Goal: Transaction & Acquisition: Purchase product/service

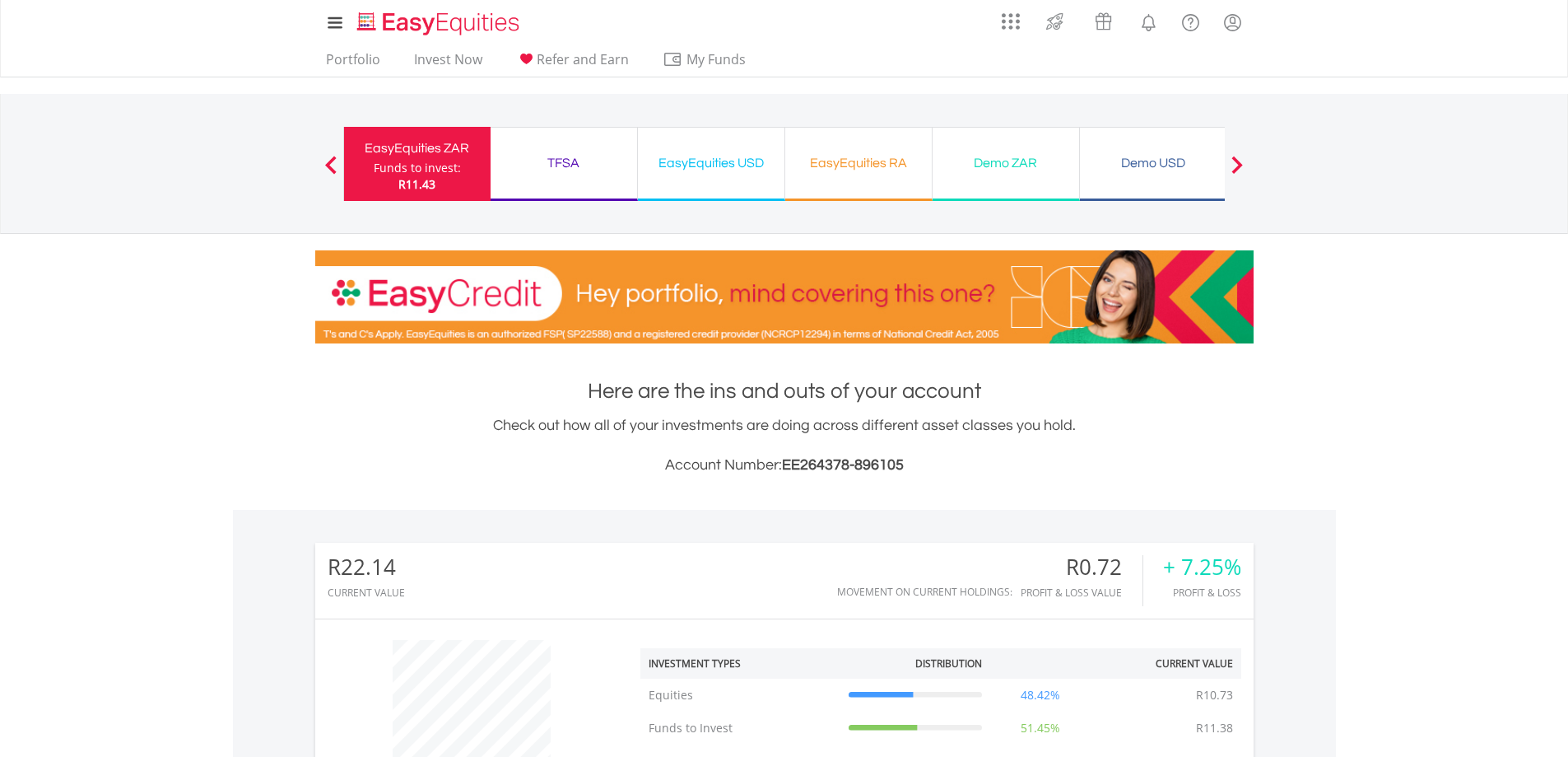
click at [698, 163] on div "EasyEquities USD" at bounding box center [711, 163] width 127 height 23
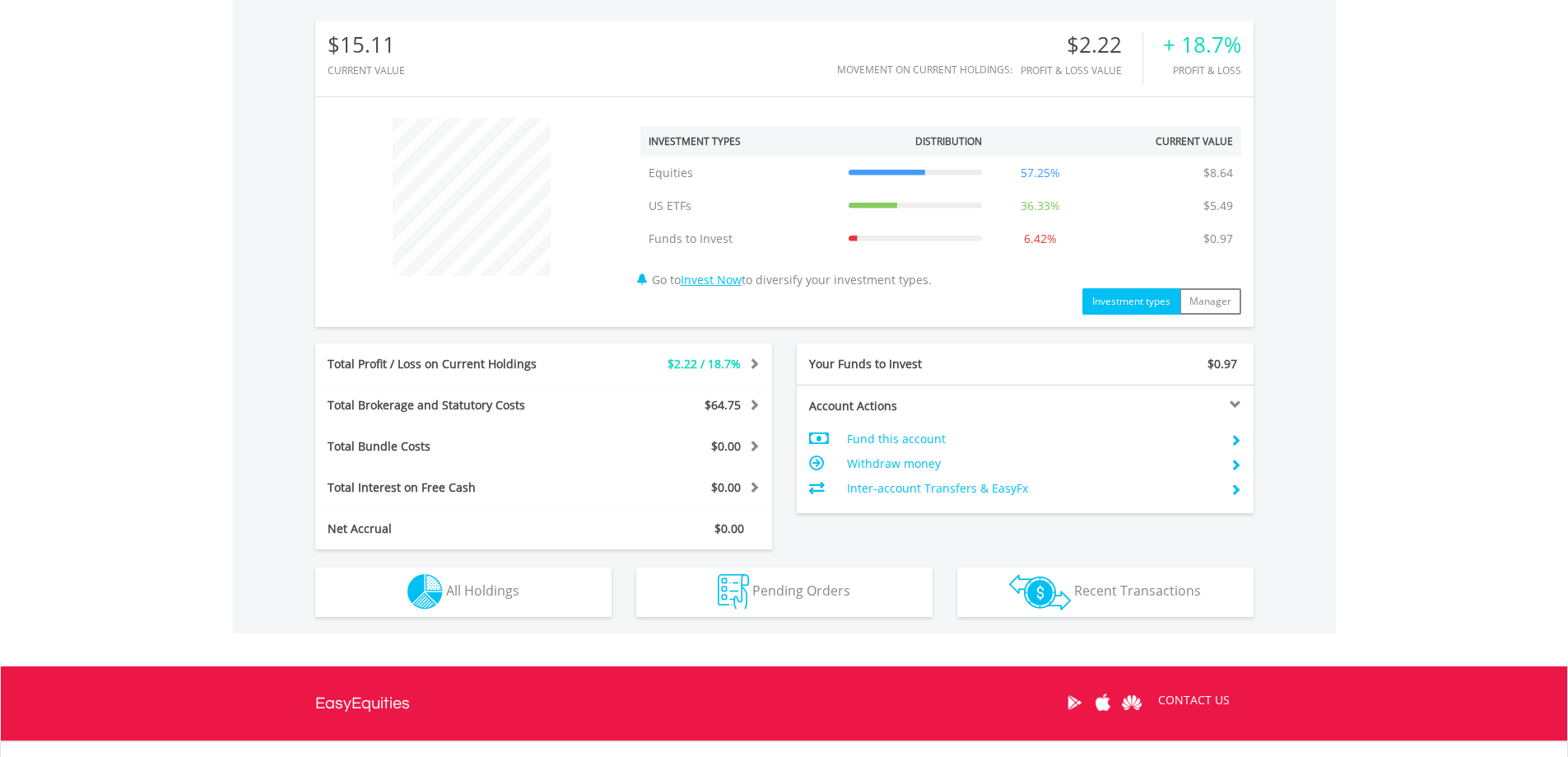
scroll to position [670, 0]
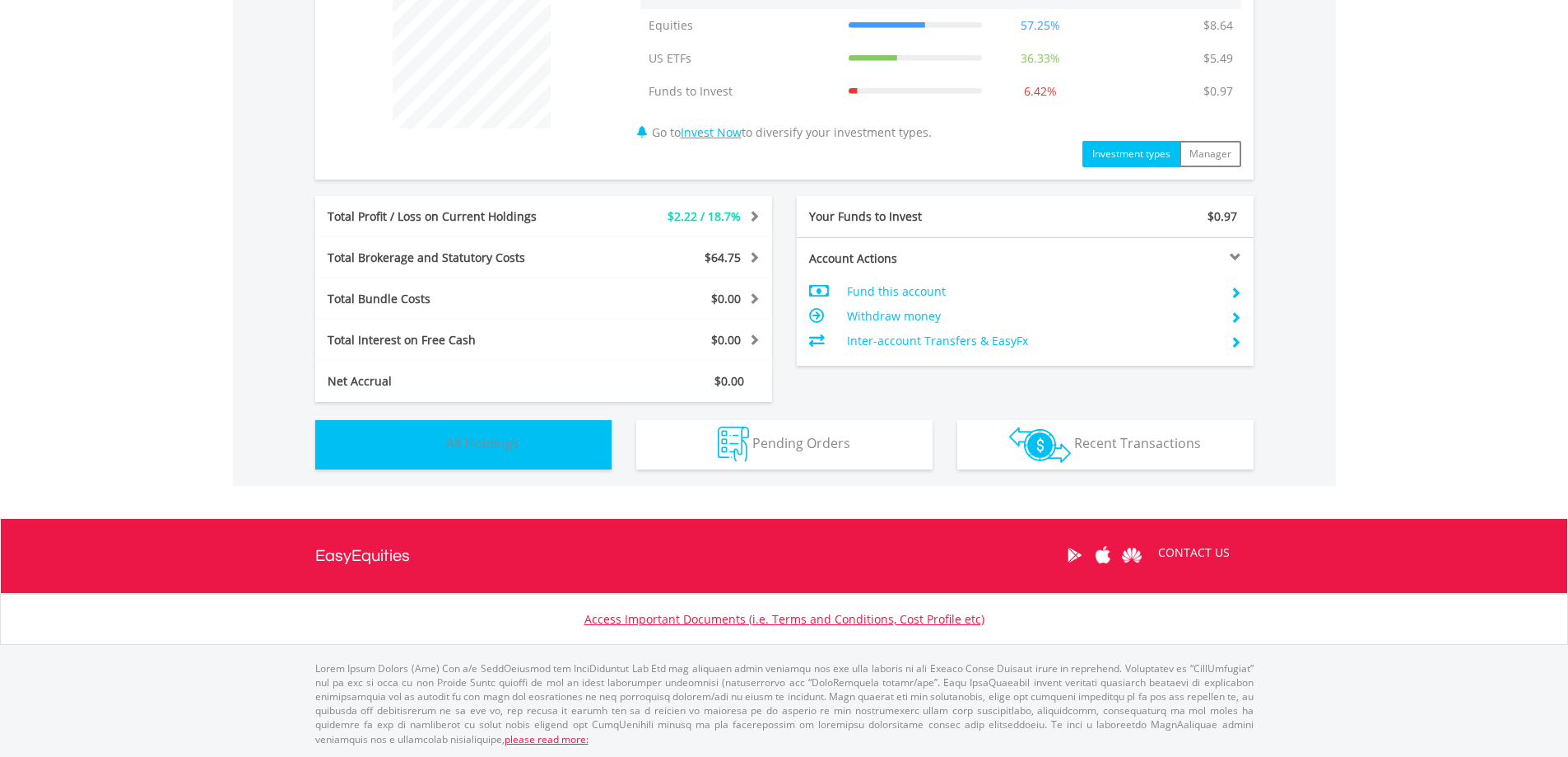
click at [557, 447] on button "Holdings All Holdings" at bounding box center [463, 445] width 296 height 49
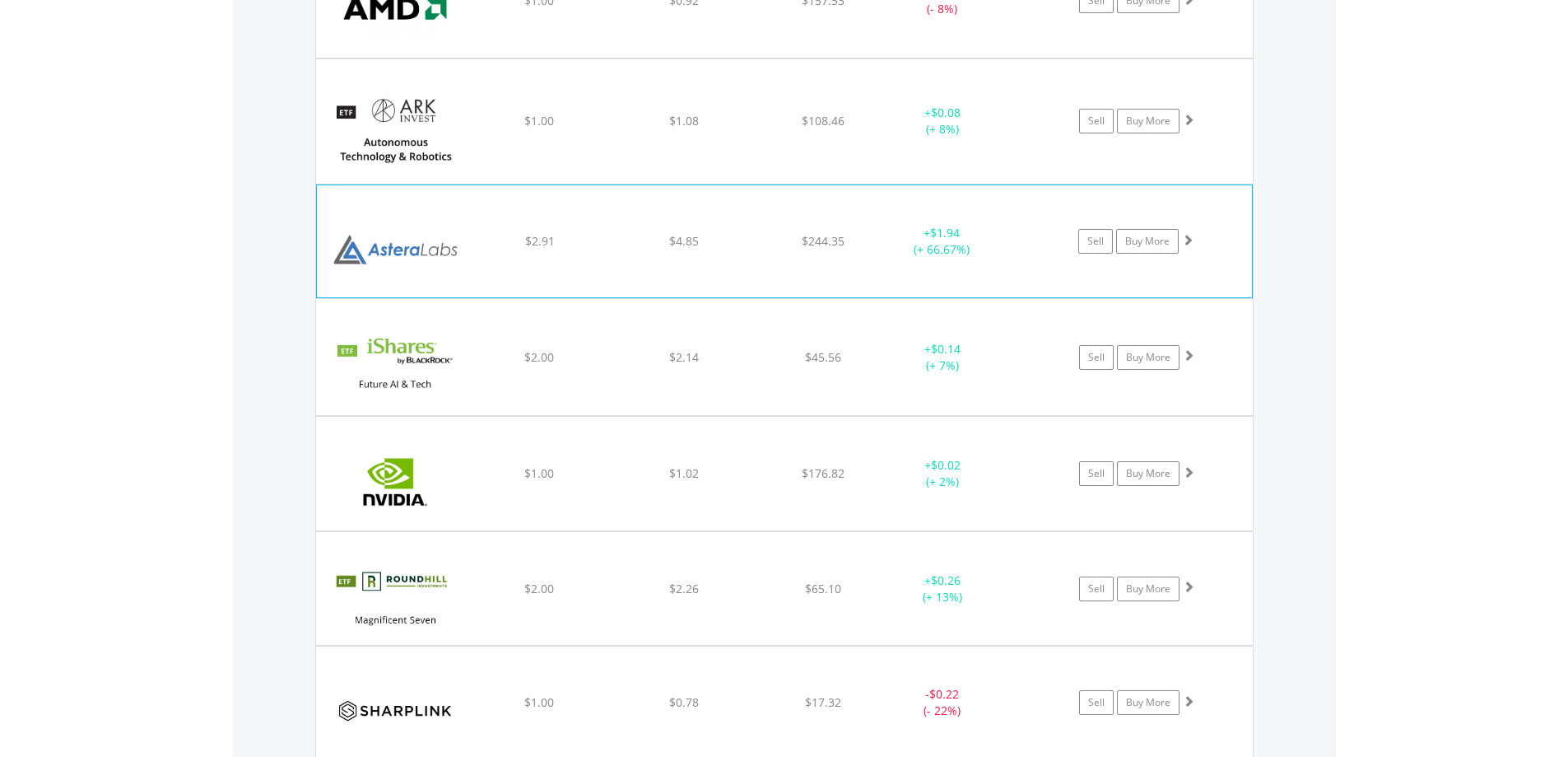
scroll to position [1347, 0]
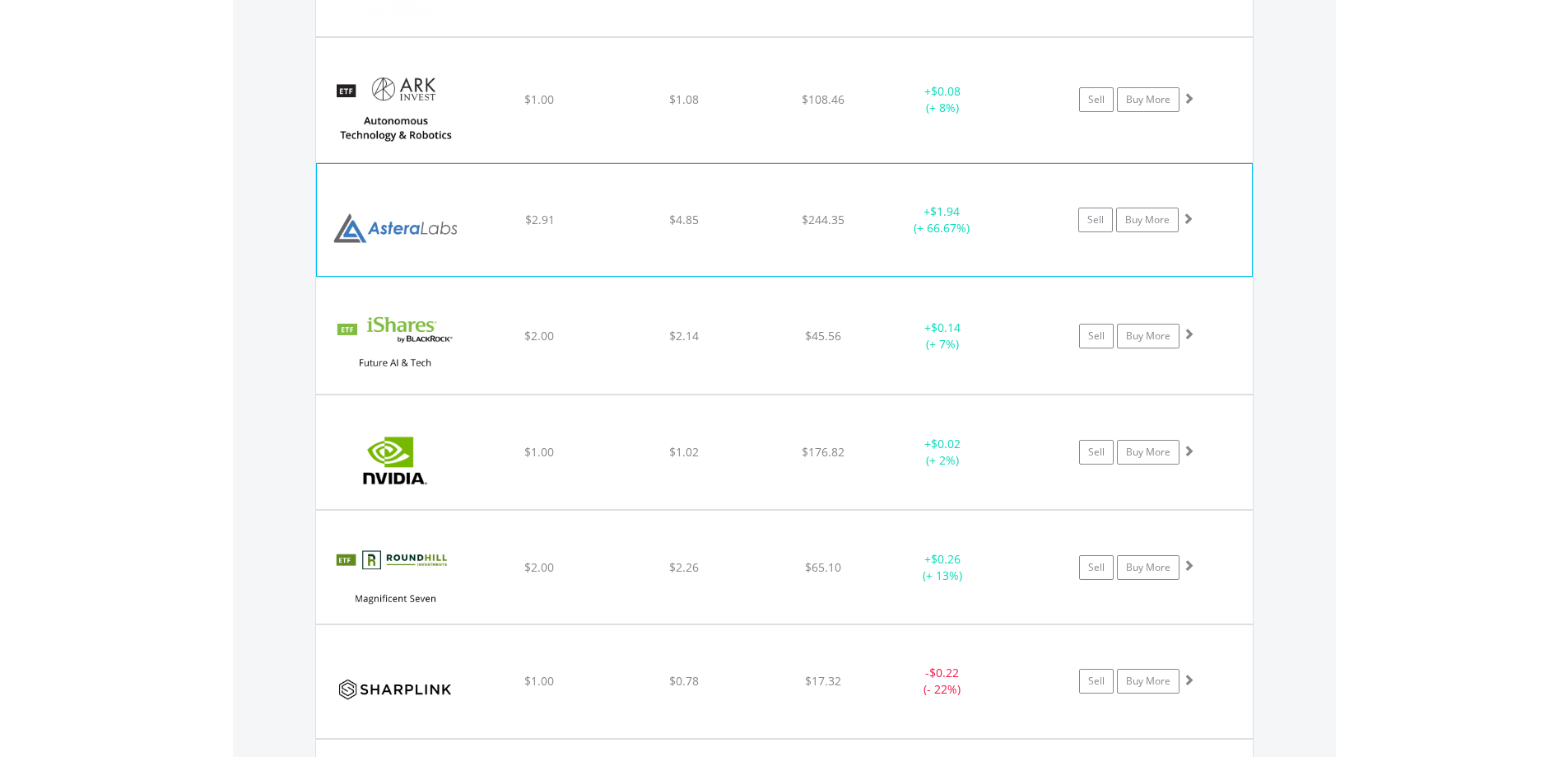
click at [402, 230] on img at bounding box center [396, 227] width 142 height 87
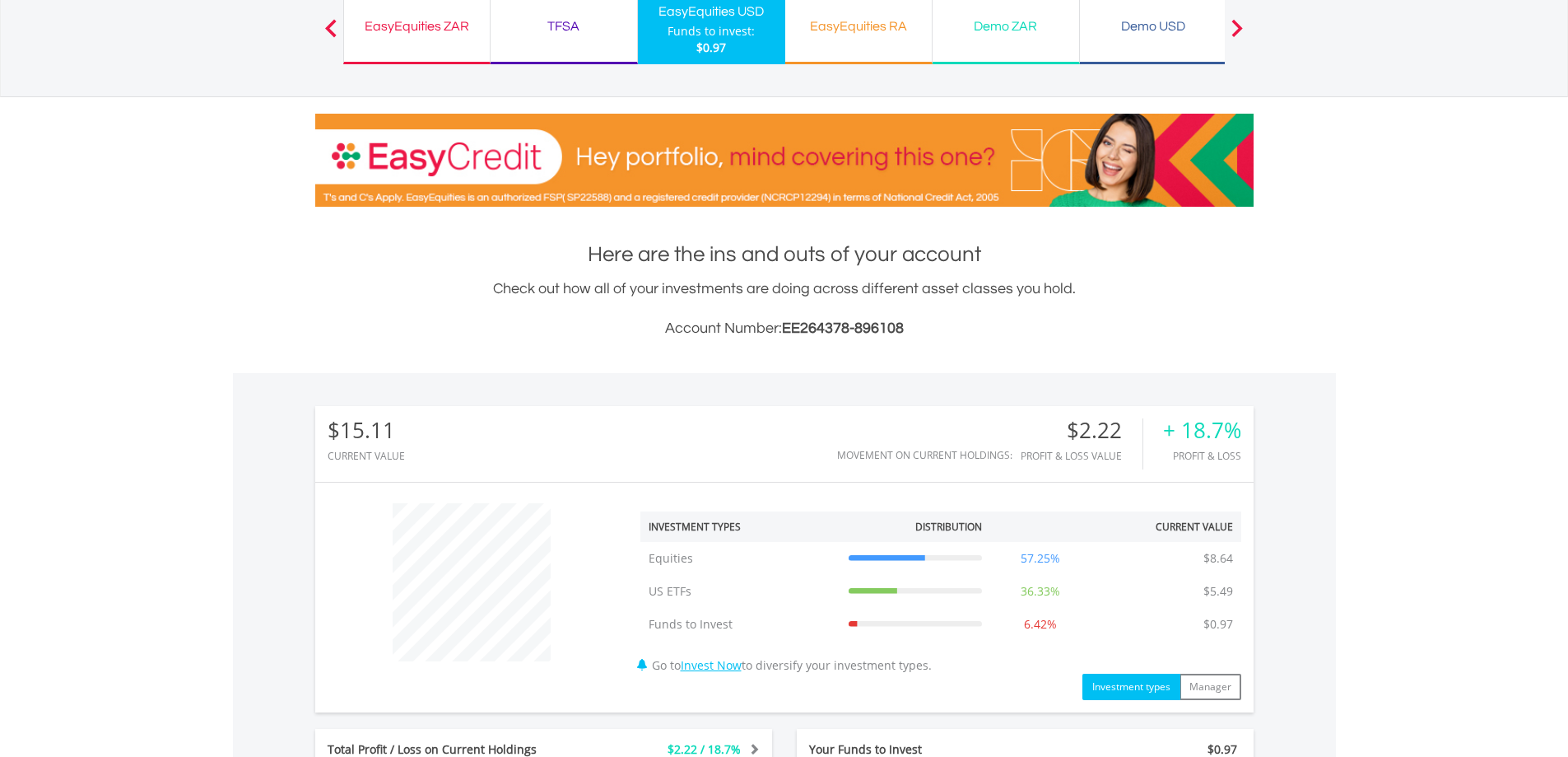
scroll to position [0, 0]
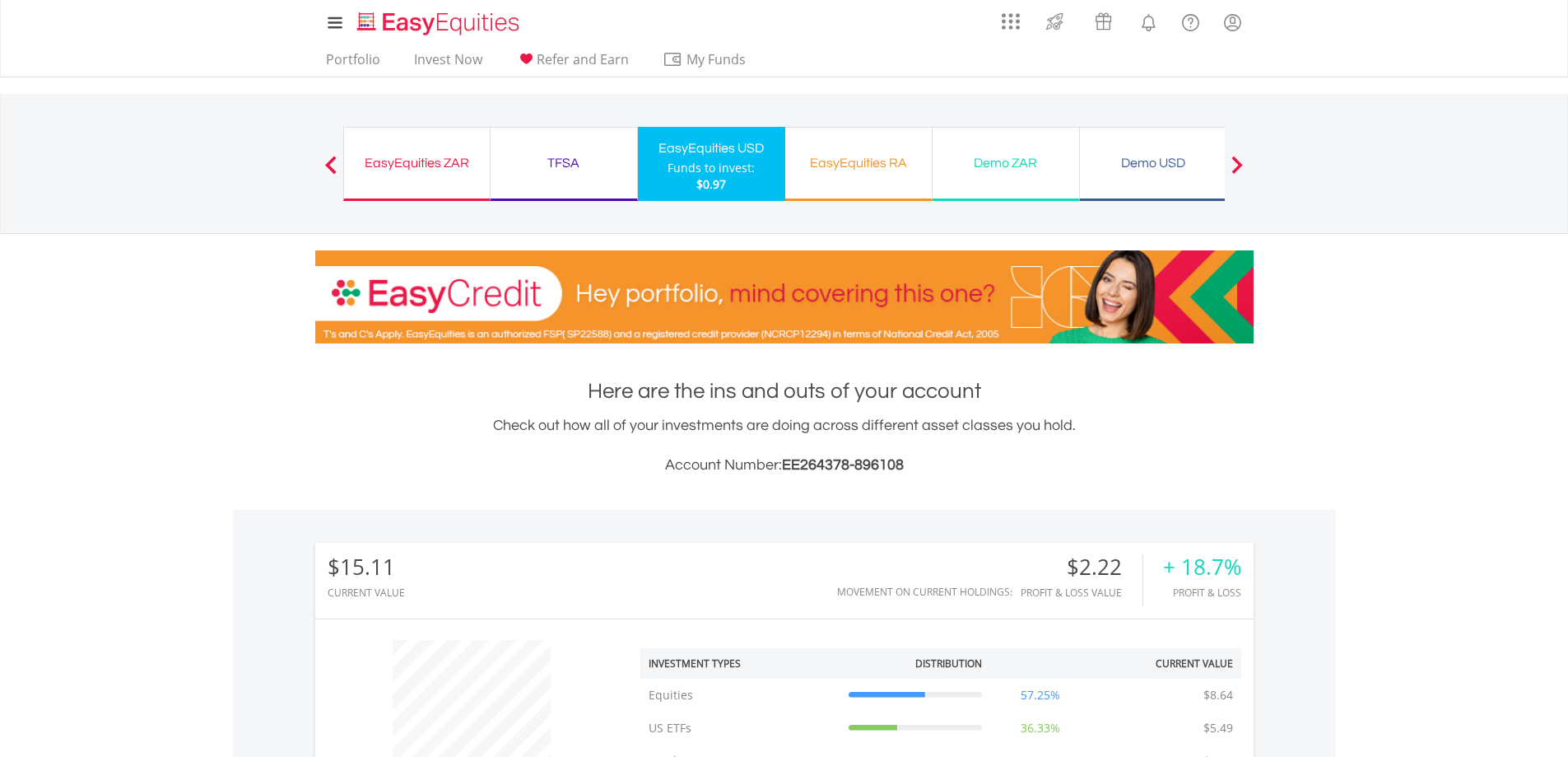
click at [444, 166] on div "EasyEquities ZAR" at bounding box center [417, 163] width 126 height 23
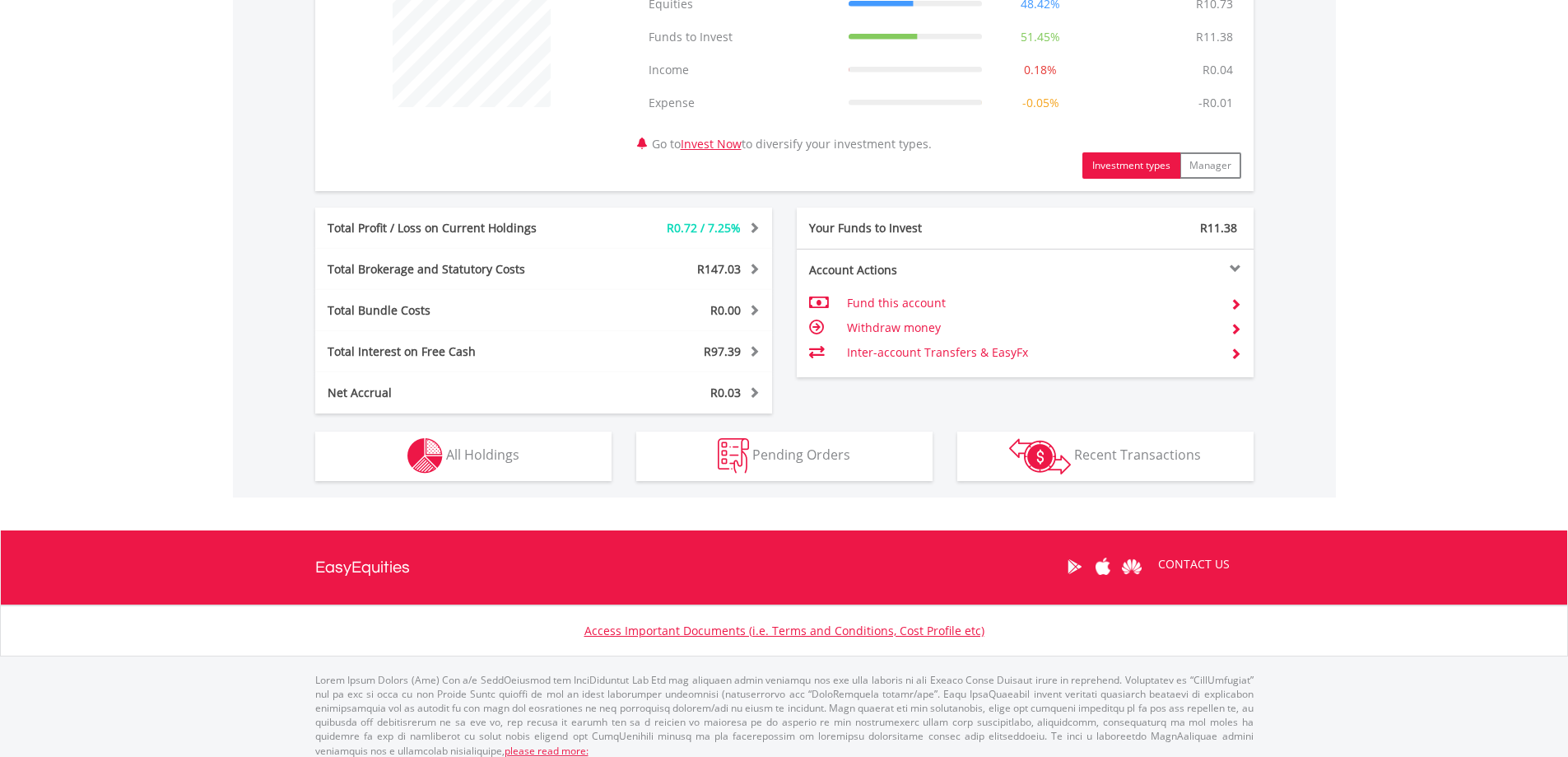
scroll to position [702, 0]
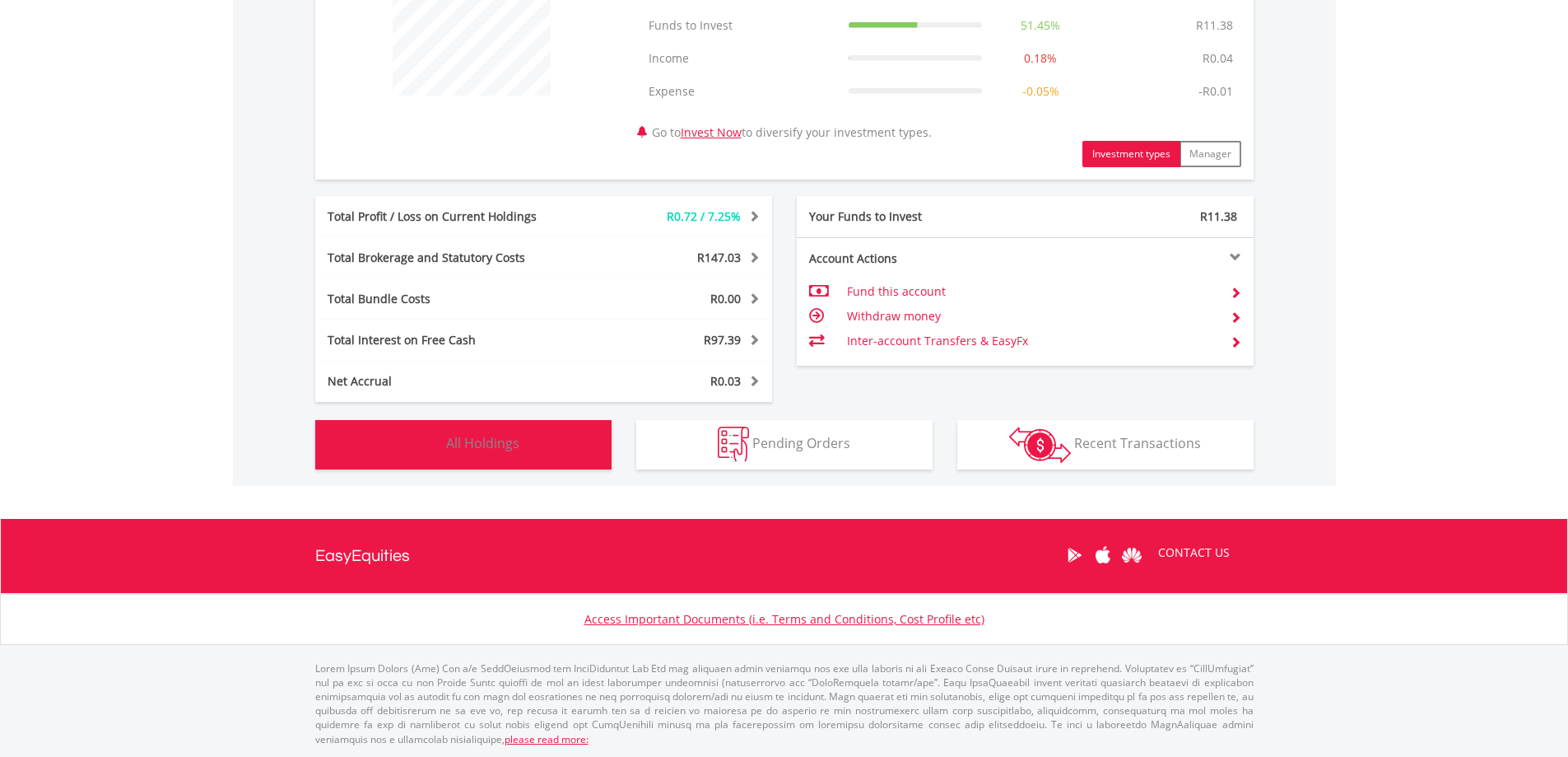
click at [556, 438] on button "Holdings All Holdings" at bounding box center [463, 445] width 296 height 49
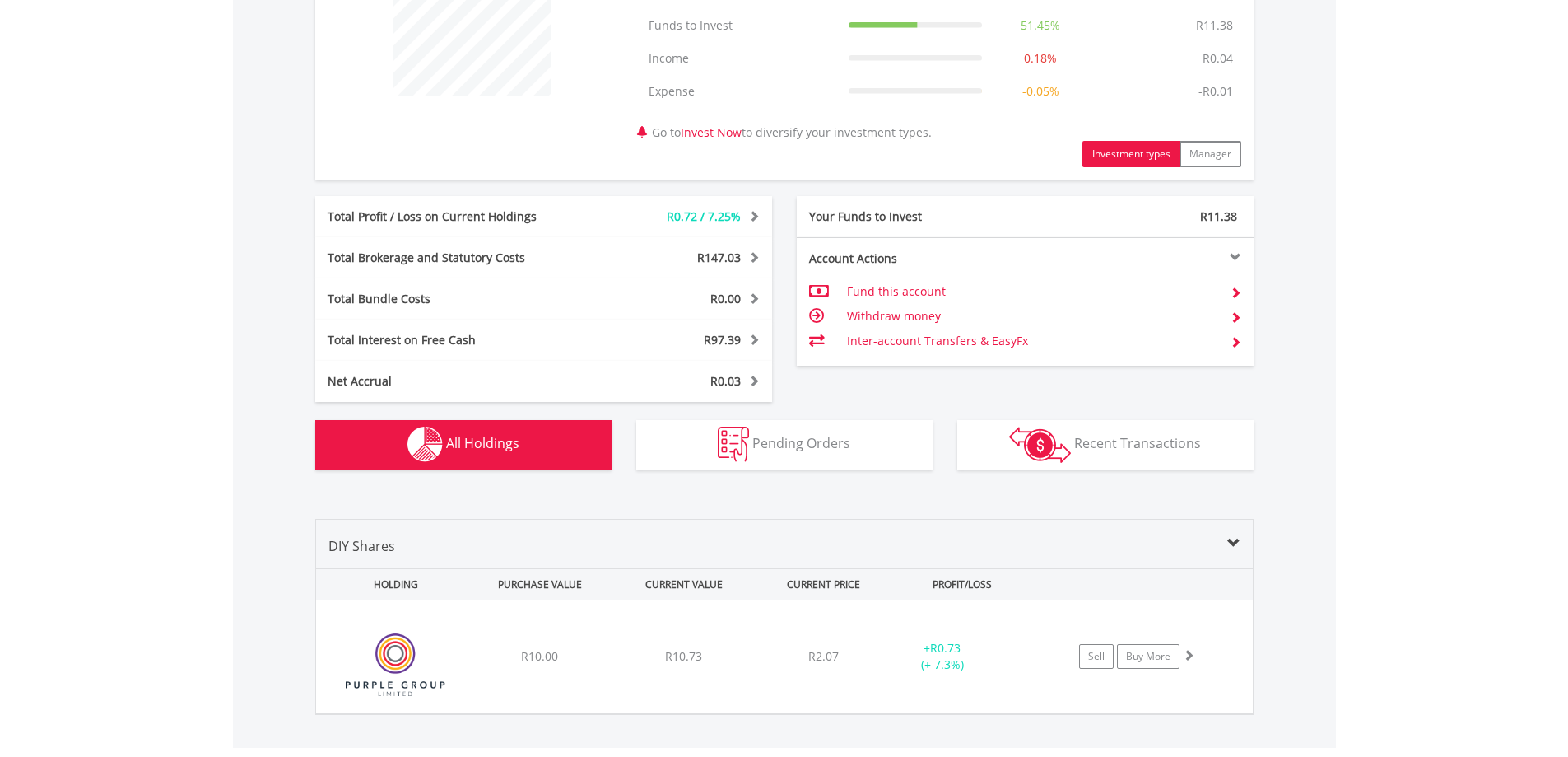
scroll to position [935, 0]
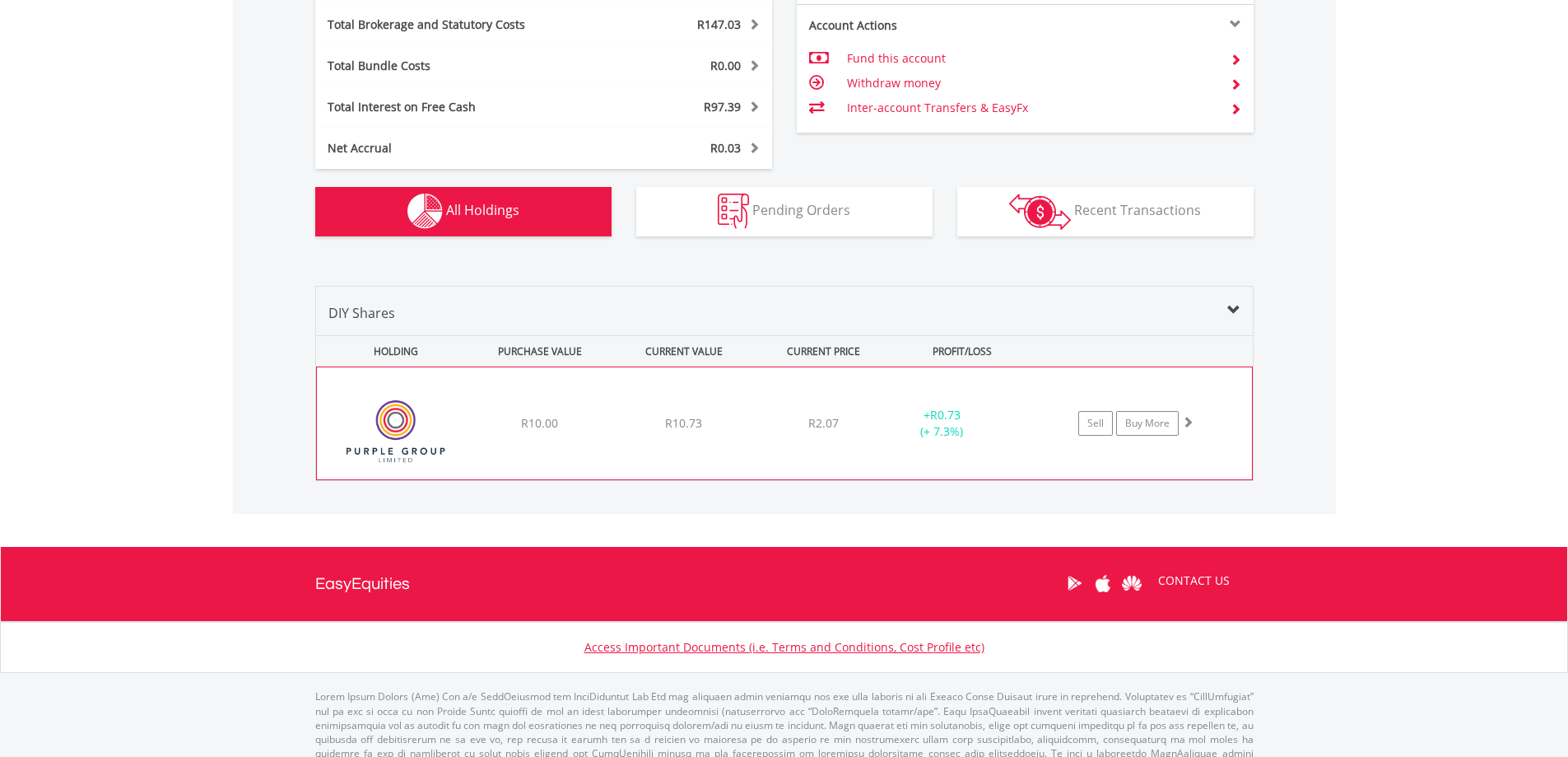
click at [388, 411] on img at bounding box center [396, 431] width 142 height 87
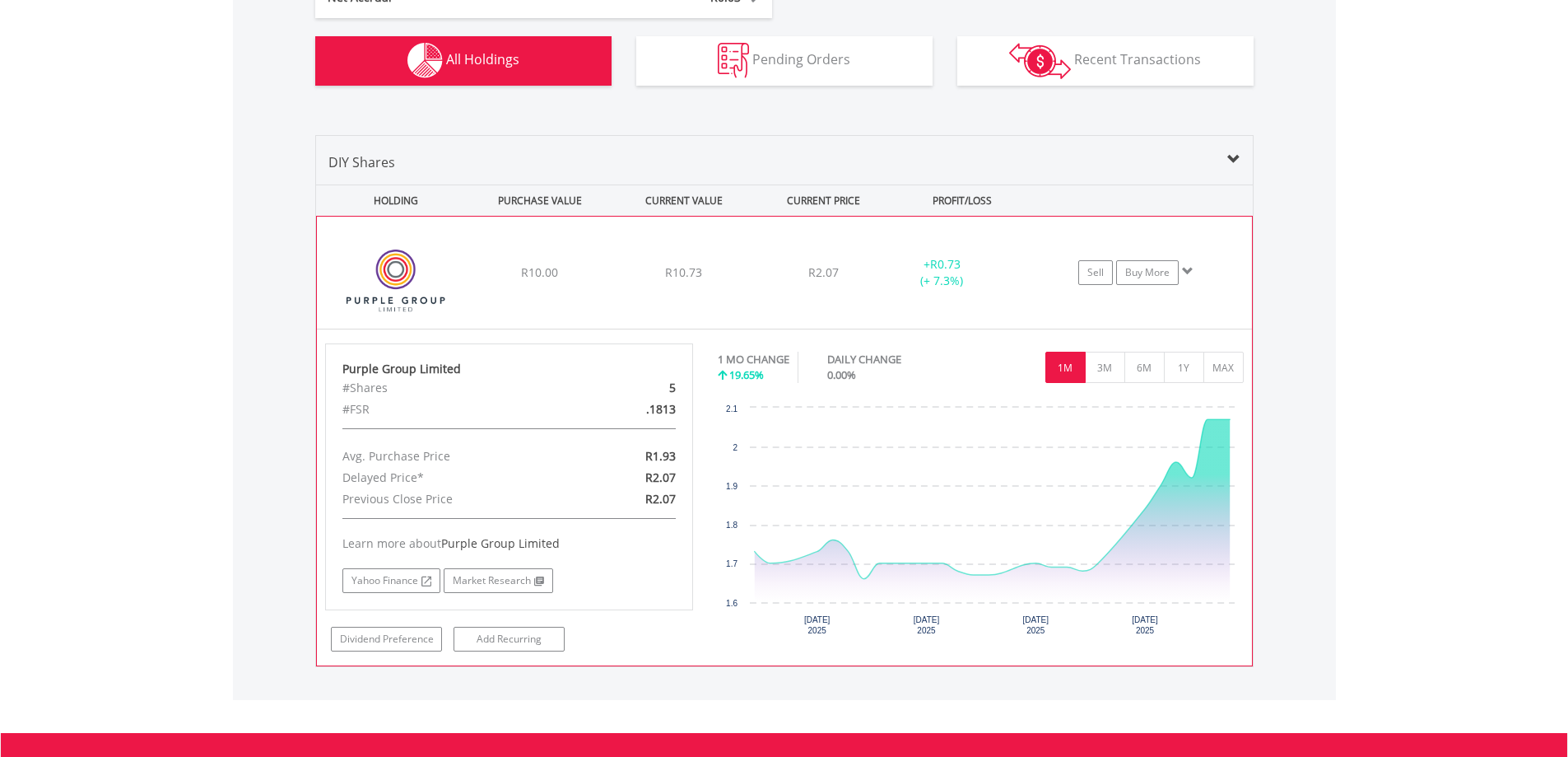
scroll to position [1265, 0]
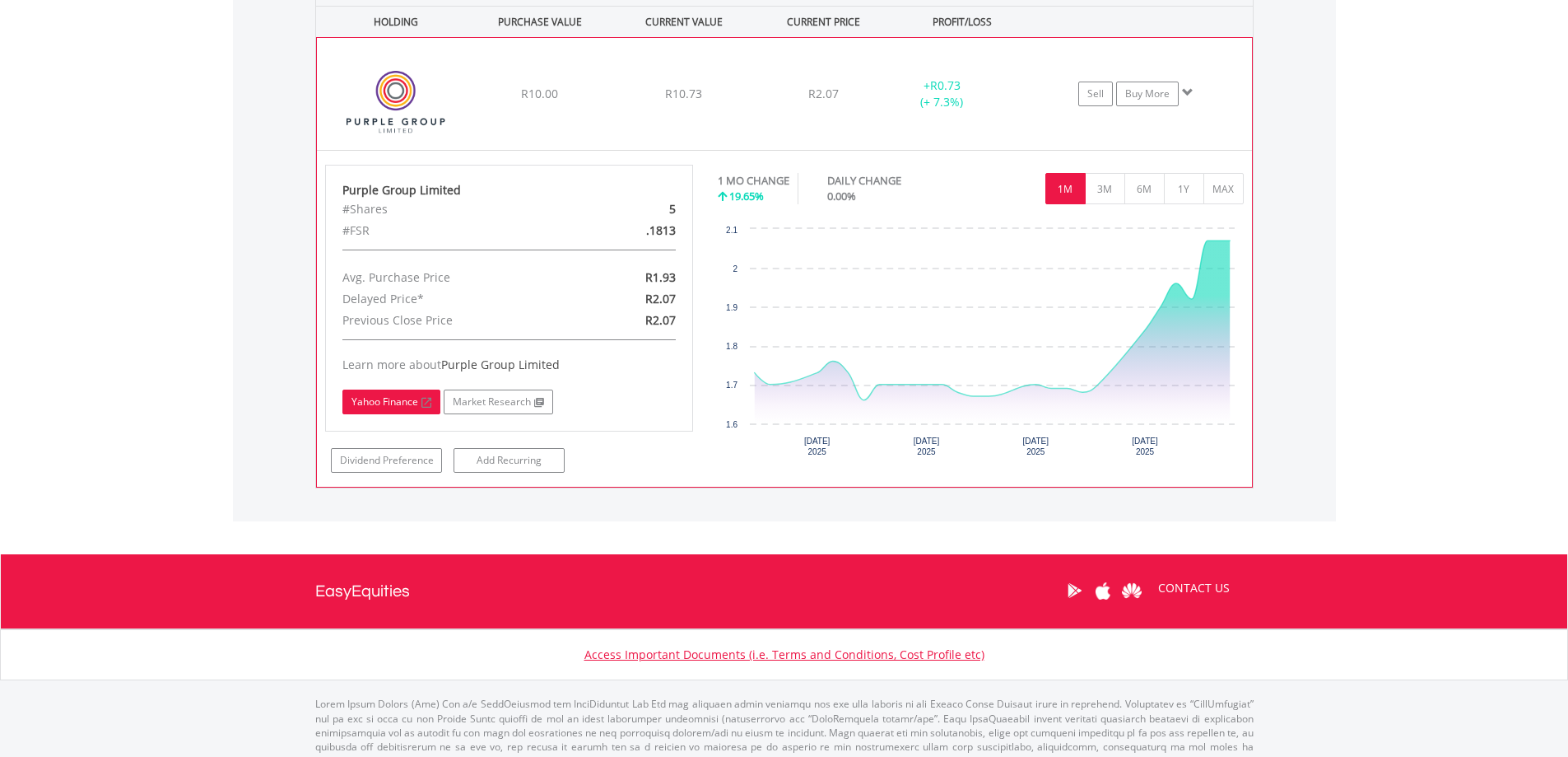
click at [405, 404] on link "Yahoo Finance" at bounding box center [391, 402] width 98 height 25
click at [418, 460] on link "Dividend Preference" at bounding box center [387, 460] width 111 height 25
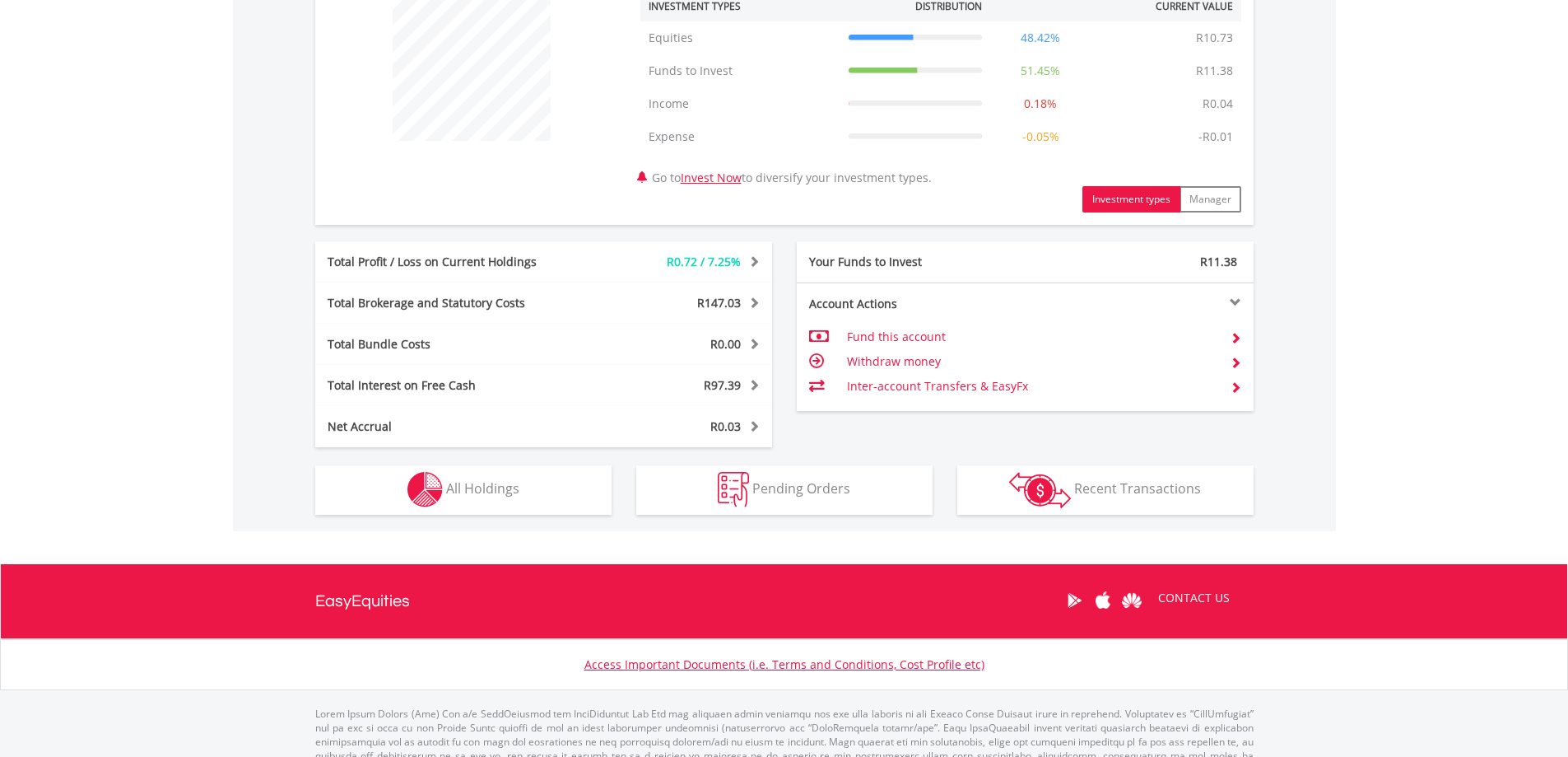
scroll to position [659, 0]
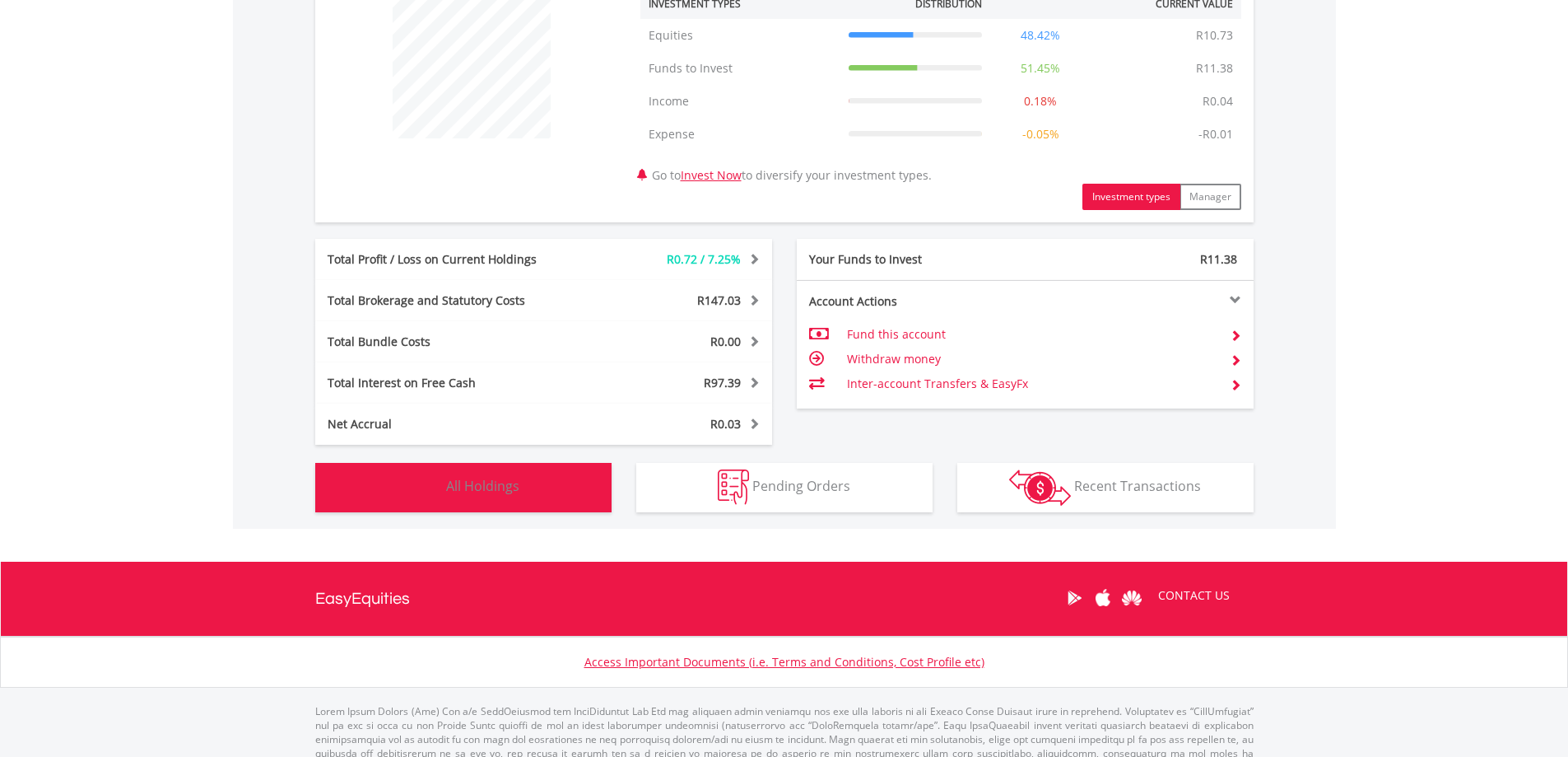
click at [514, 493] on span "All Holdings" at bounding box center [482, 486] width 73 height 19
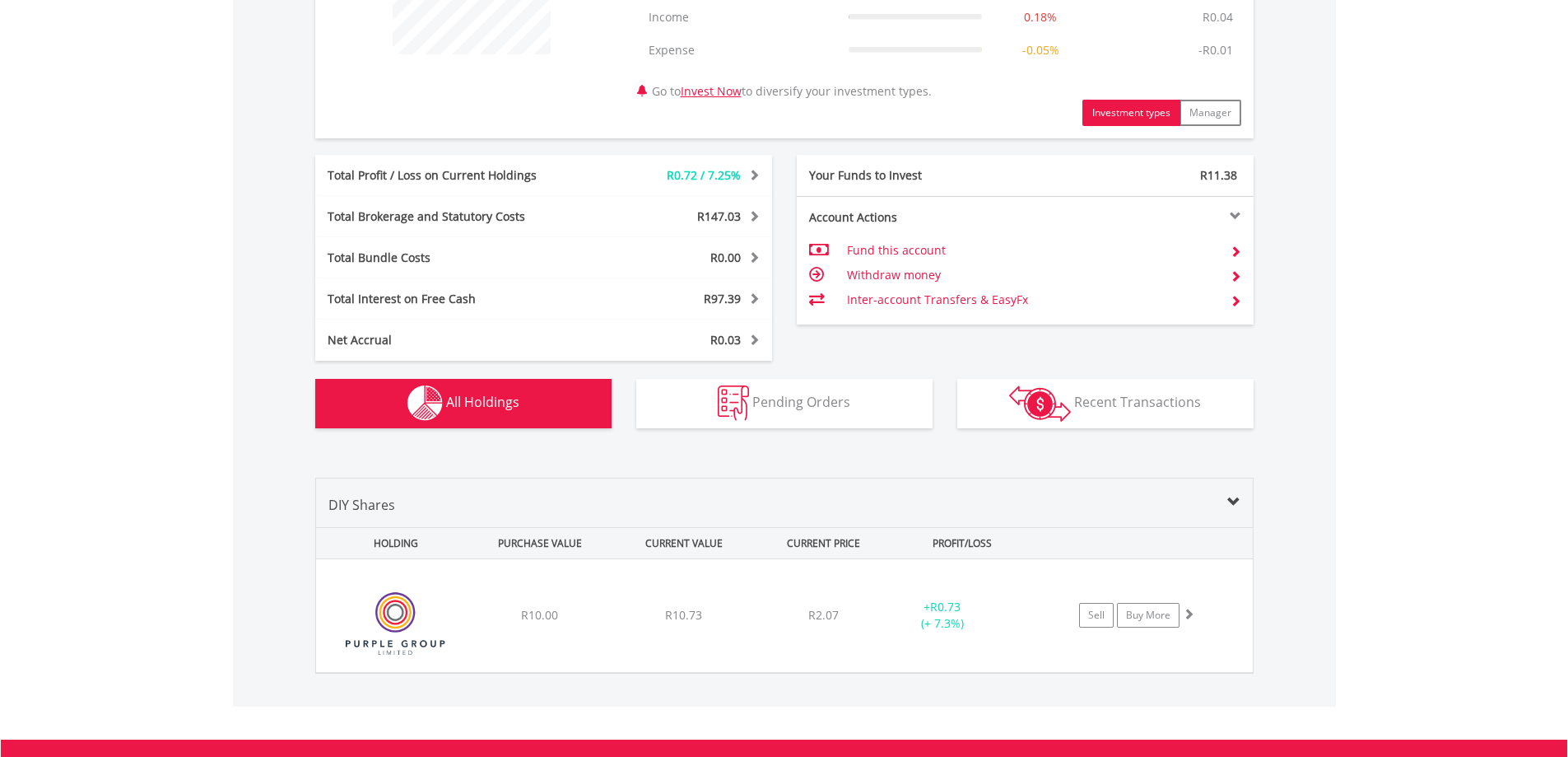
scroll to position [716, 0]
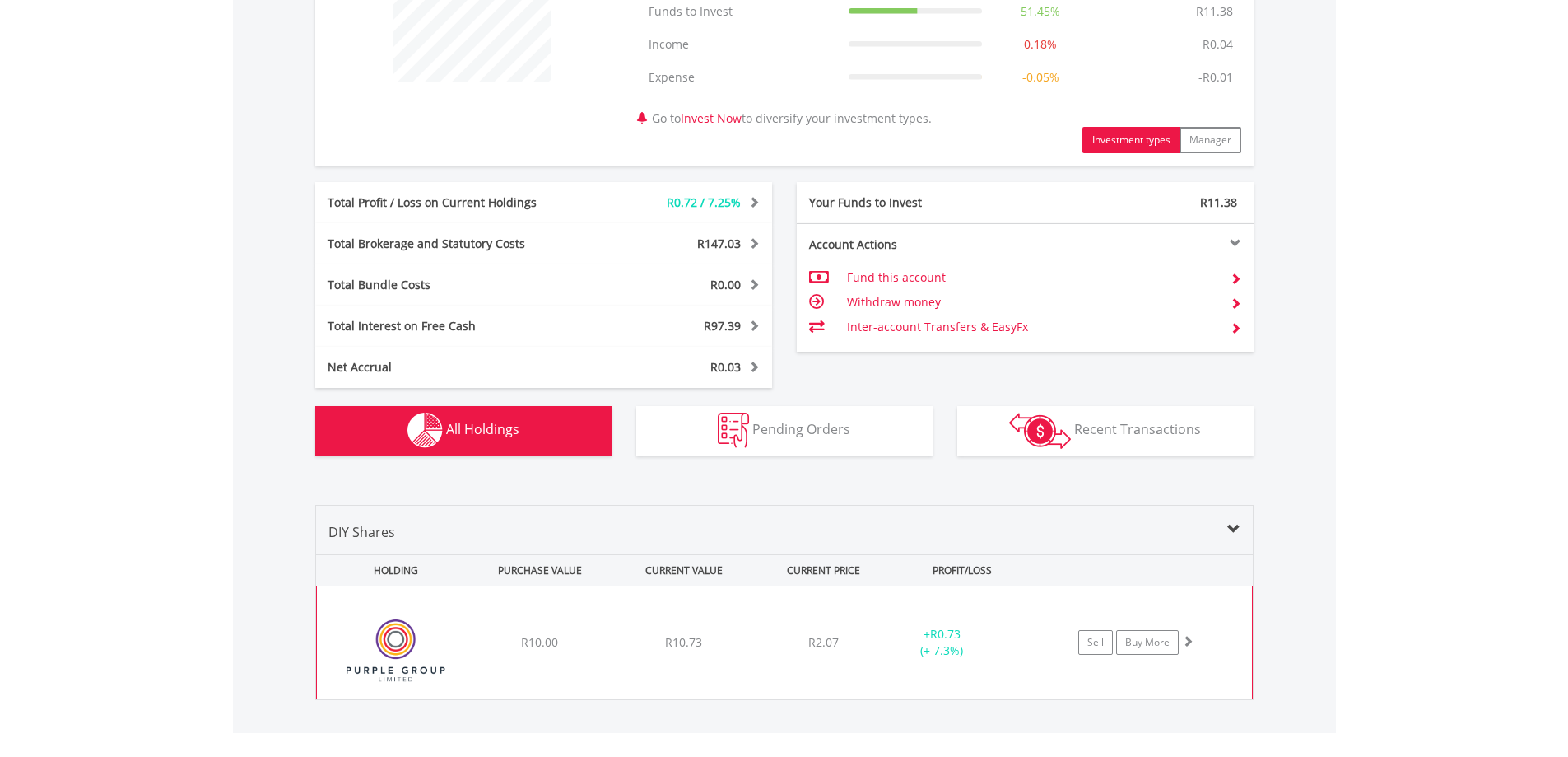
click at [406, 642] on img at bounding box center [396, 650] width 142 height 87
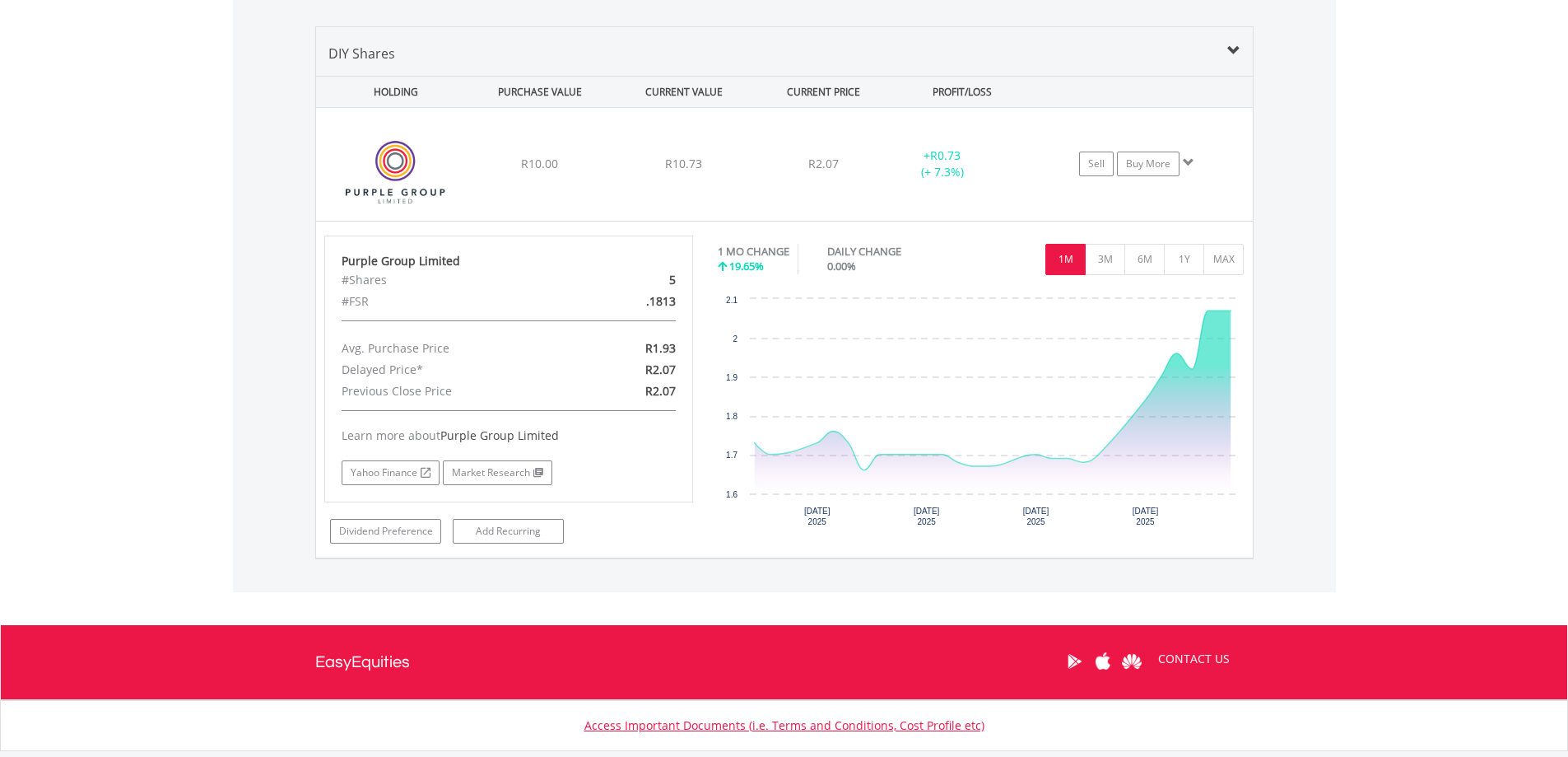
scroll to position [1112, 0]
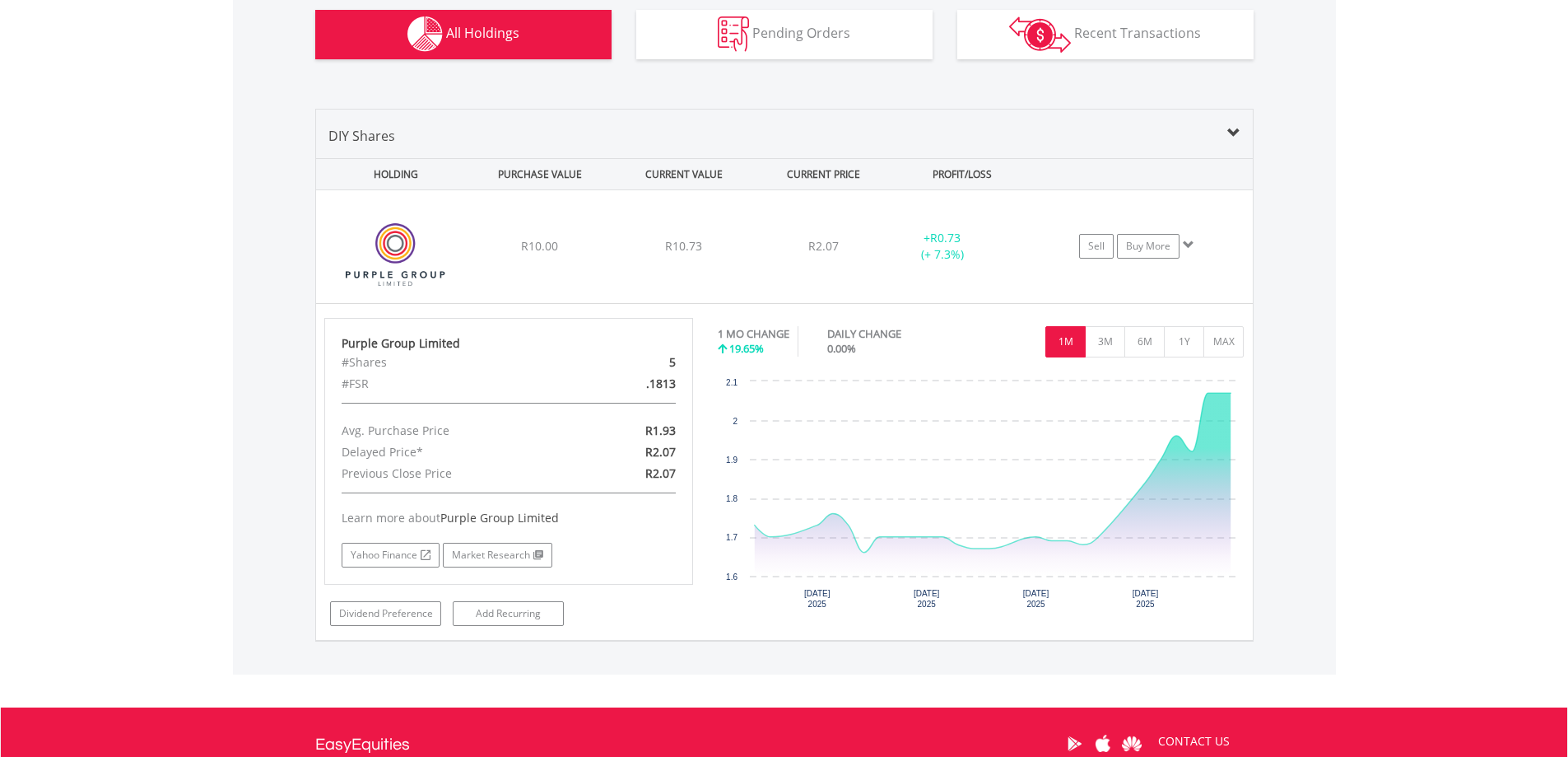
click at [1234, 128] on span at bounding box center [1233, 133] width 13 height 13
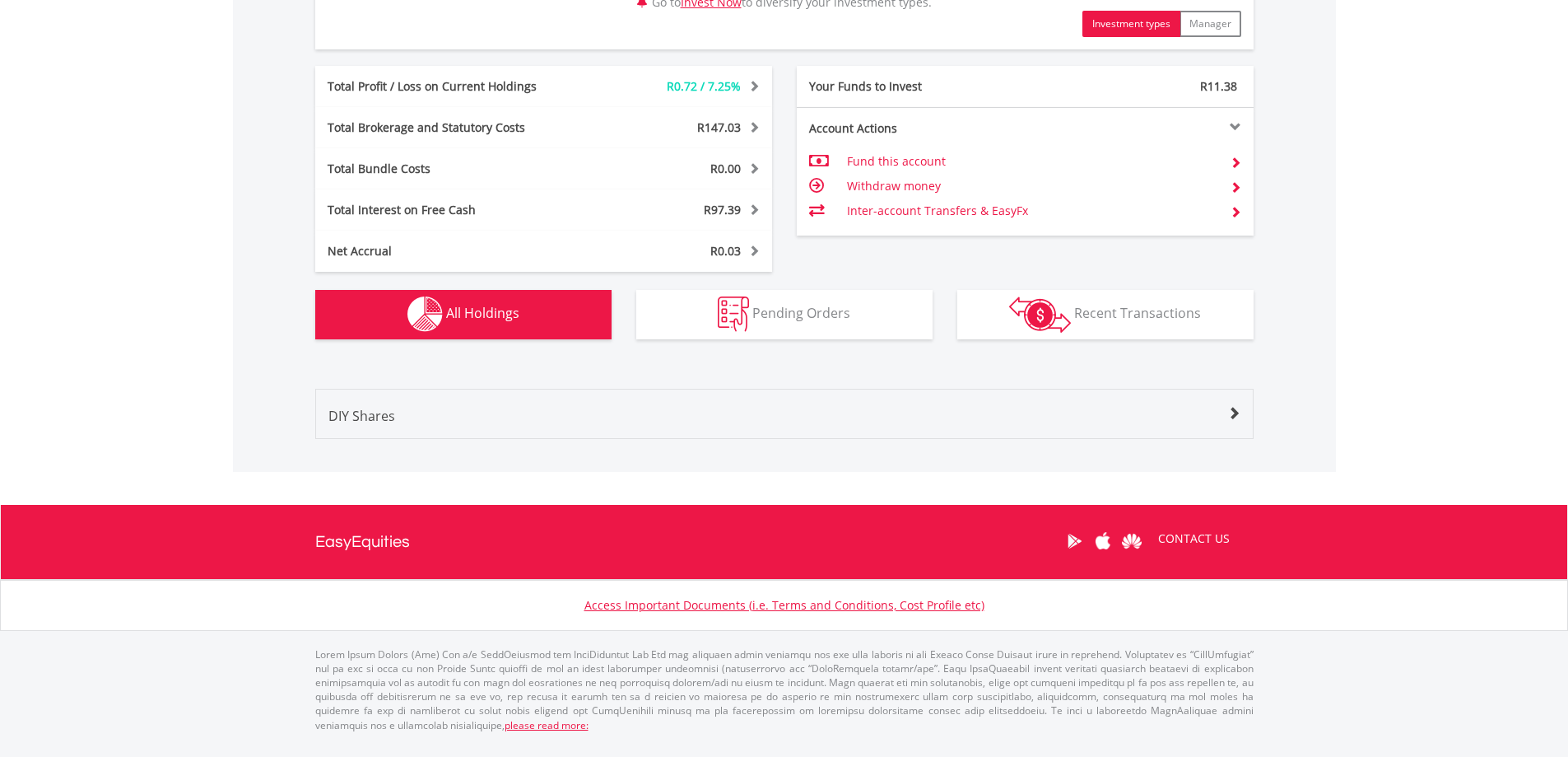
scroll to position [819, 0]
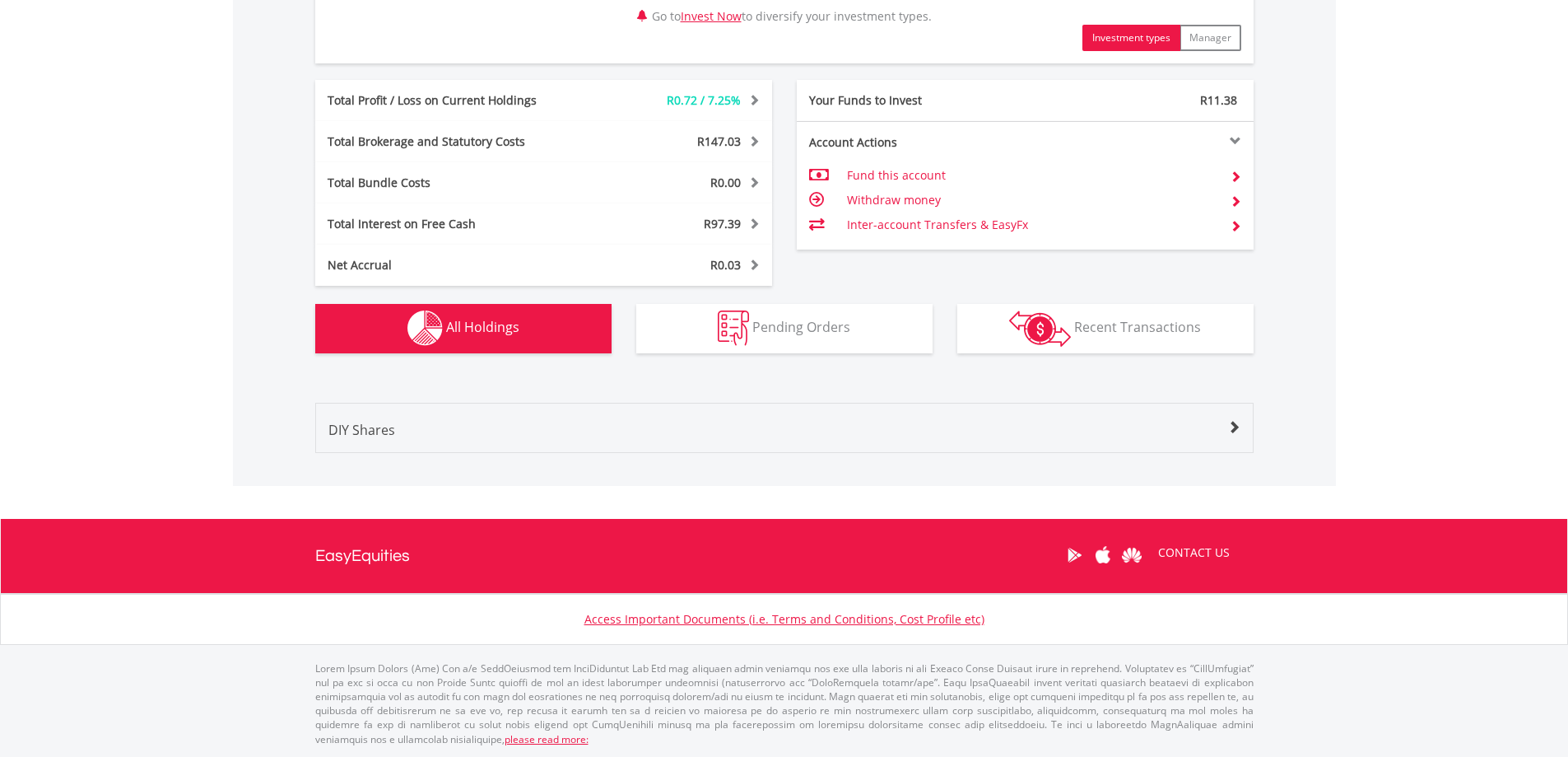
click at [1234, 435] on div "DIY Shares" at bounding box center [784, 436] width 936 height 32
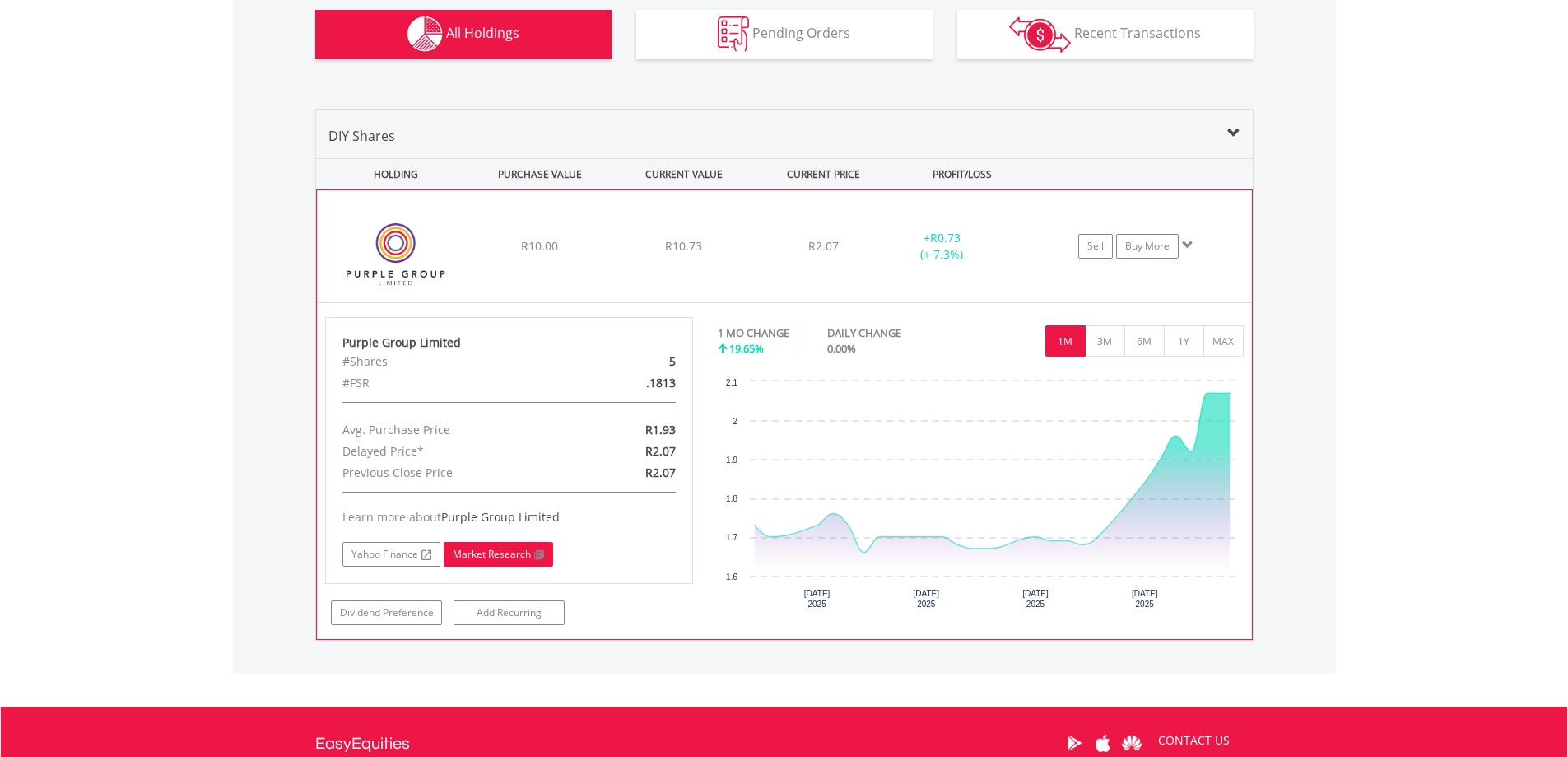
click at [506, 556] on link "Market Research" at bounding box center [499, 554] width 109 height 25
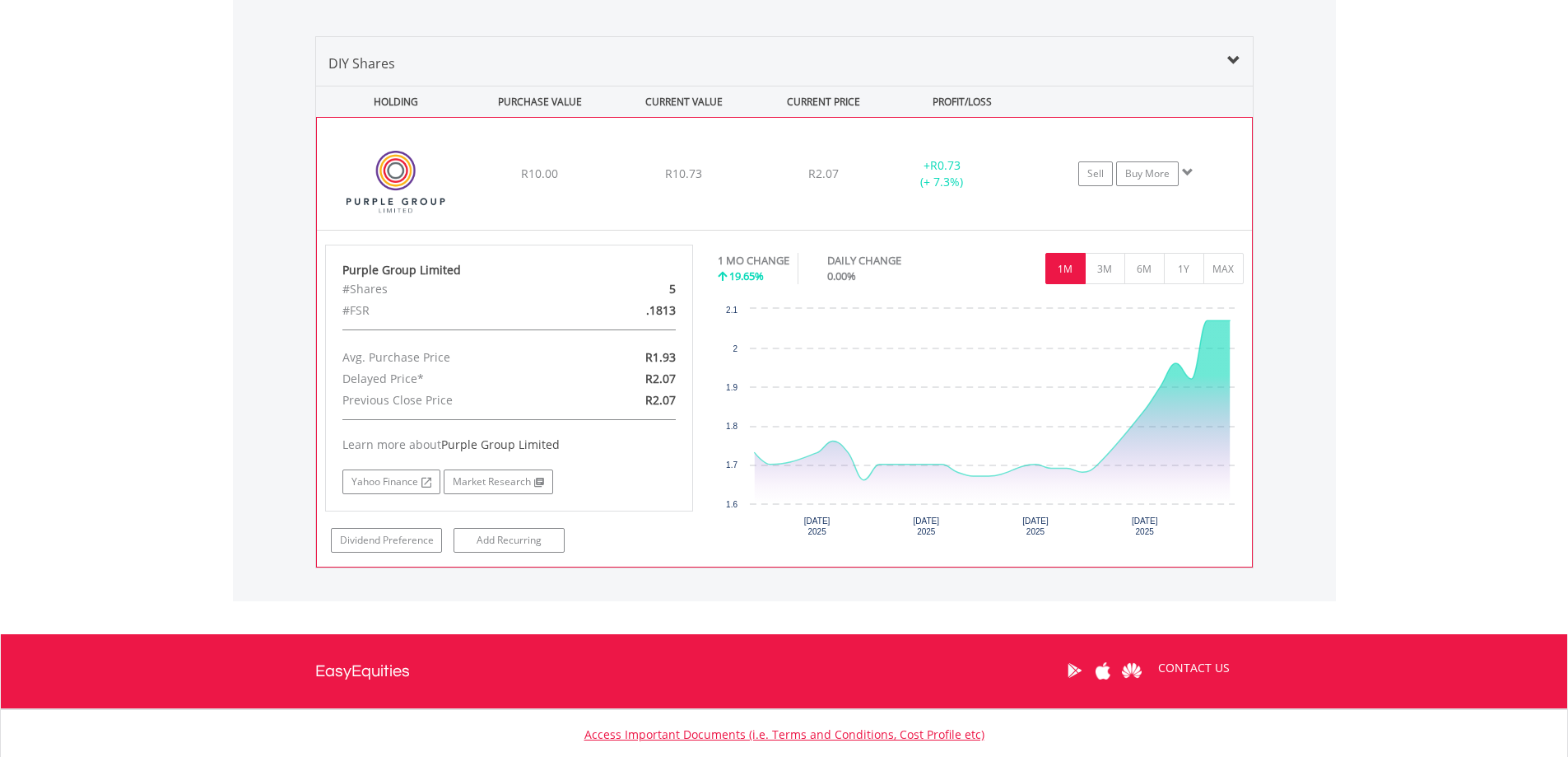
scroll to position [1195, 0]
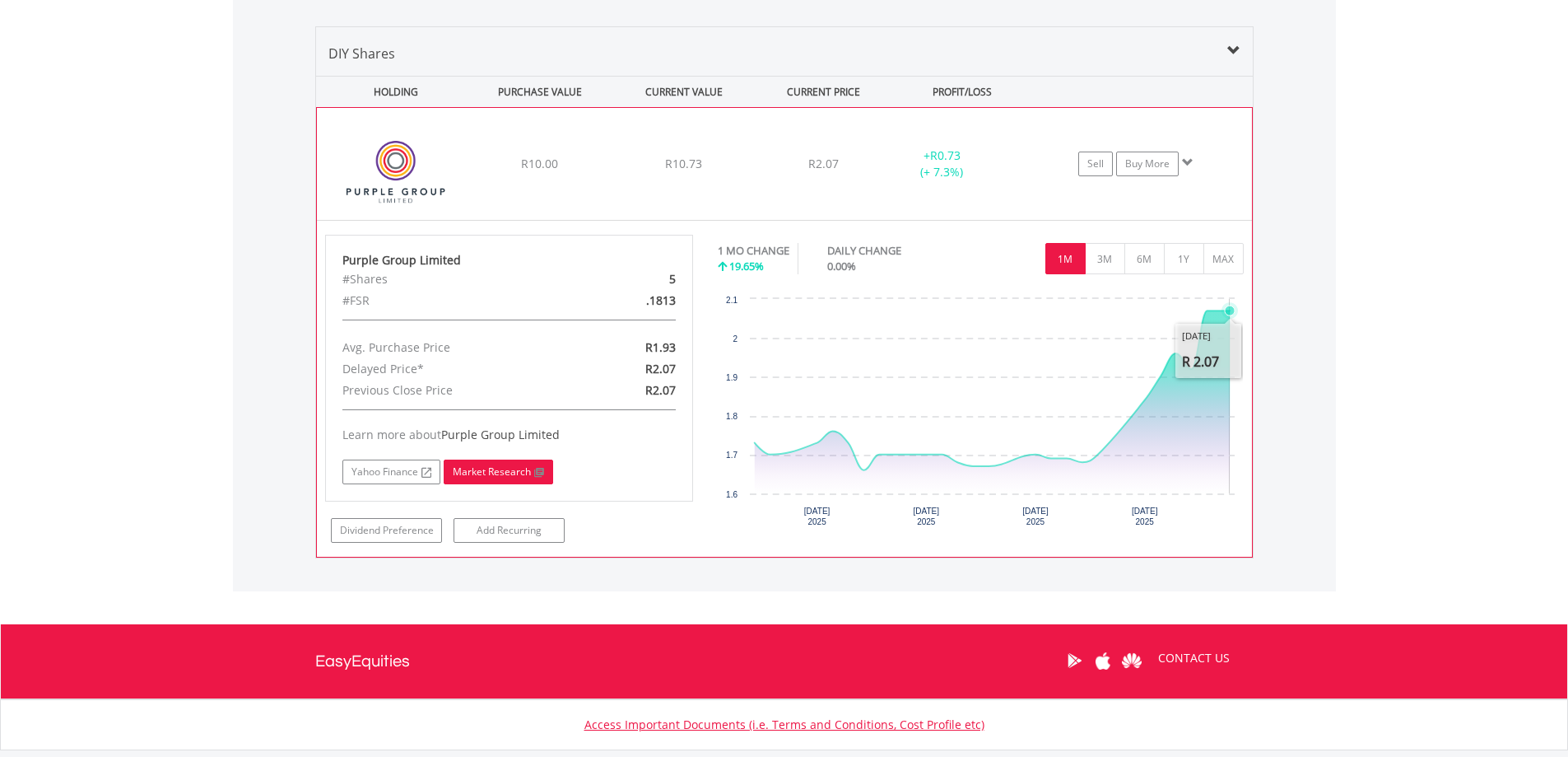
click at [1234, 323] on rect "Interactive chart" at bounding box center [980, 414] width 525 height 247
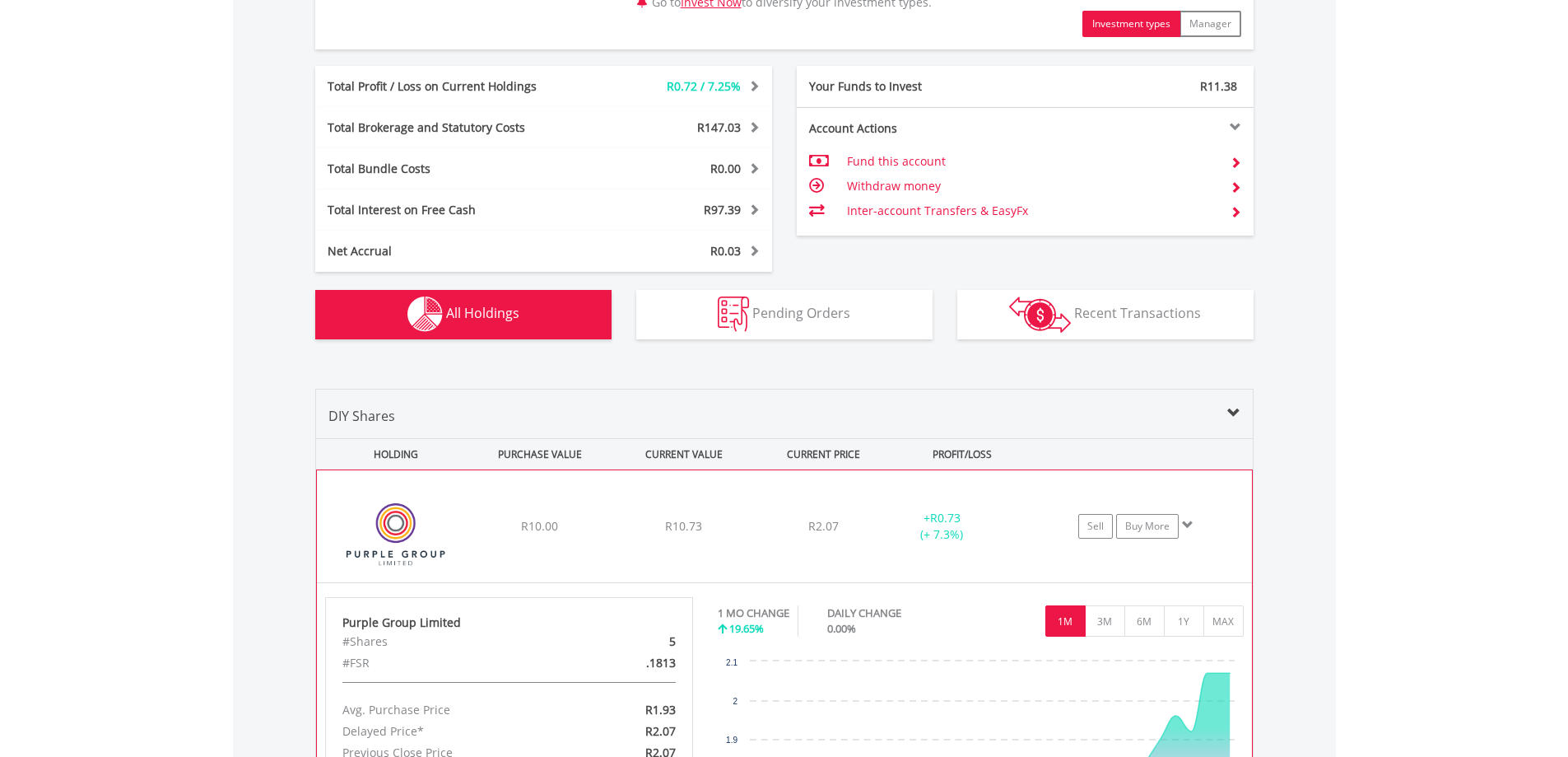
scroll to position [823, 0]
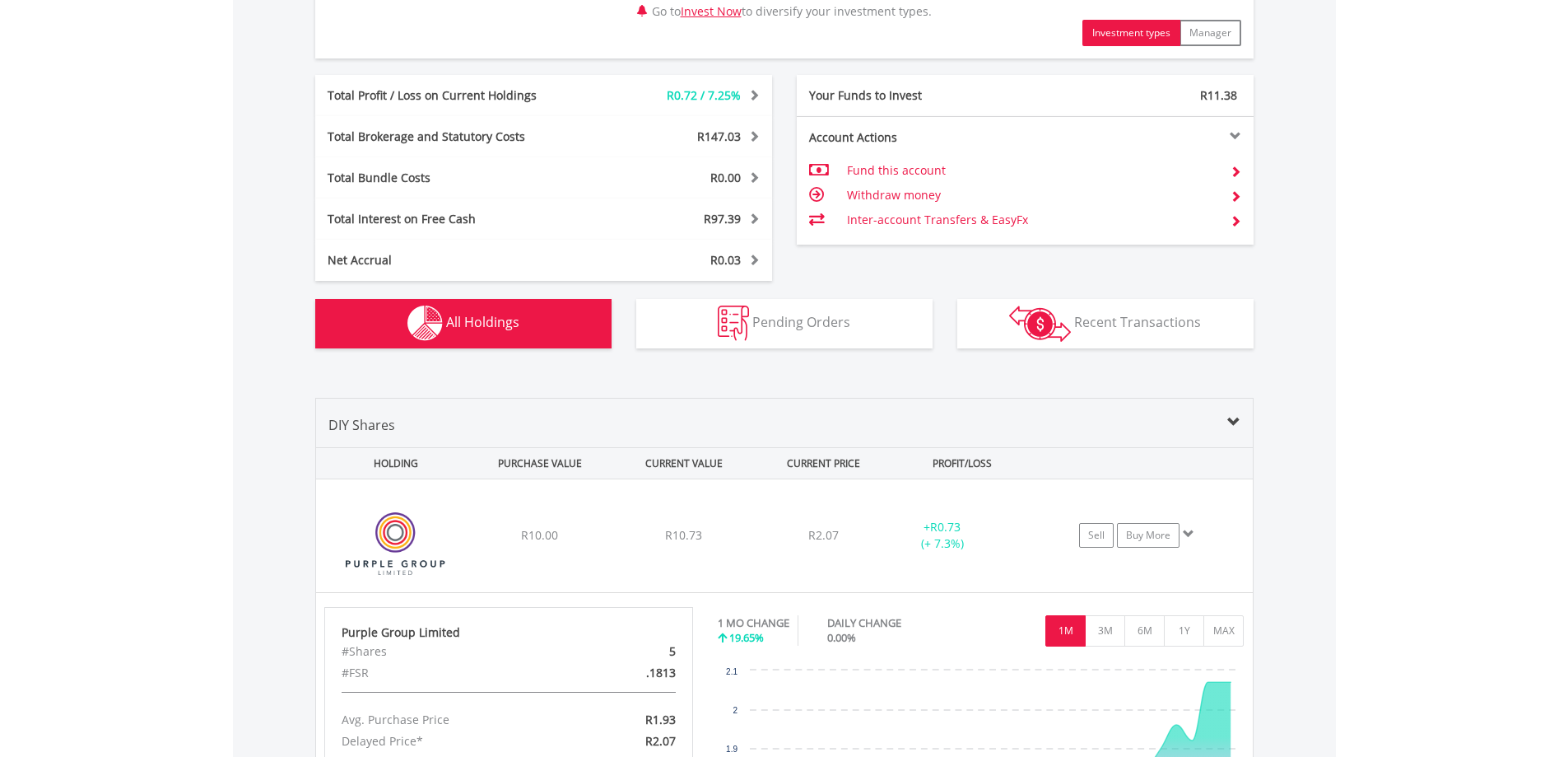
click at [884, 98] on div "Your Funds to Invest" at bounding box center [911, 95] width 229 height 17
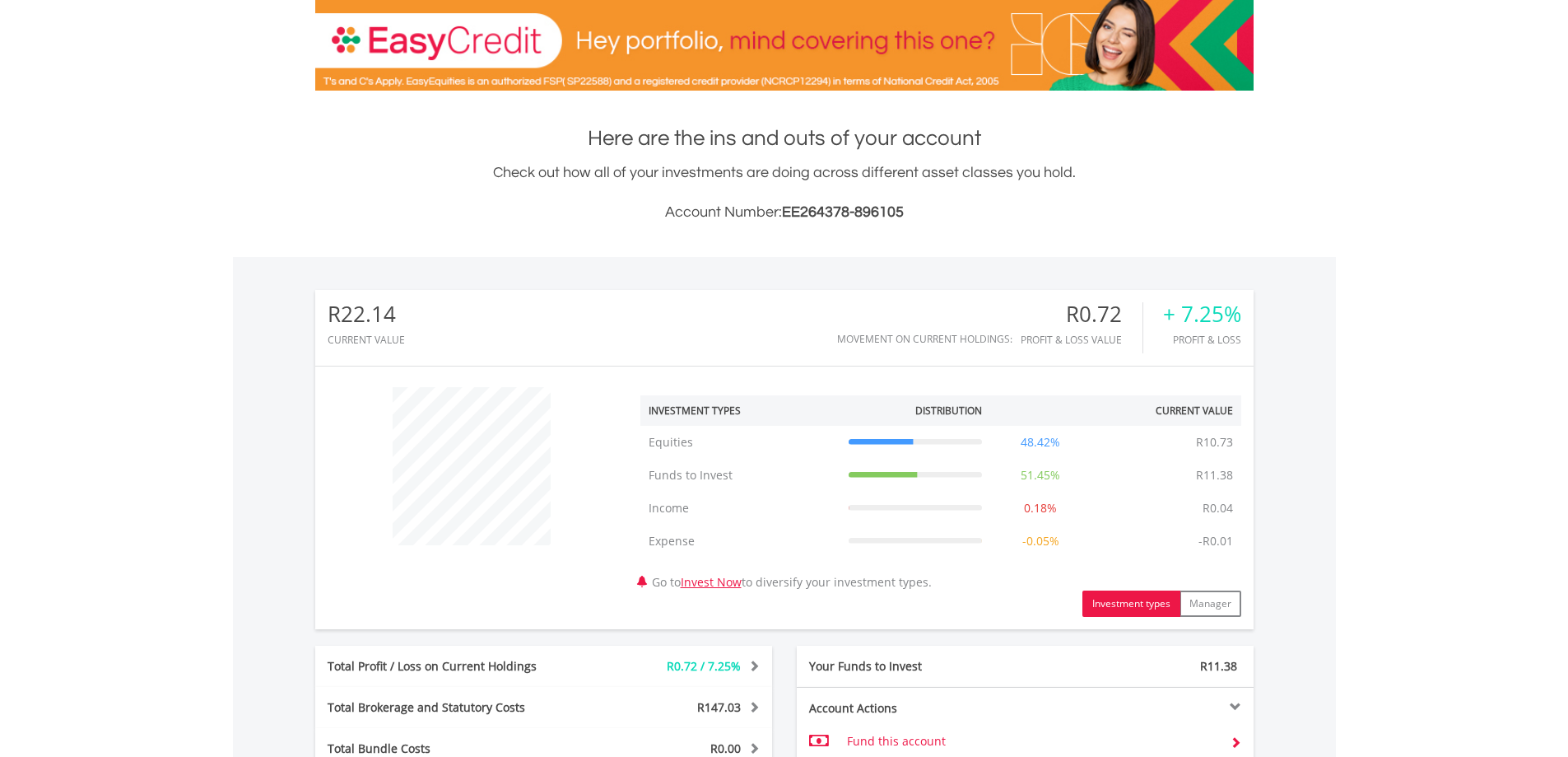
scroll to position [0, 0]
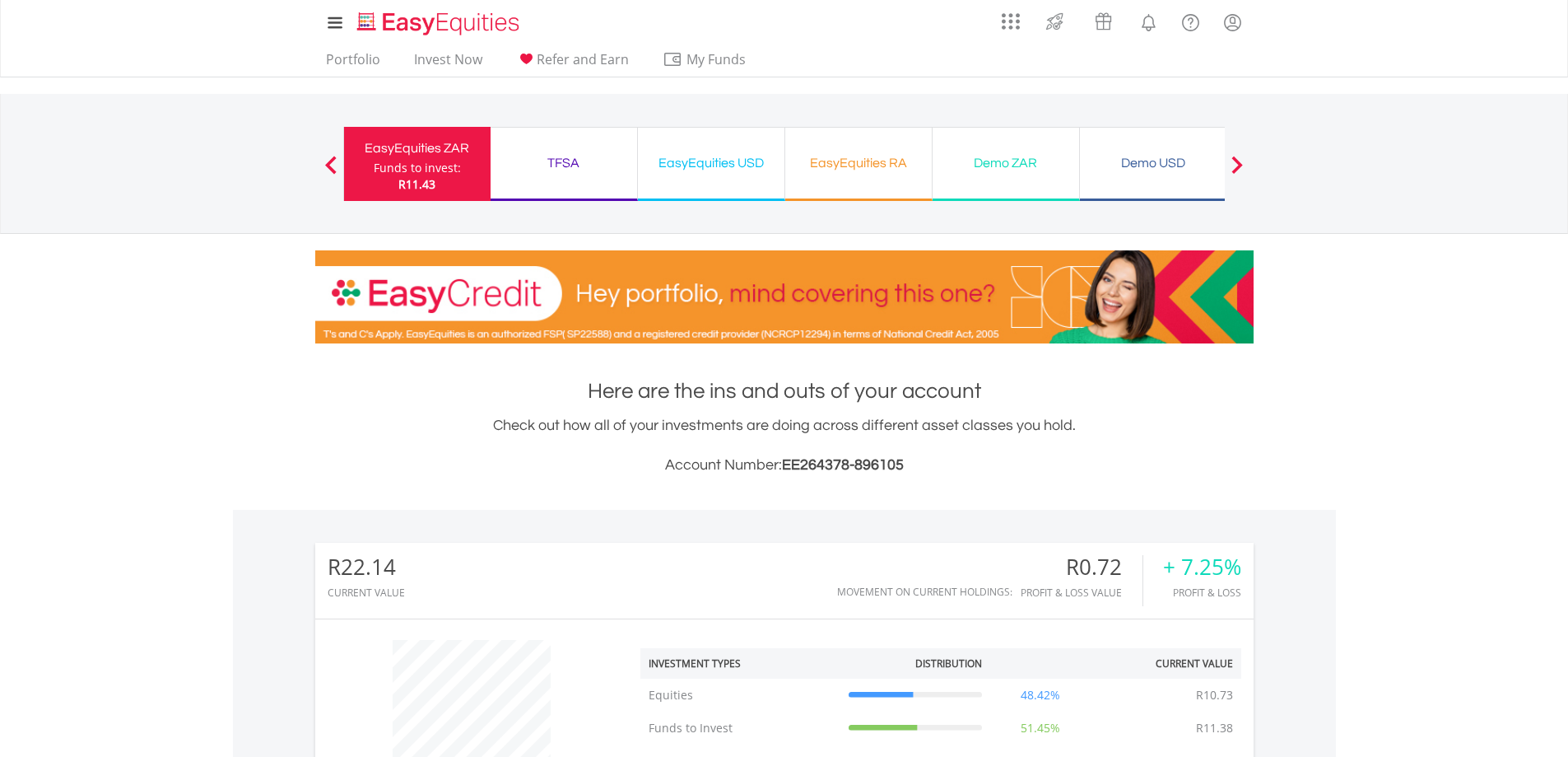
click at [422, 169] on div "Funds to invest:" at bounding box center [417, 167] width 87 height 17
click at [437, 56] on link "Invest Now" at bounding box center [447, 63] width 81 height 26
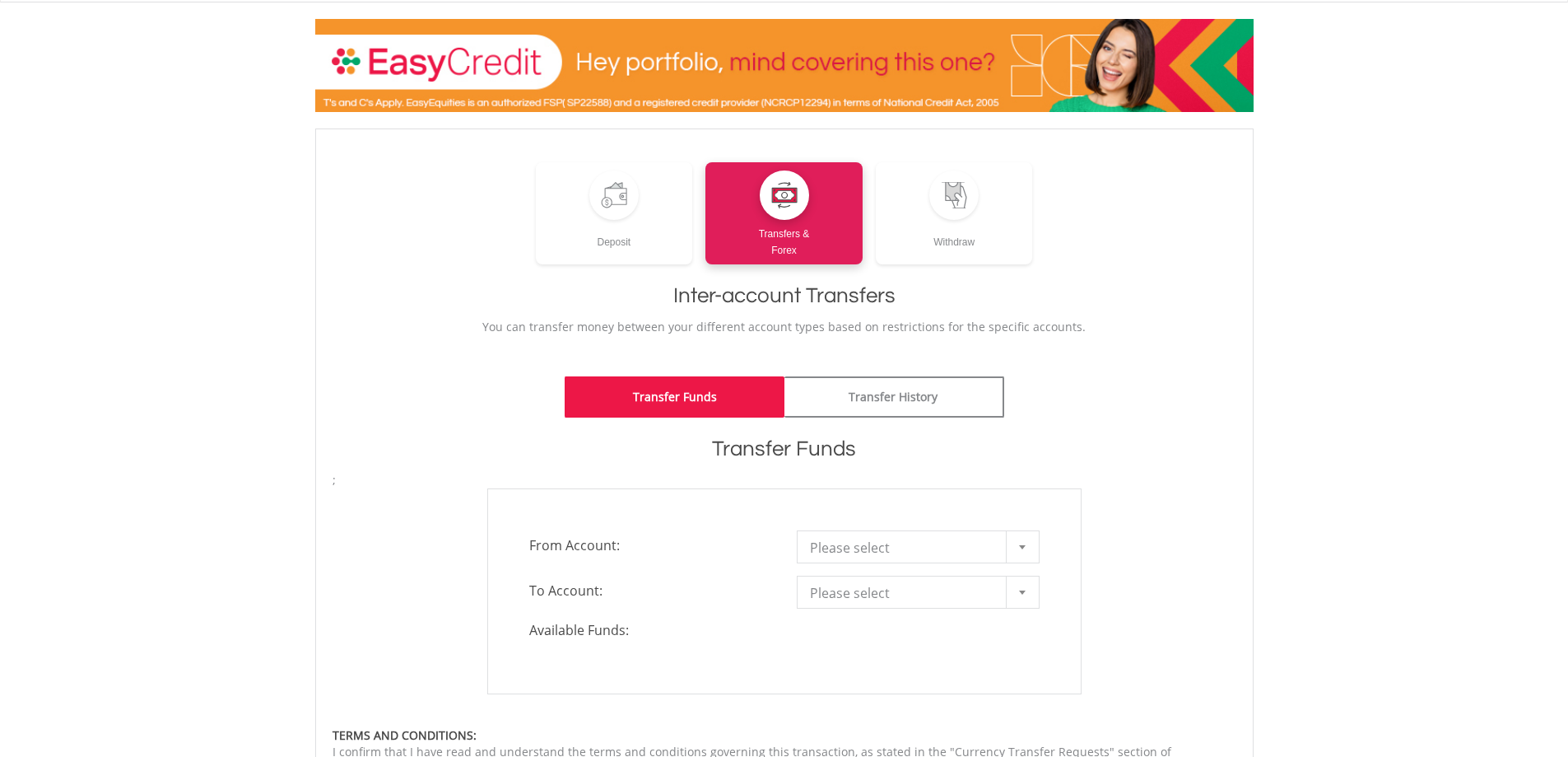
scroll to position [247, 0]
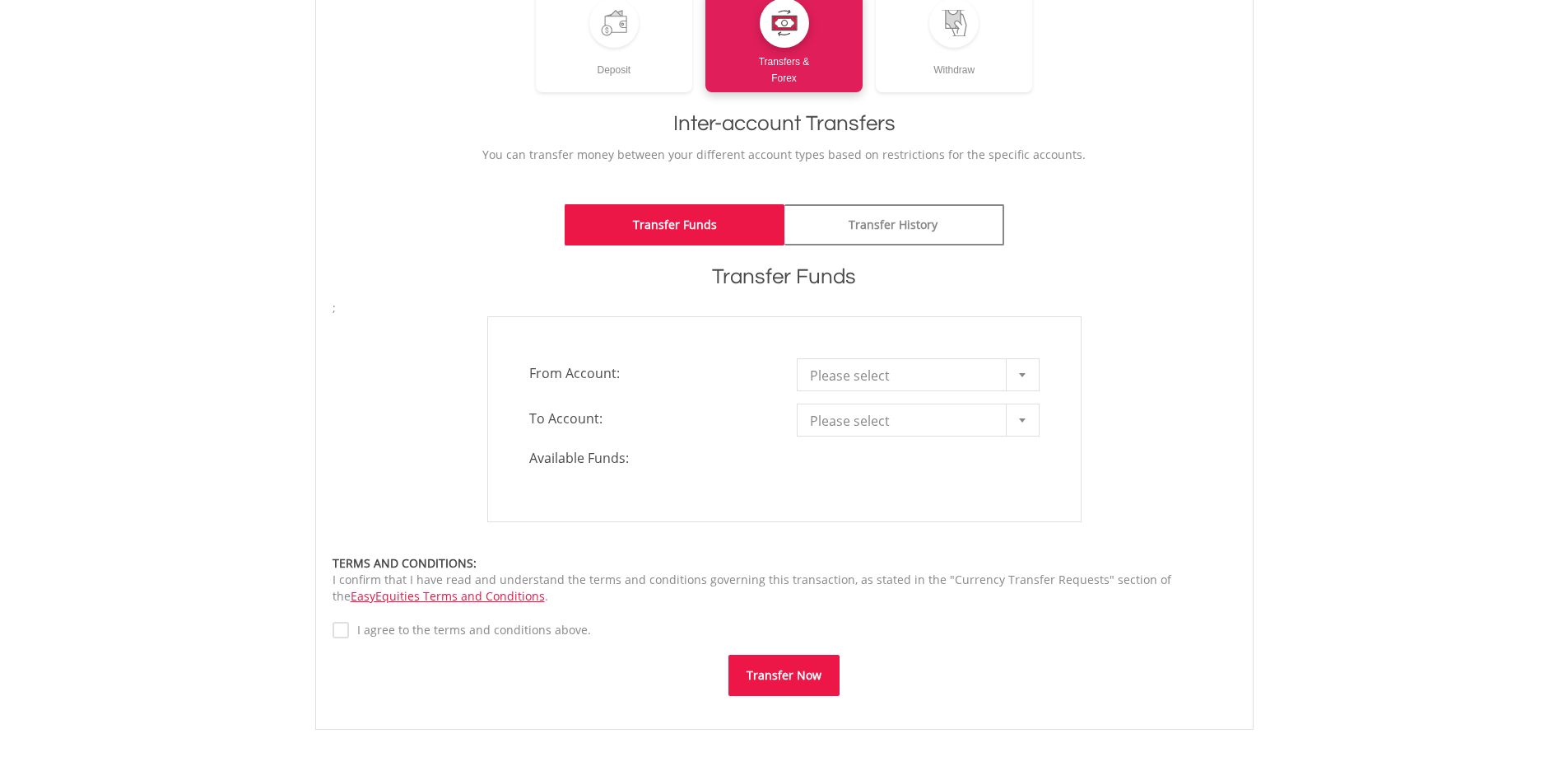
click at [1017, 376] on div at bounding box center [1022, 375] width 33 height 32
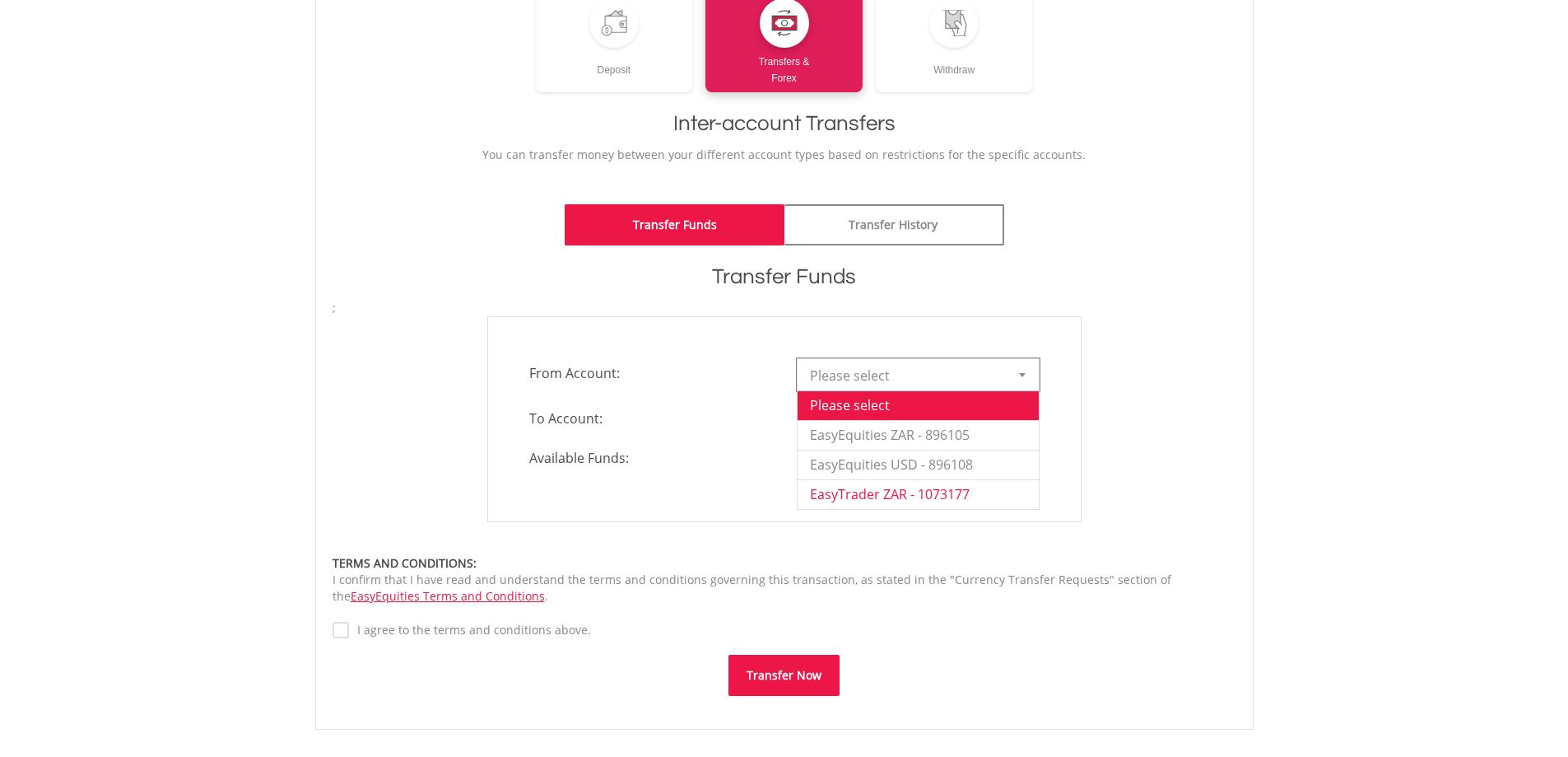
click at [937, 495] on li "EasyTrader ZAR - 1073177" at bounding box center [918, 494] width 241 height 30
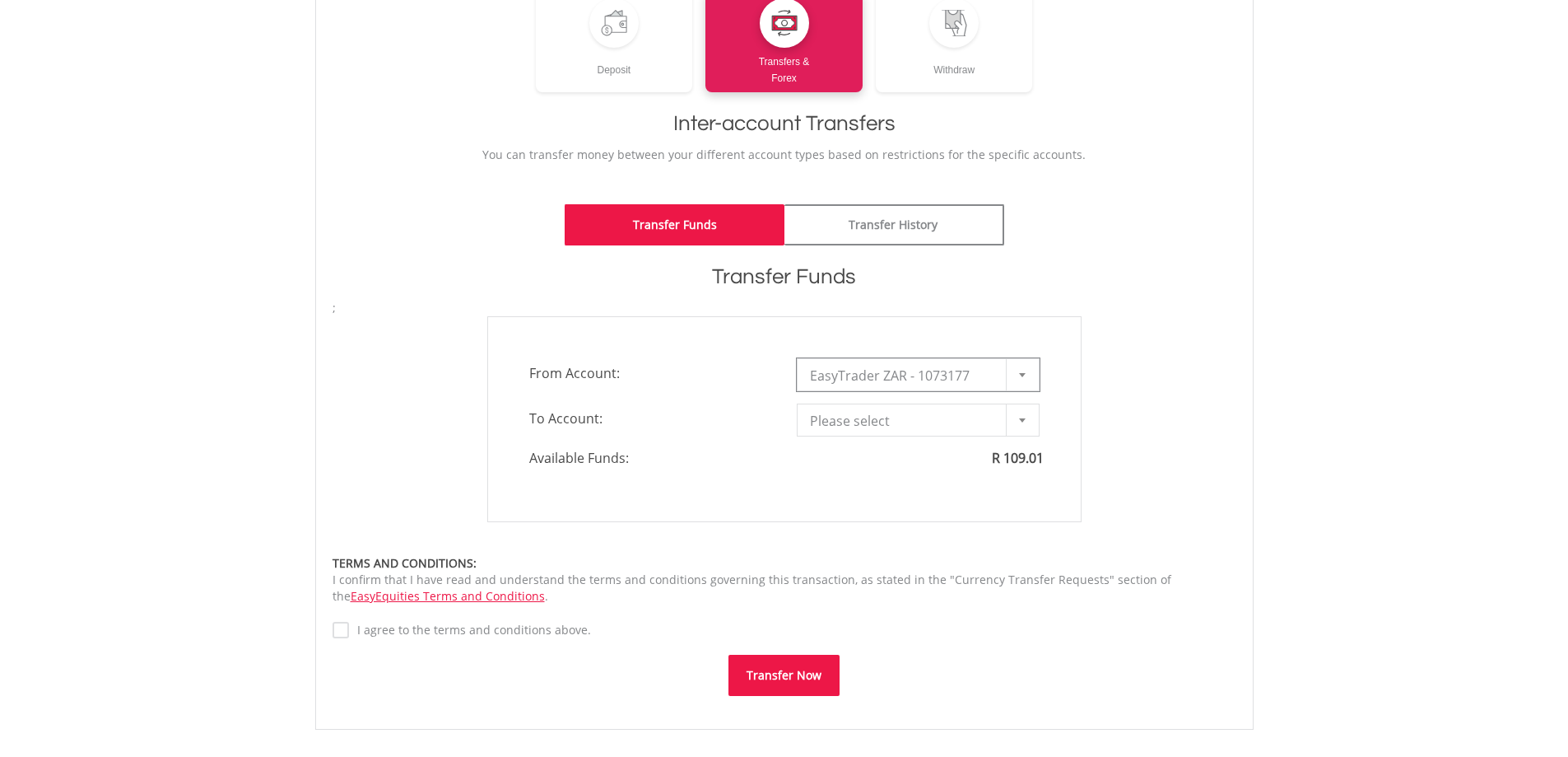
click at [951, 424] on span "Please select" at bounding box center [906, 420] width 192 height 33
click at [932, 483] on li "EasyEquities ZAR - 896105" at bounding box center [918, 480] width 241 height 30
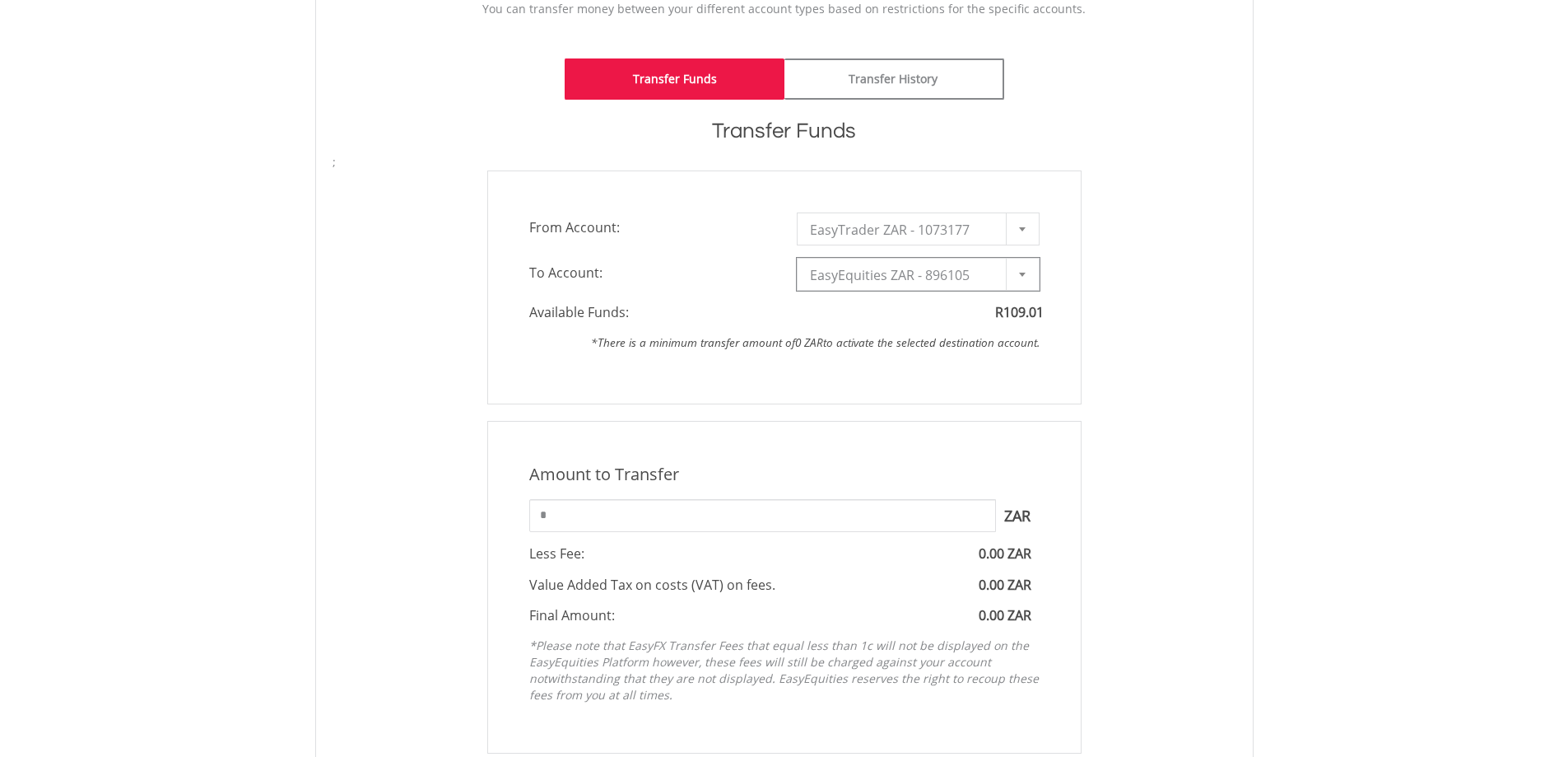
scroll to position [494, 0]
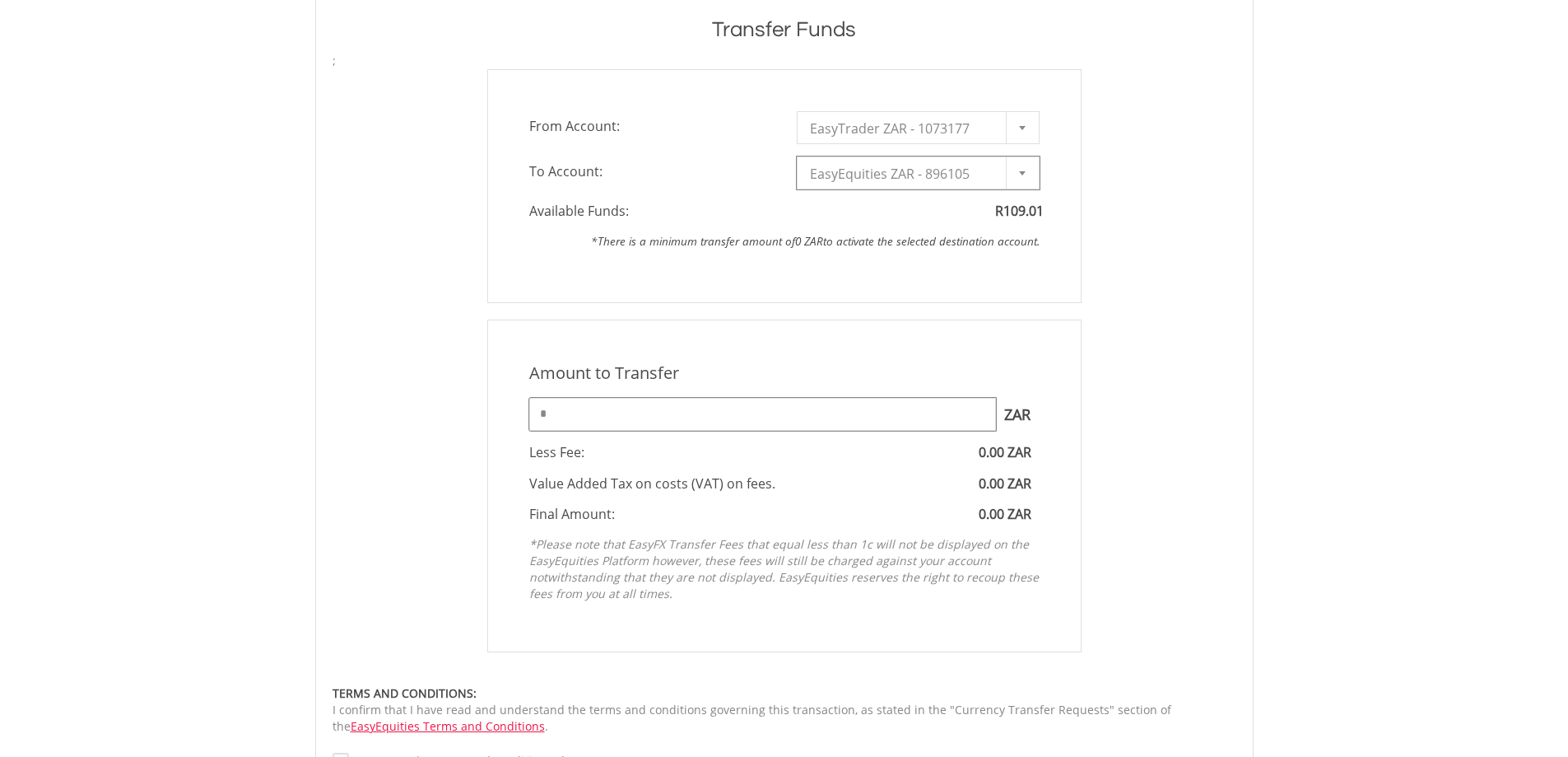
click at [717, 426] on input "*" at bounding box center [763, 413] width 467 height 33
type input "*"
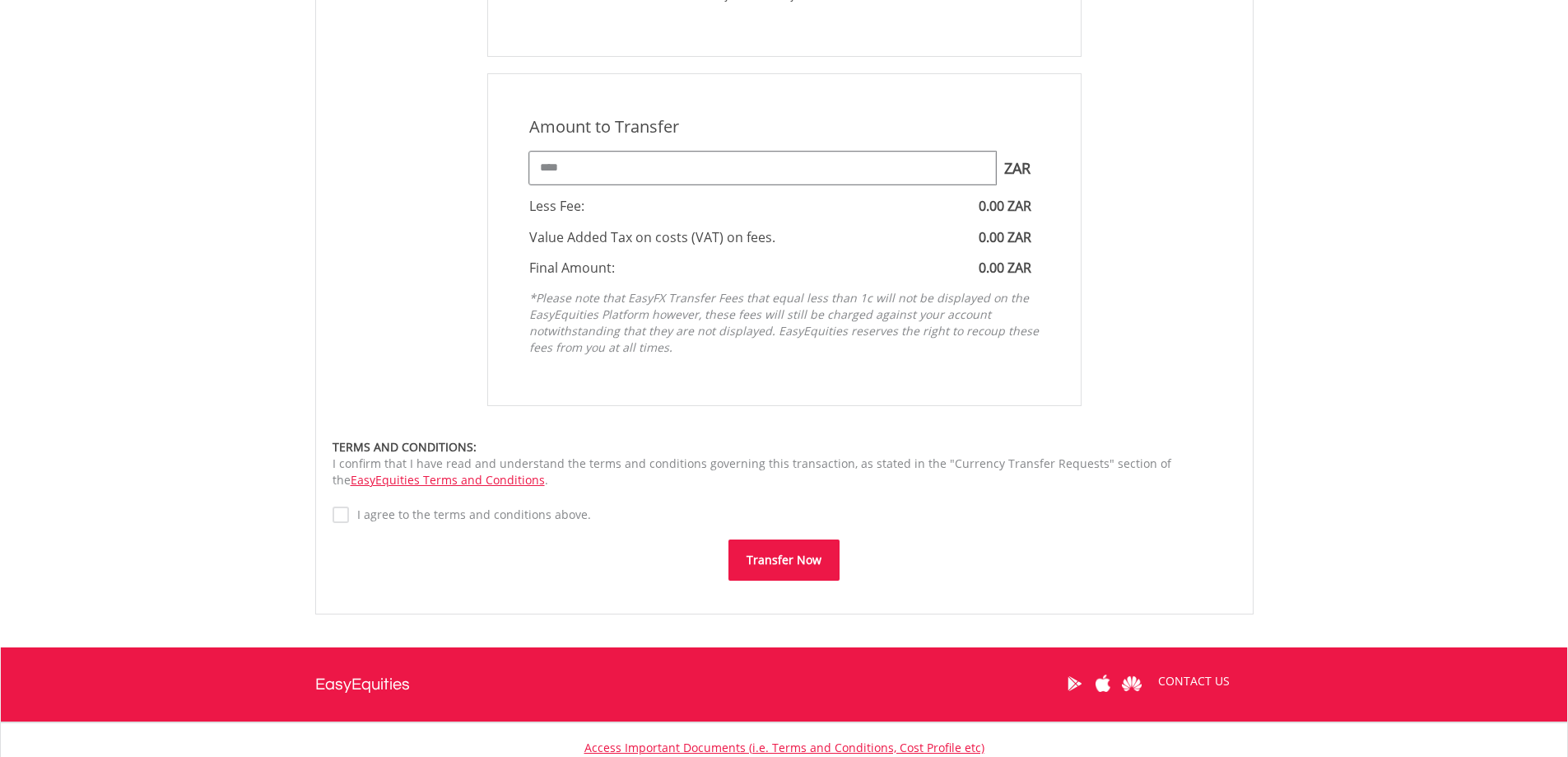
scroll to position [741, 0]
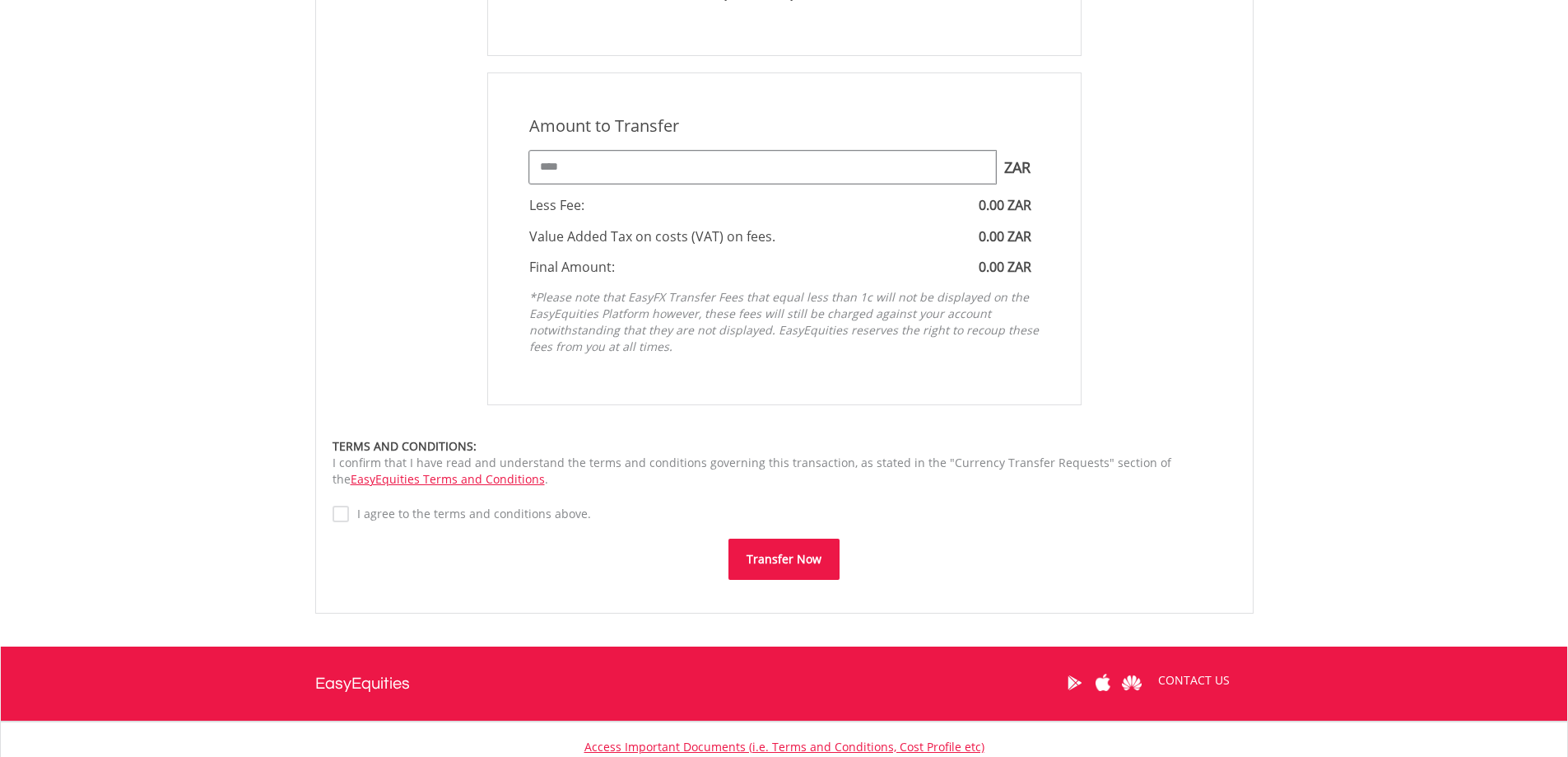
type input "****"
click at [349, 514] on label "I agree to the terms and conditions above." at bounding box center [470, 514] width 242 height 17
click at [771, 568] on button "Transfer Now" at bounding box center [784, 559] width 111 height 41
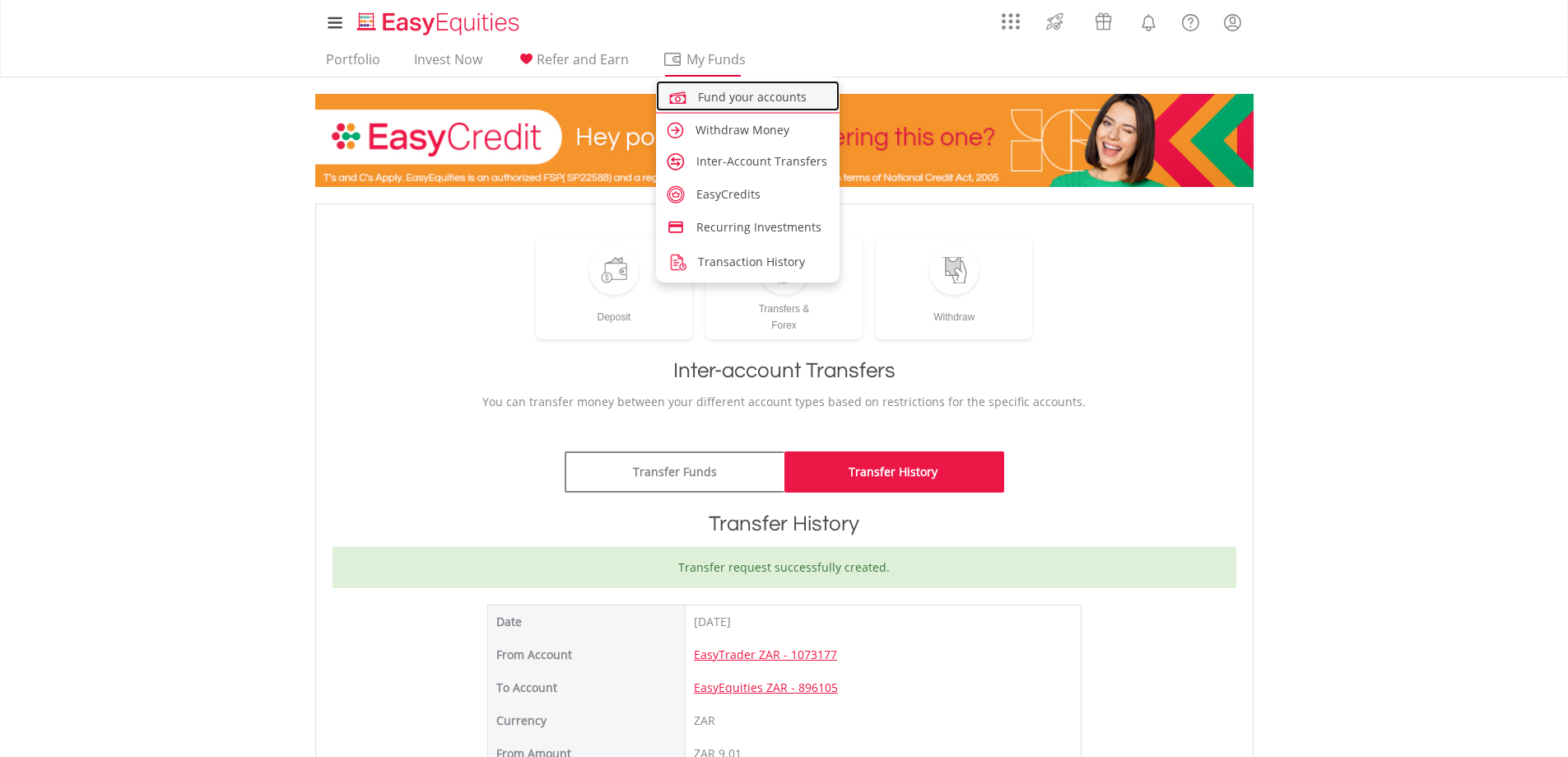
click at [716, 97] on span "Fund your accounts" at bounding box center [751, 97] width 108 height 16
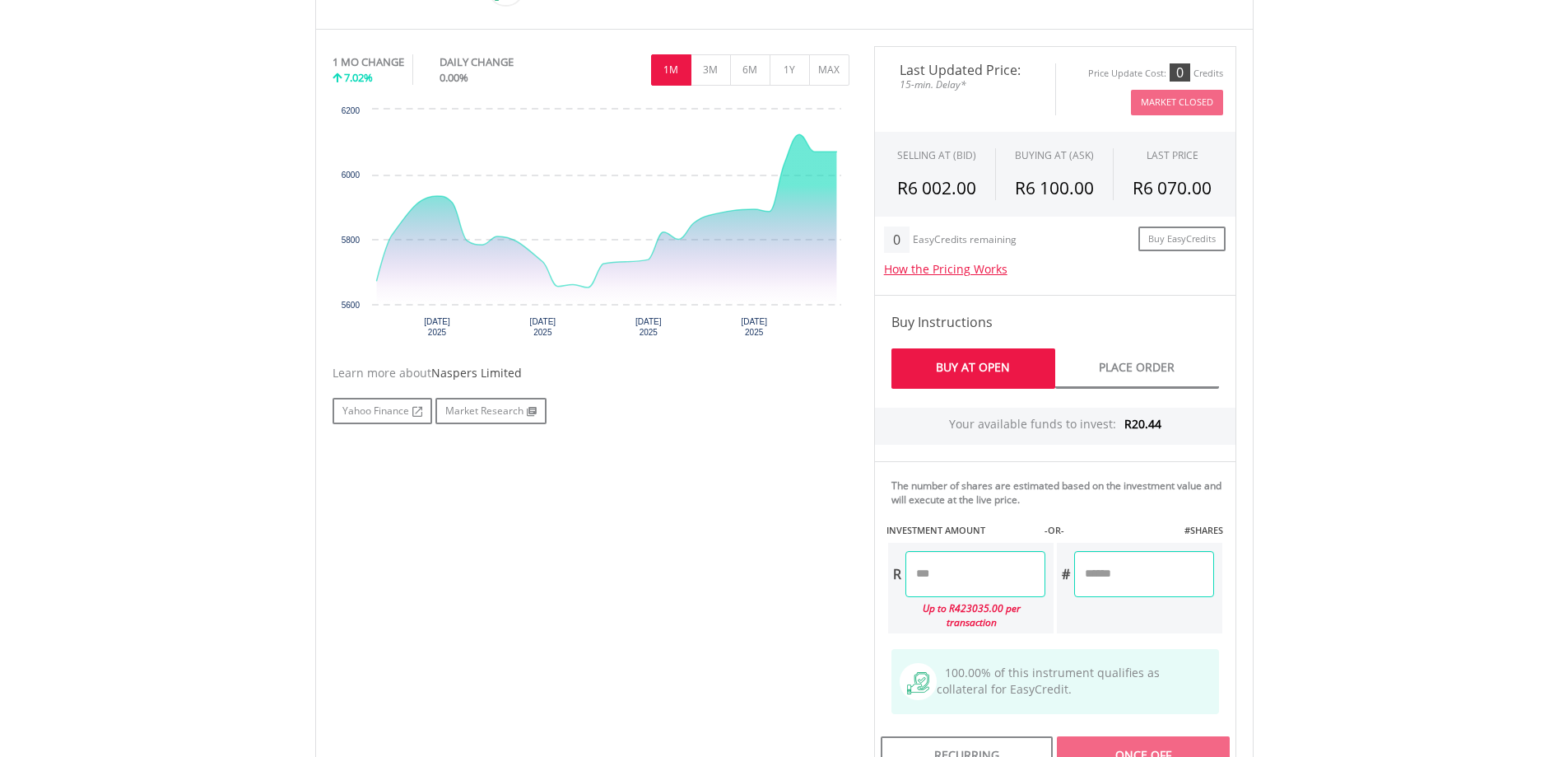
scroll to position [576, 0]
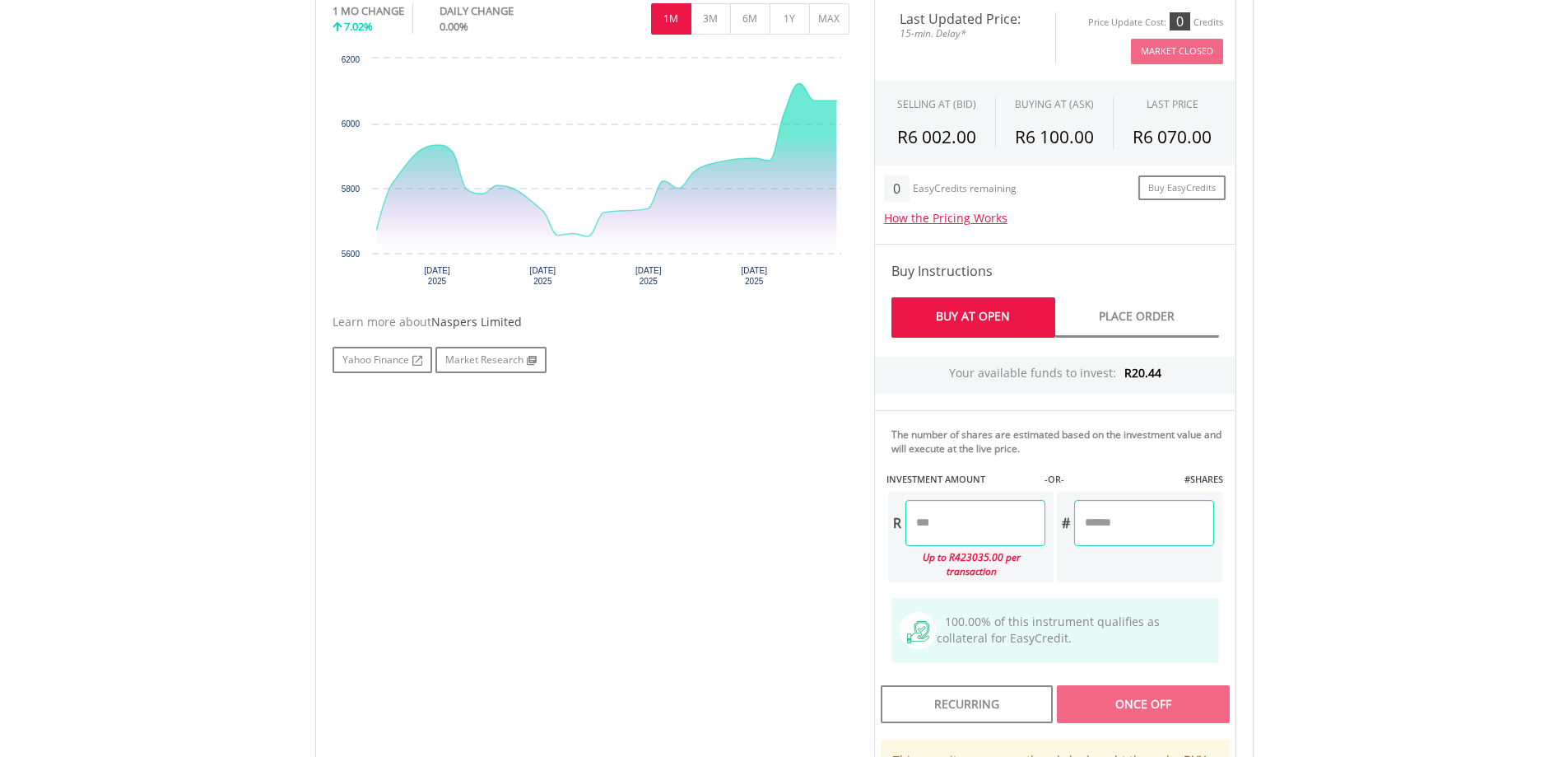
click at [954, 530] on input "number" at bounding box center [975, 523] width 140 height 46
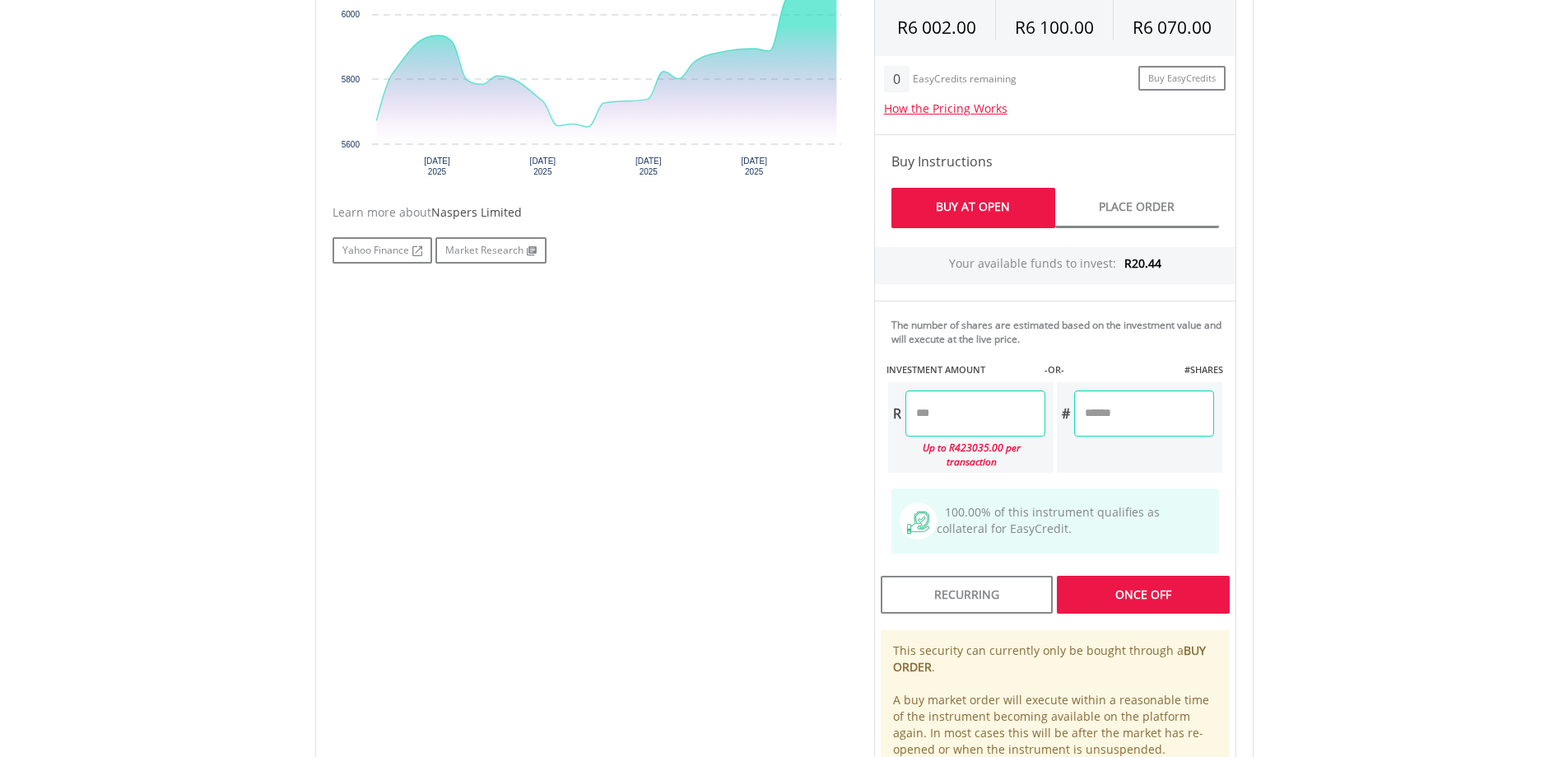
scroll to position [658, 0]
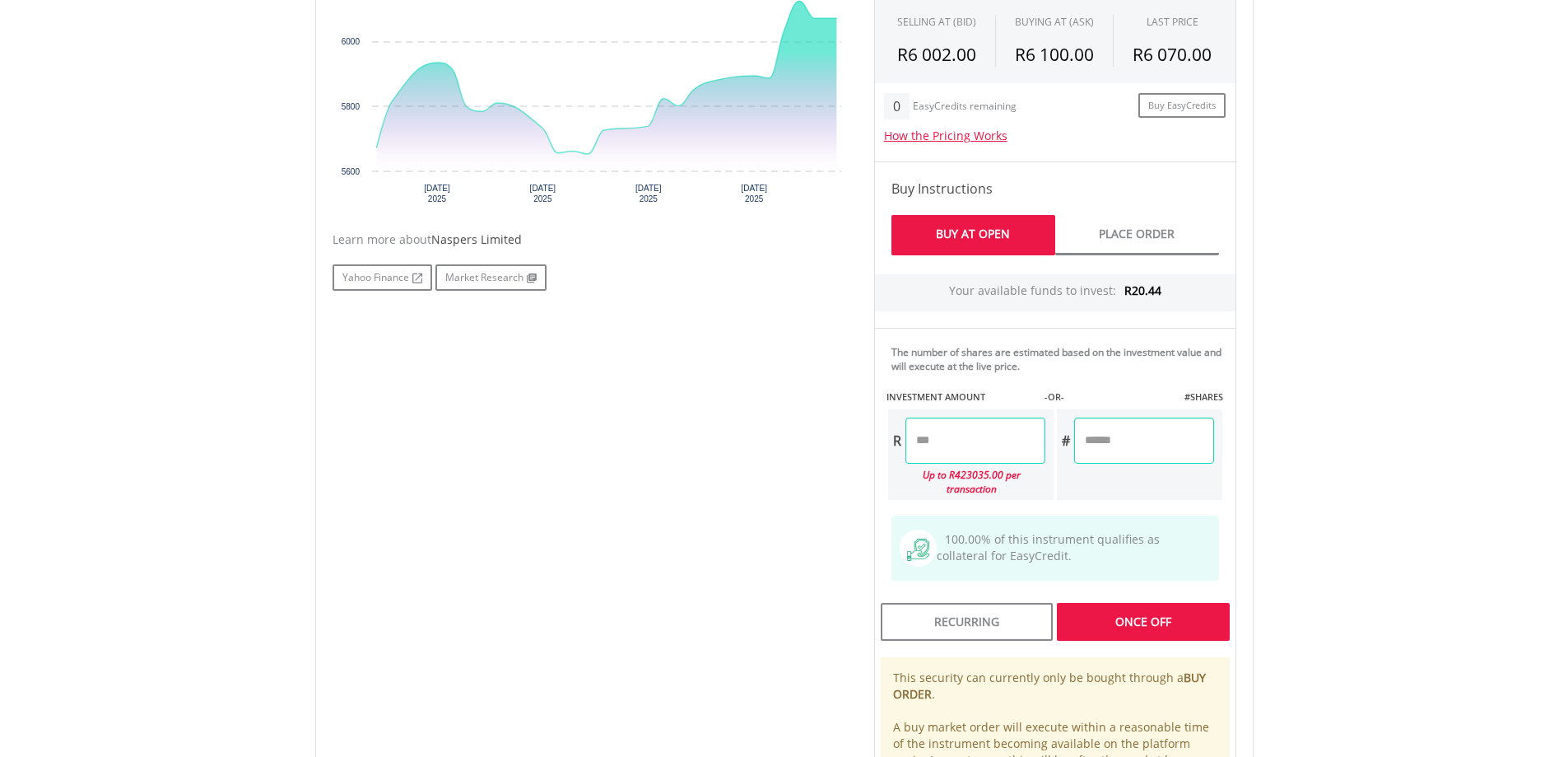
click at [974, 230] on div "Last Updated Price: 15-min. Delay* Price Update Cost: 0 Credits Market Closed S…" at bounding box center [1054, 375] width 387 height 924
type input "*****"
type input "******"
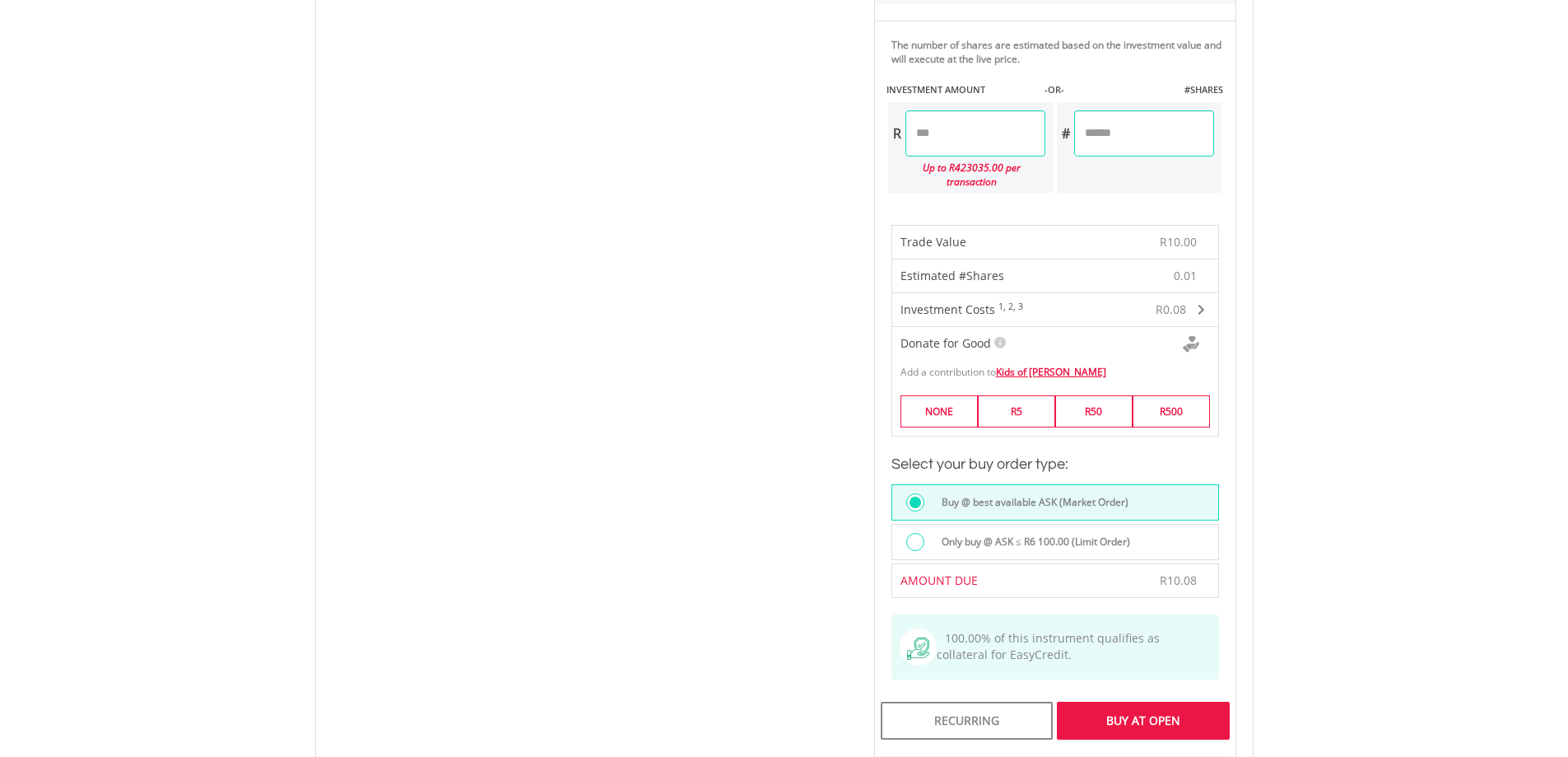
scroll to position [988, 0]
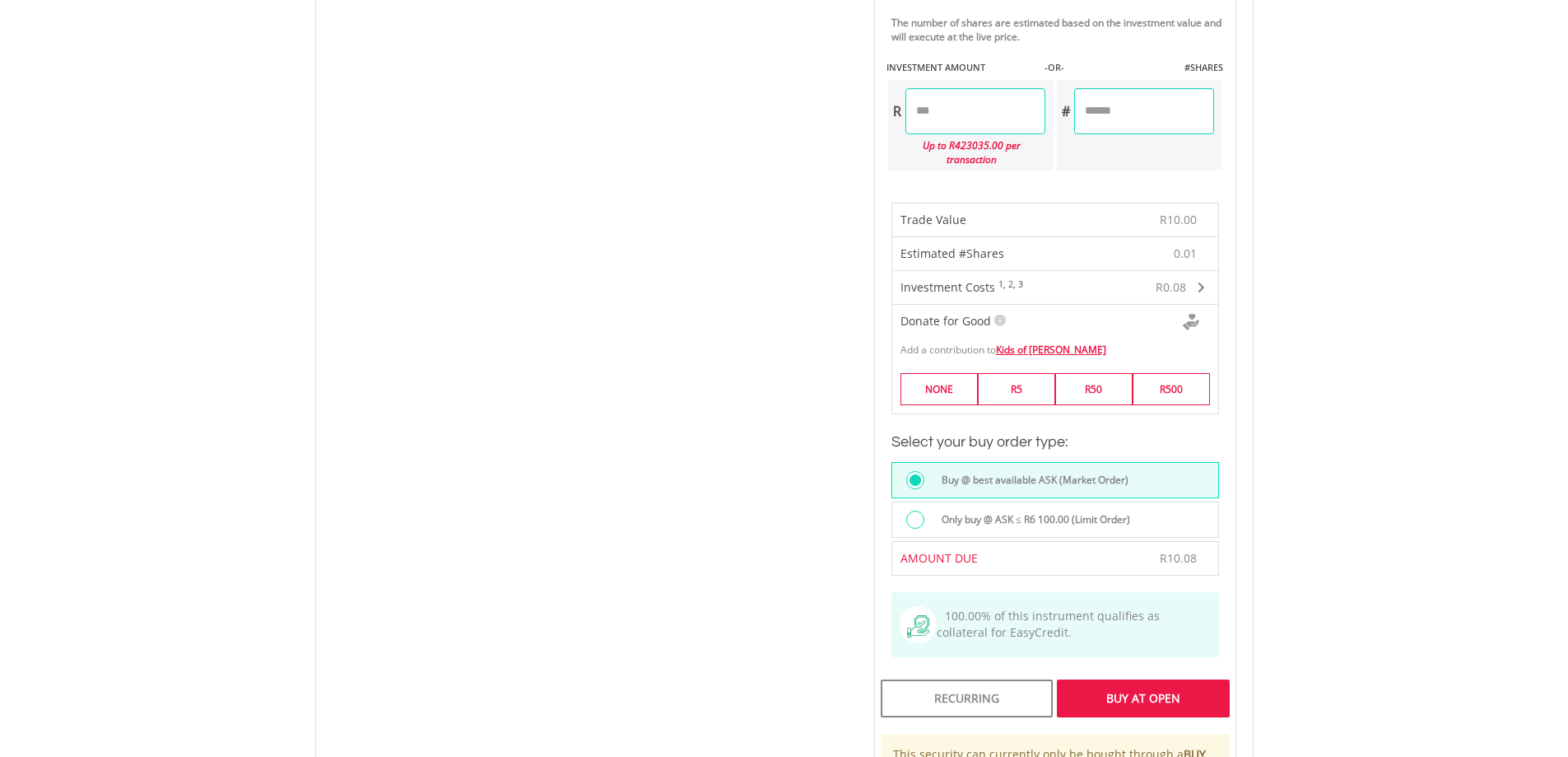
click at [1115, 685] on div "Buy At Open" at bounding box center [1143, 698] width 172 height 38
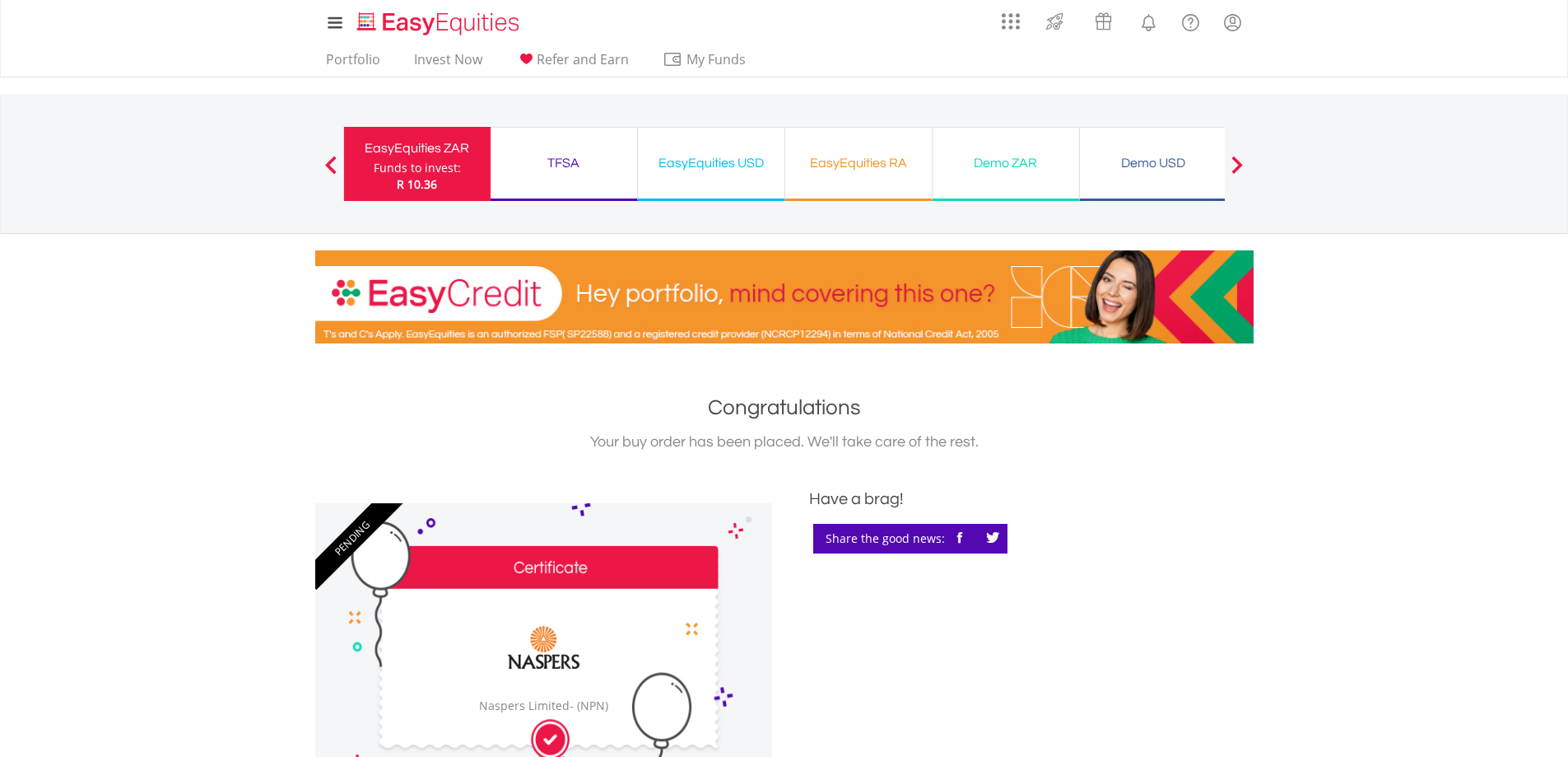
click at [433, 166] on div "Funds to invest:" at bounding box center [417, 167] width 87 height 17
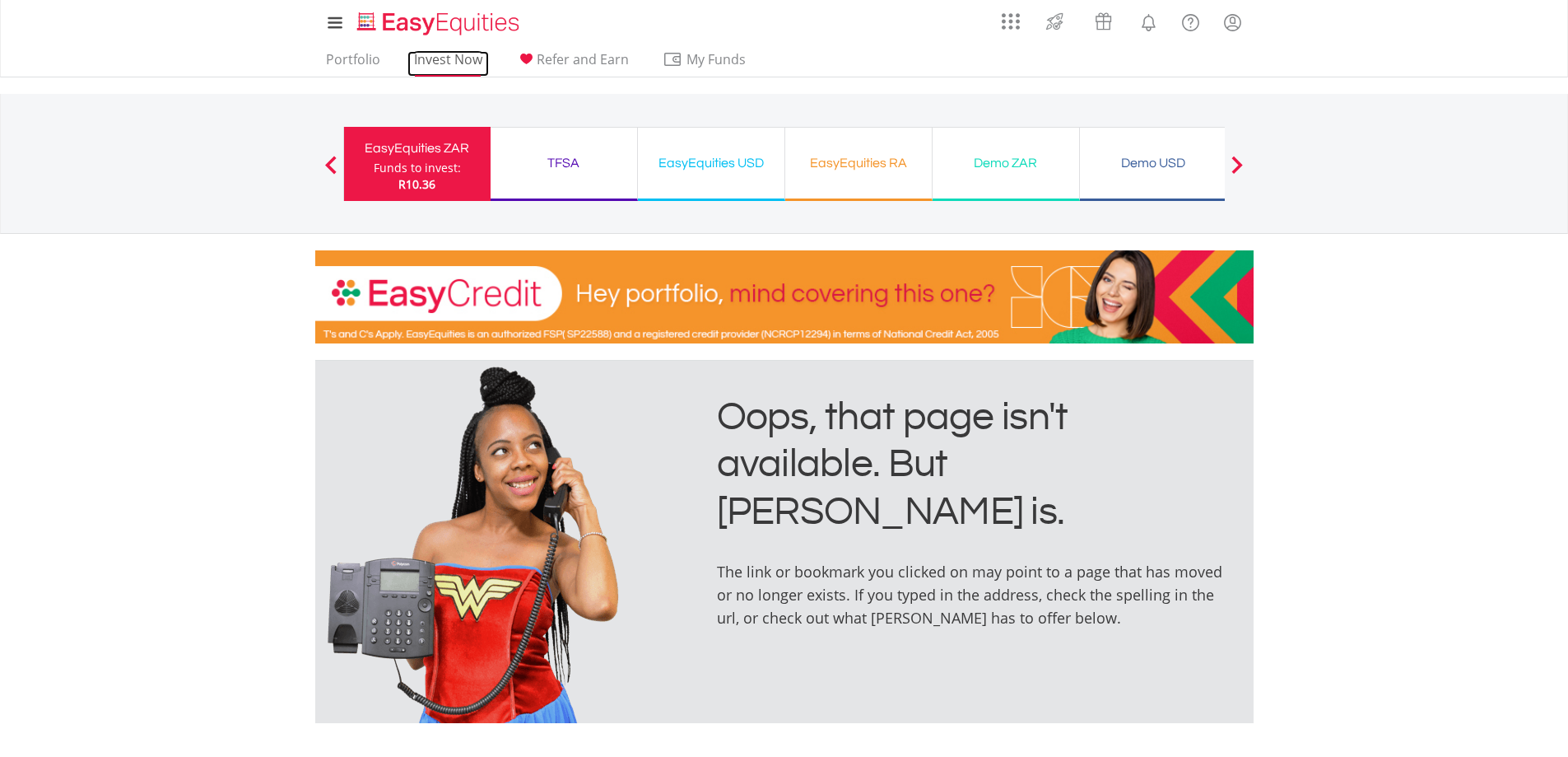
click at [442, 63] on link "Invest Now" at bounding box center [447, 63] width 81 height 26
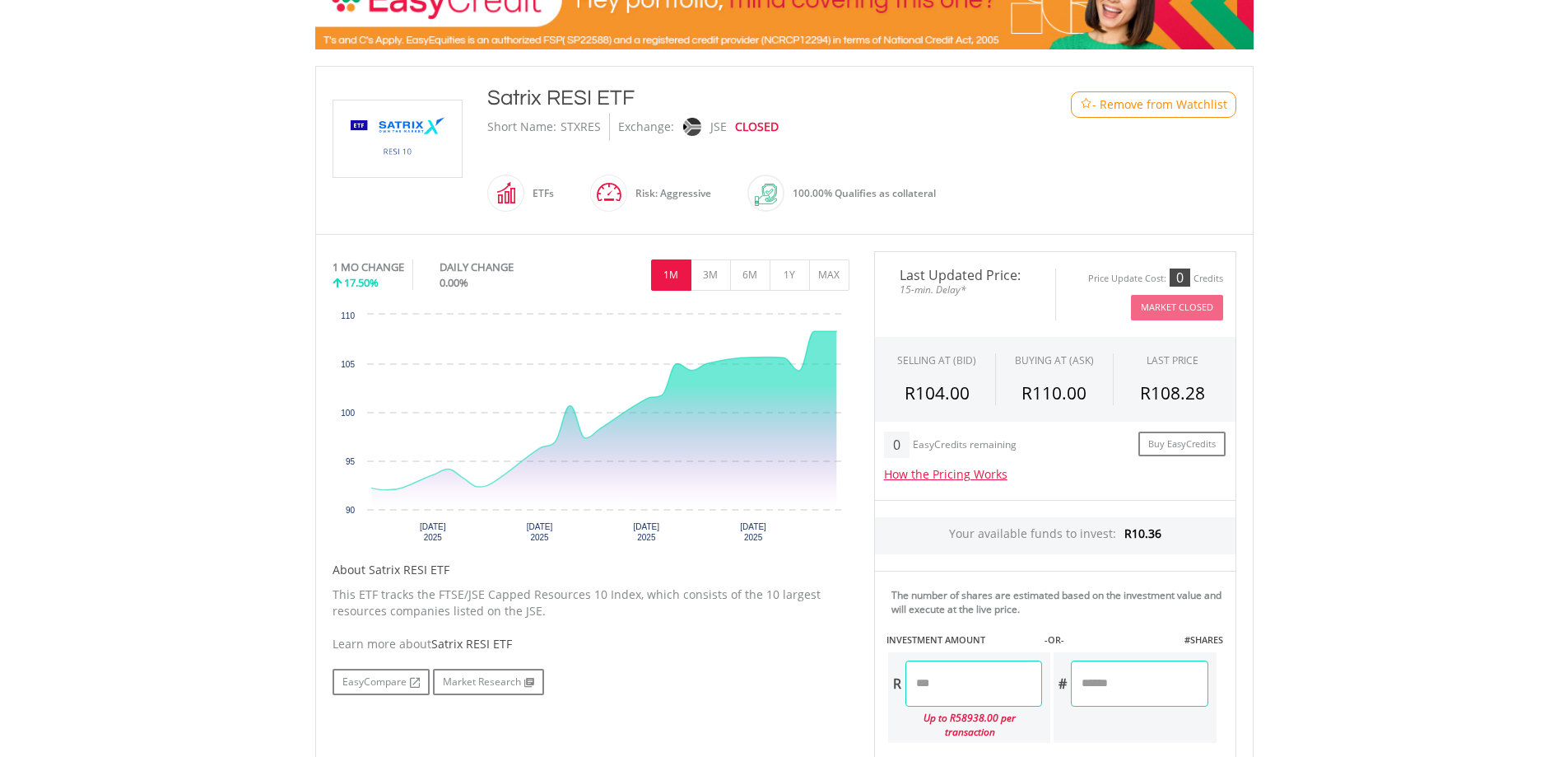
scroll to position [330, 0]
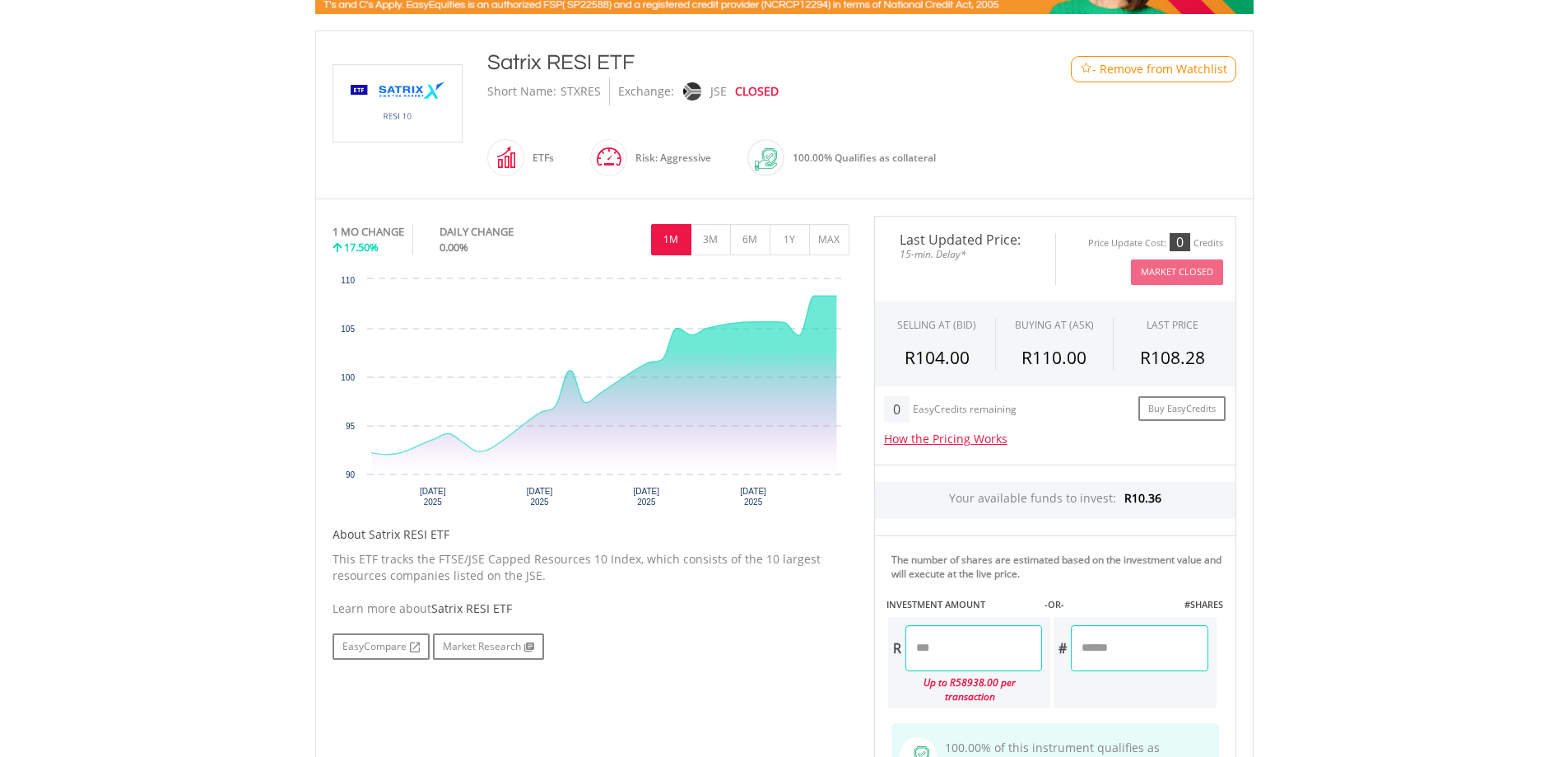
click at [970, 660] on input "number" at bounding box center [973, 648] width 137 height 46
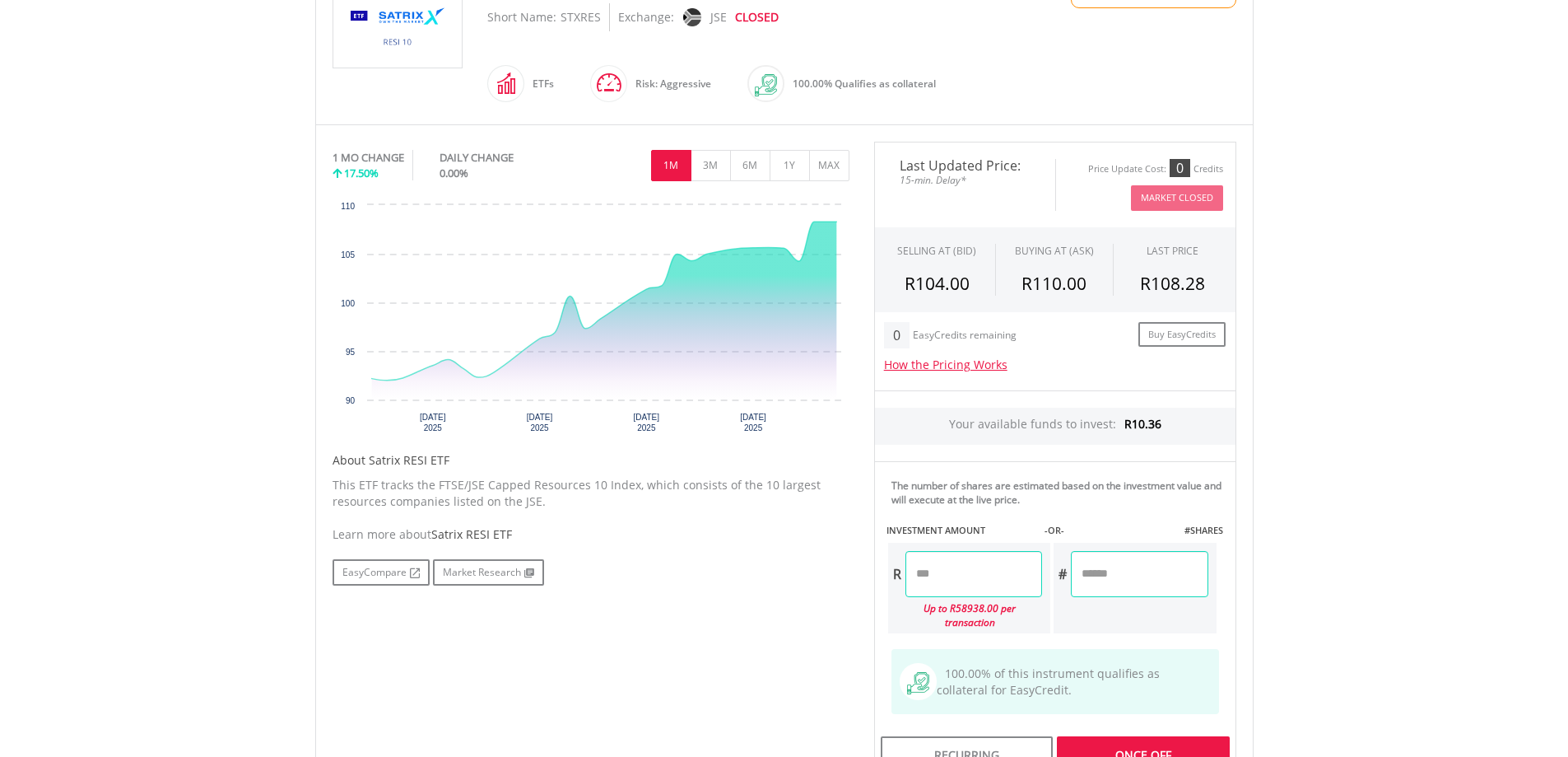
scroll to position [658, 0]
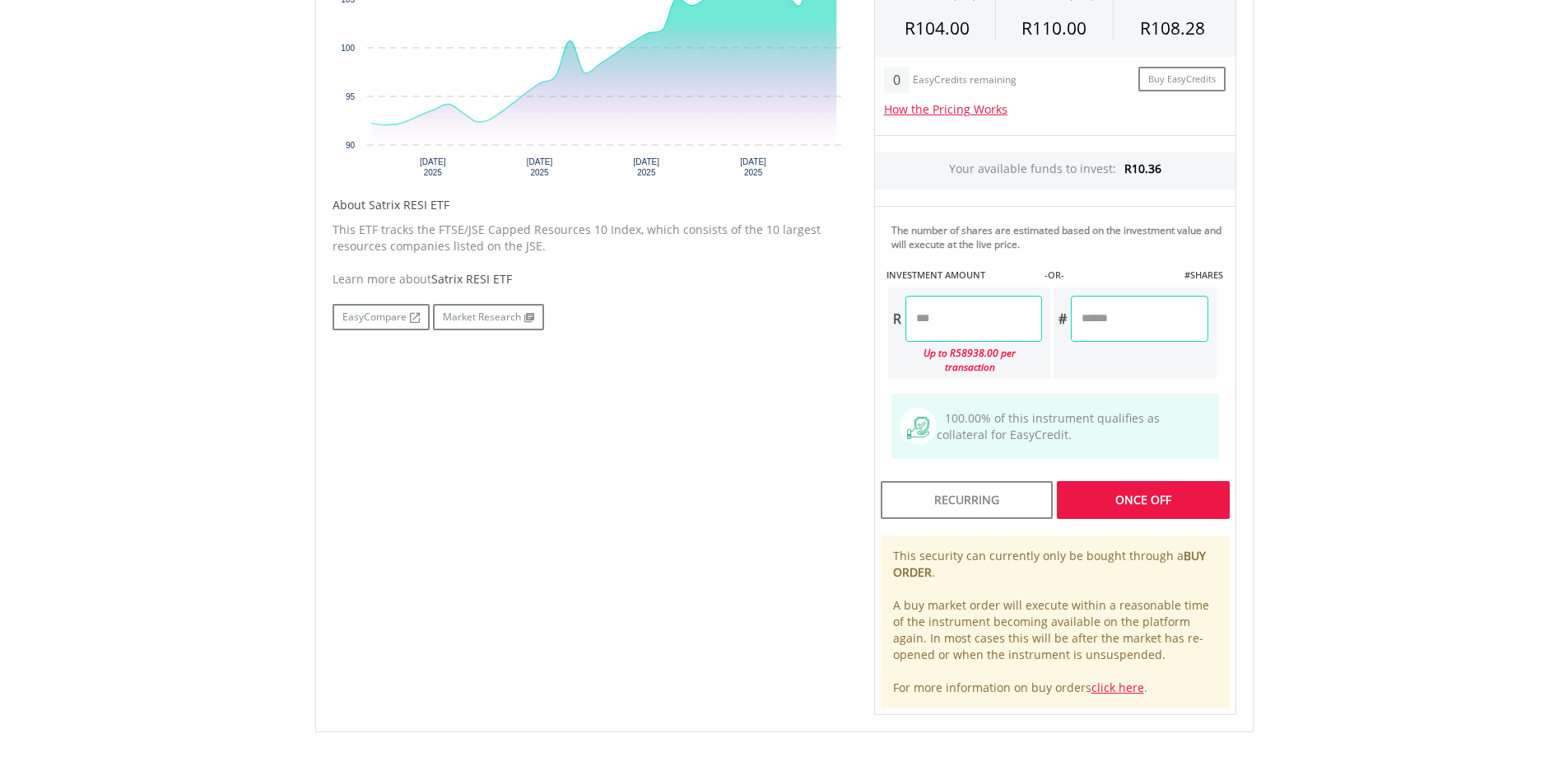
type input "*****"
type input "******"
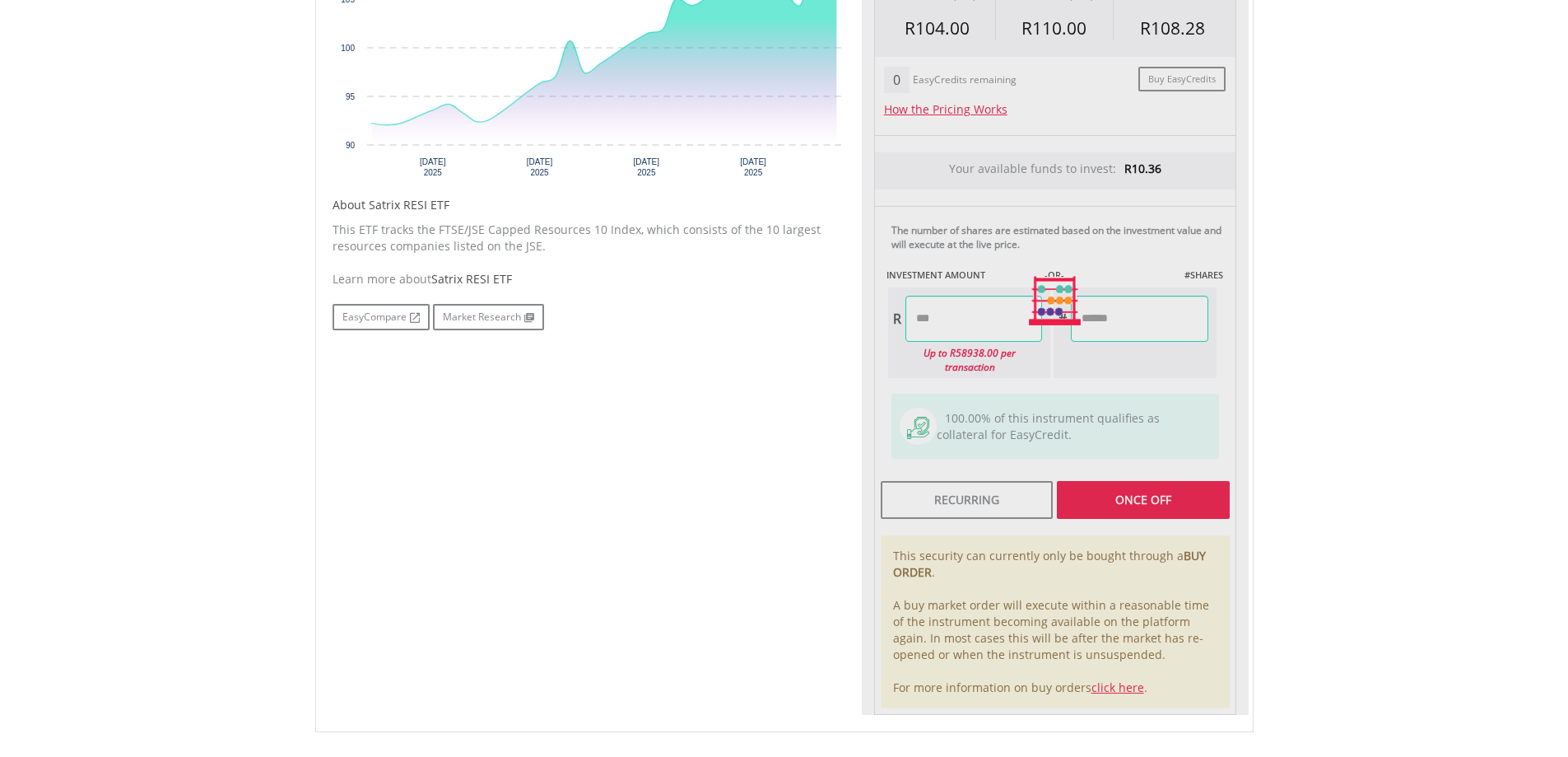
click at [1137, 497] on div "Last Updated Price: 15-min. Delay* Price Update Cost: 0 Credits Market Closed S…" at bounding box center [1054, 301] width 387 height 829
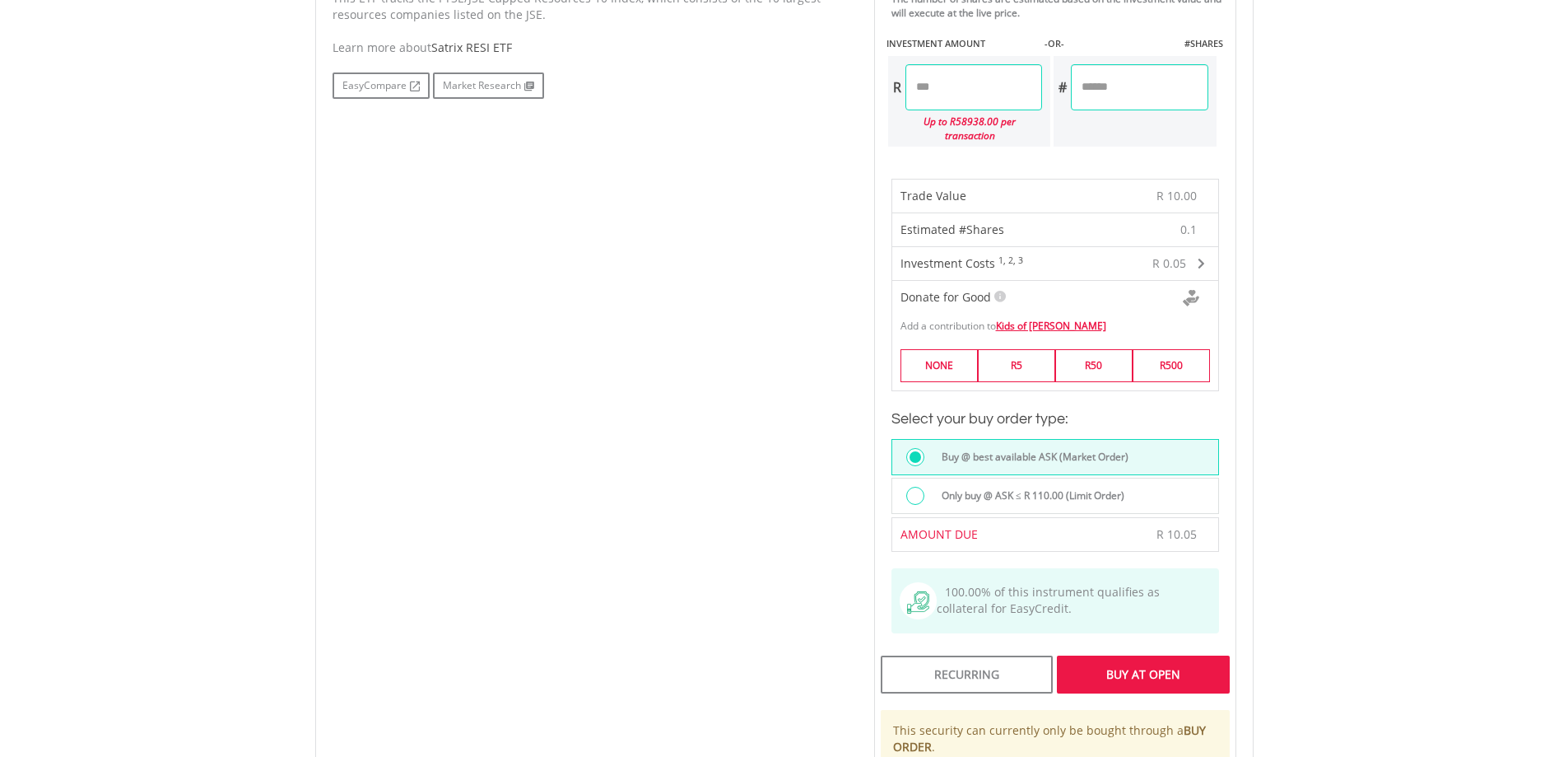
scroll to position [906, 0]
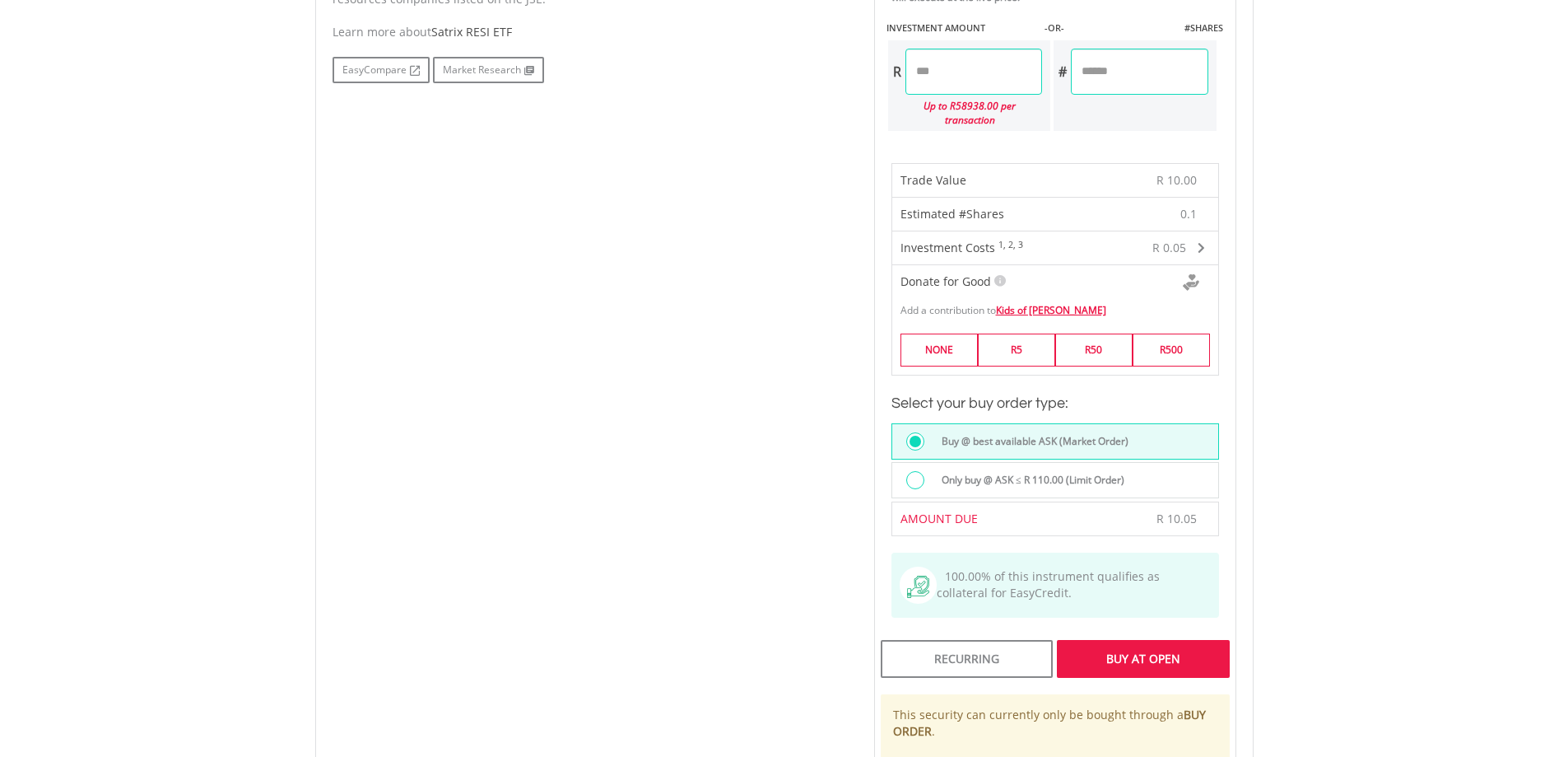
click at [1143, 645] on div "Buy At Open" at bounding box center [1143, 658] width 172 height 38
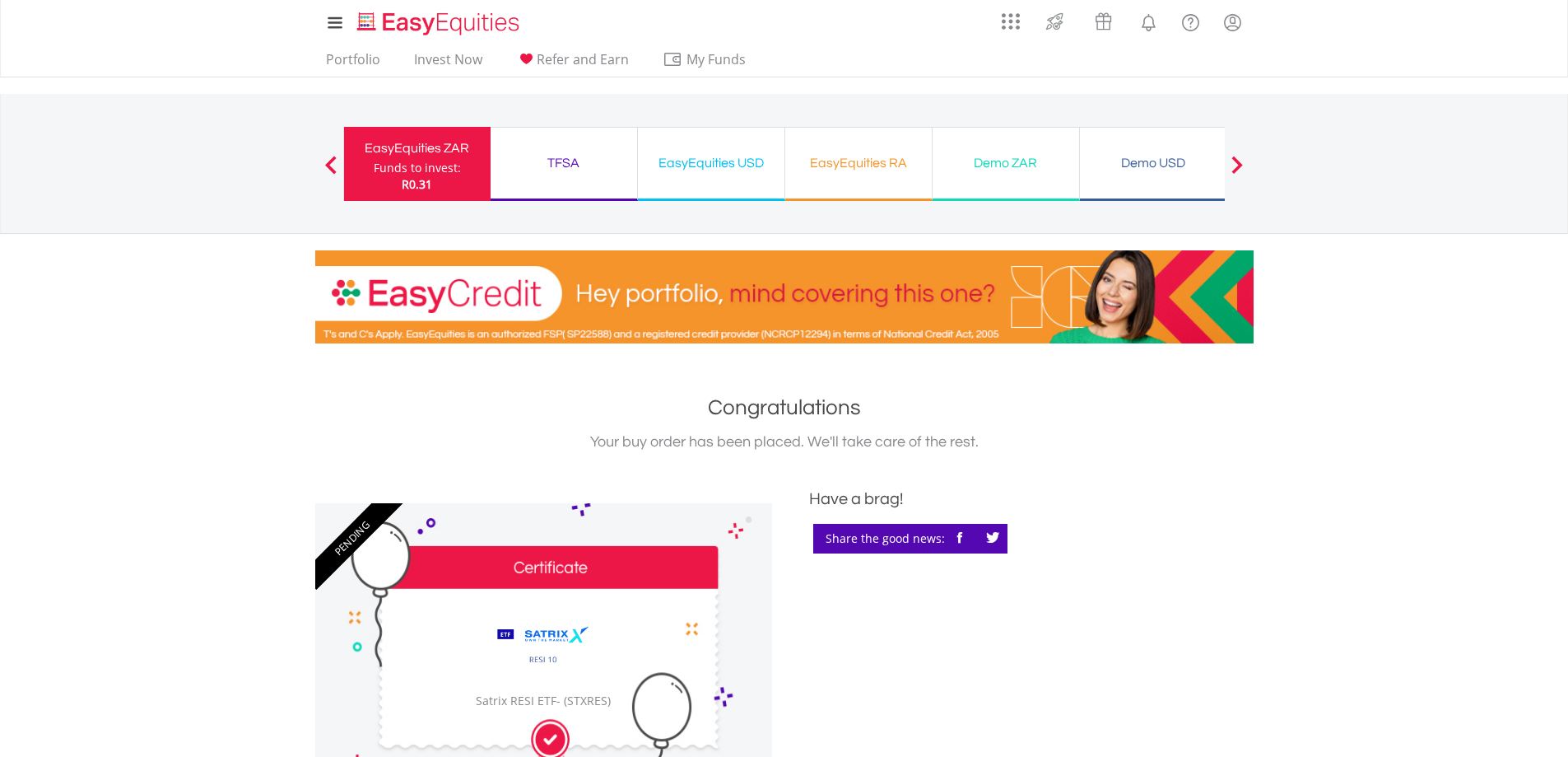
click at [686, 168] on div "EasyEquities USD" at bounding box center [711, 163] width 127 height 23
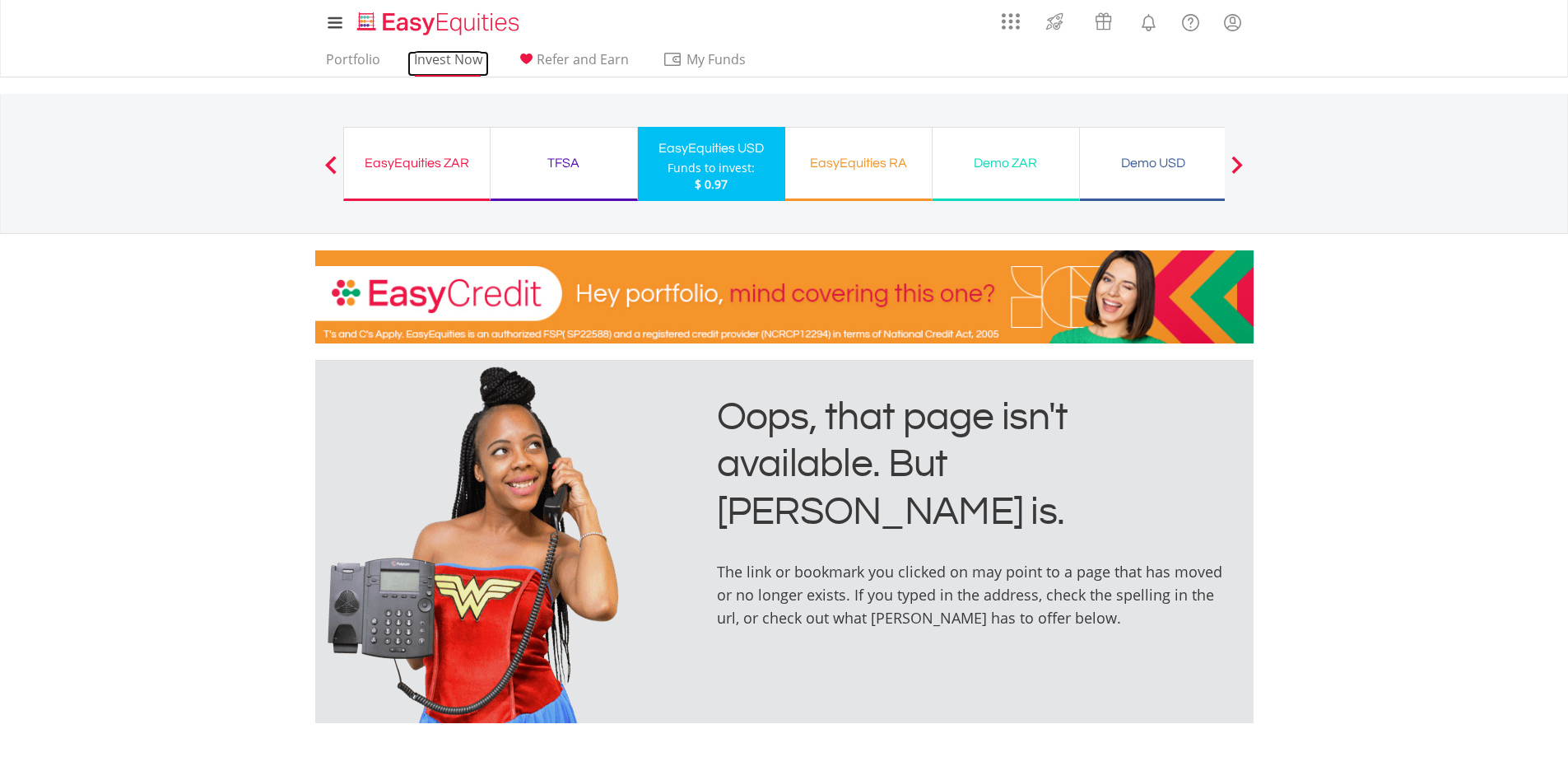
click at [449, 63] on link "Invest Now" at bounding box center [447, 63] width 81 height 26
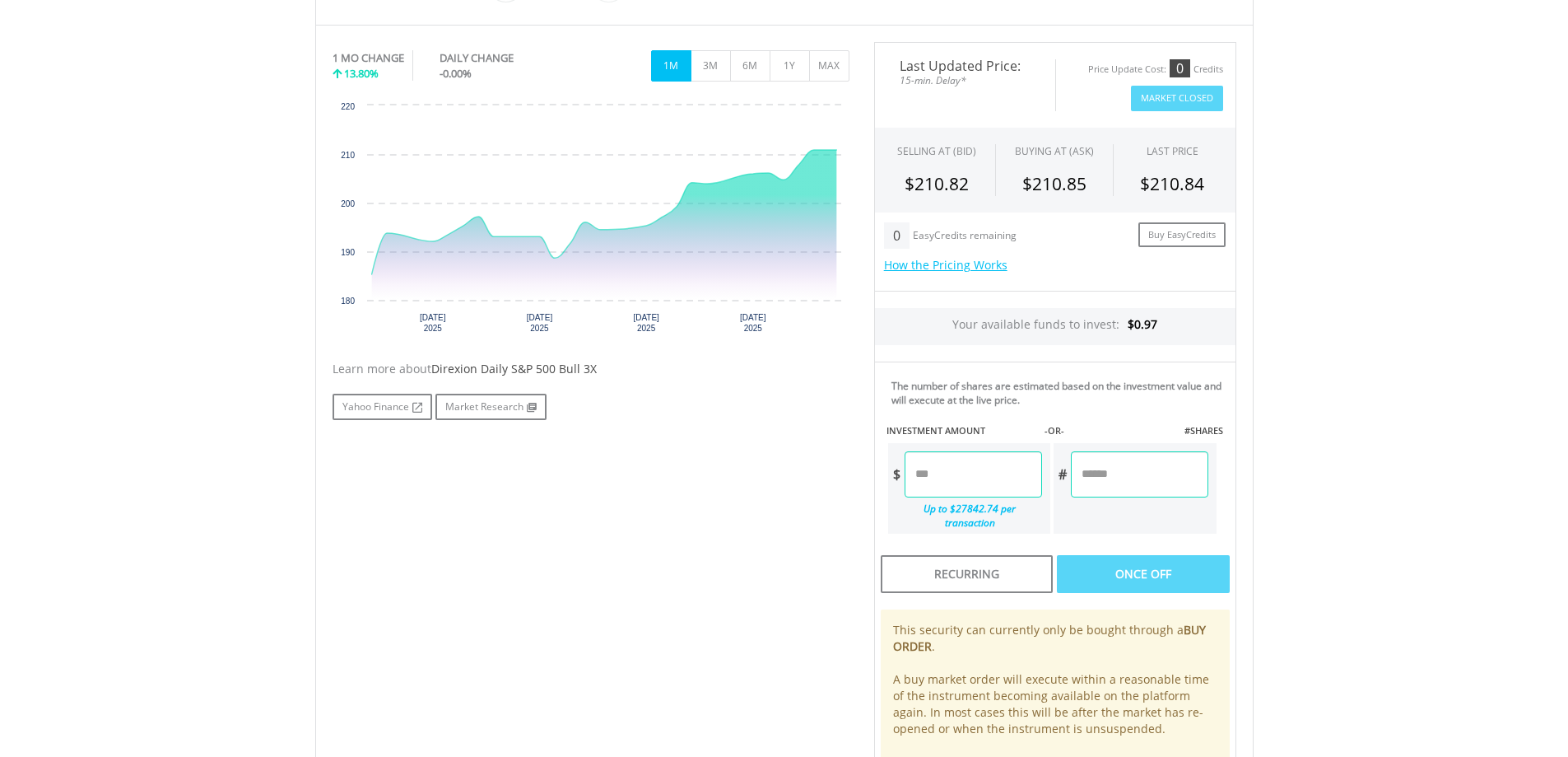
scroll to position [494, 0]
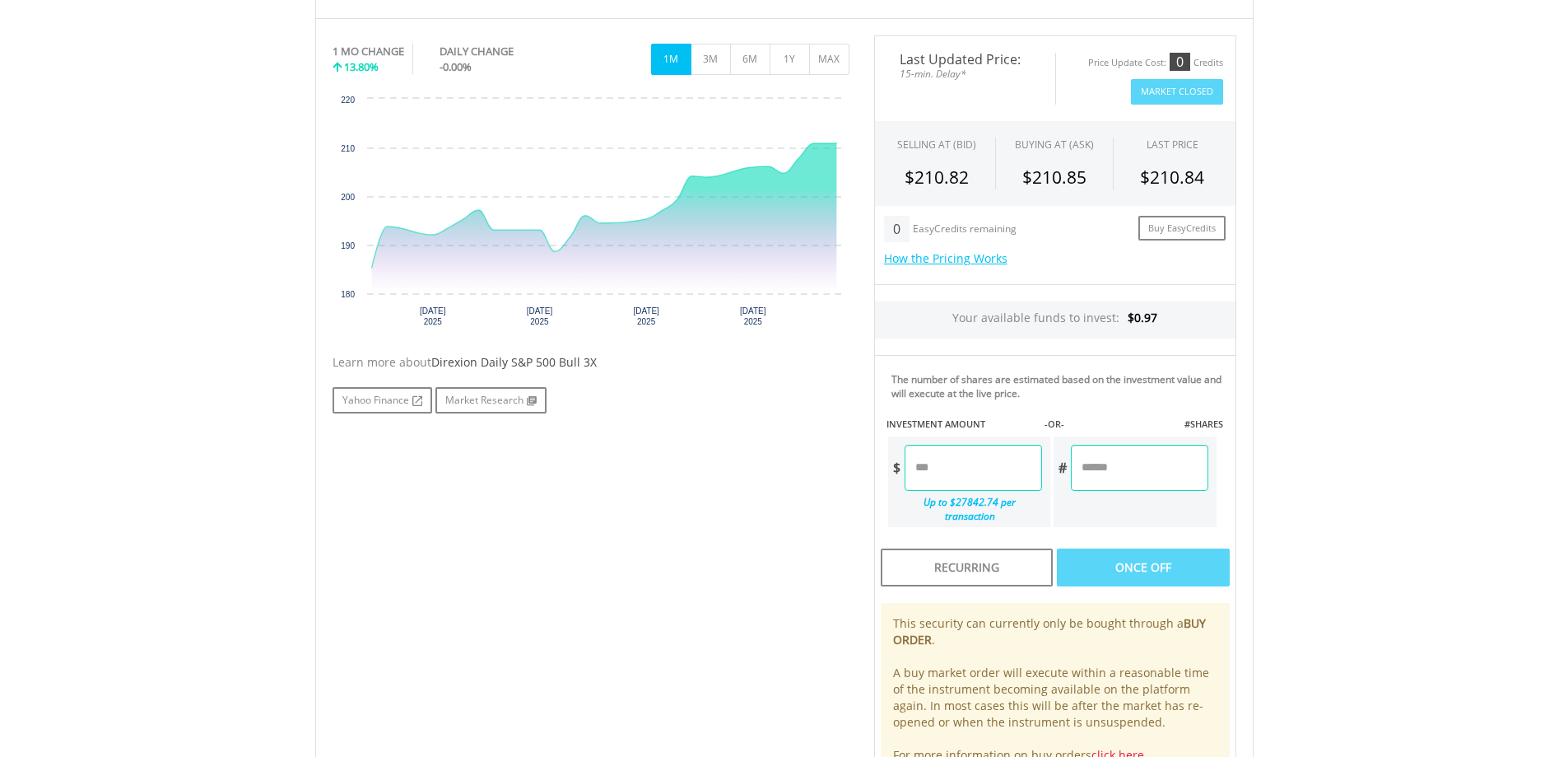
click at [951, 472] on input "number" at bounding box center [973, 468] width 137 height 46
type input "****"
click at [1095, 556] on div "Last Updated Price: 15-min. Delay* Price Update Cost: 0 Credits Market Closed S…" at bounding box center [1054, 409] width 387 height 747
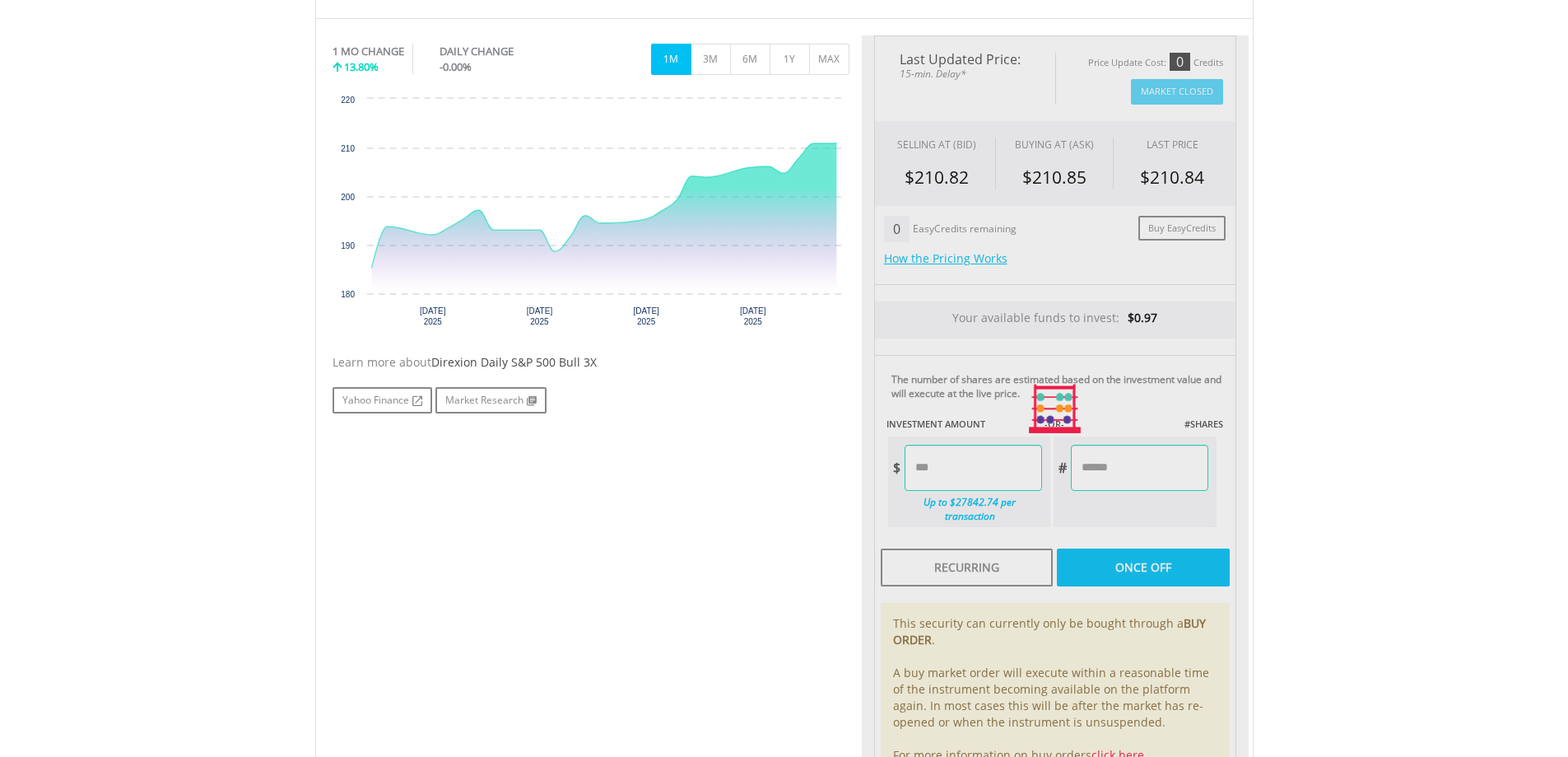
type input "******"
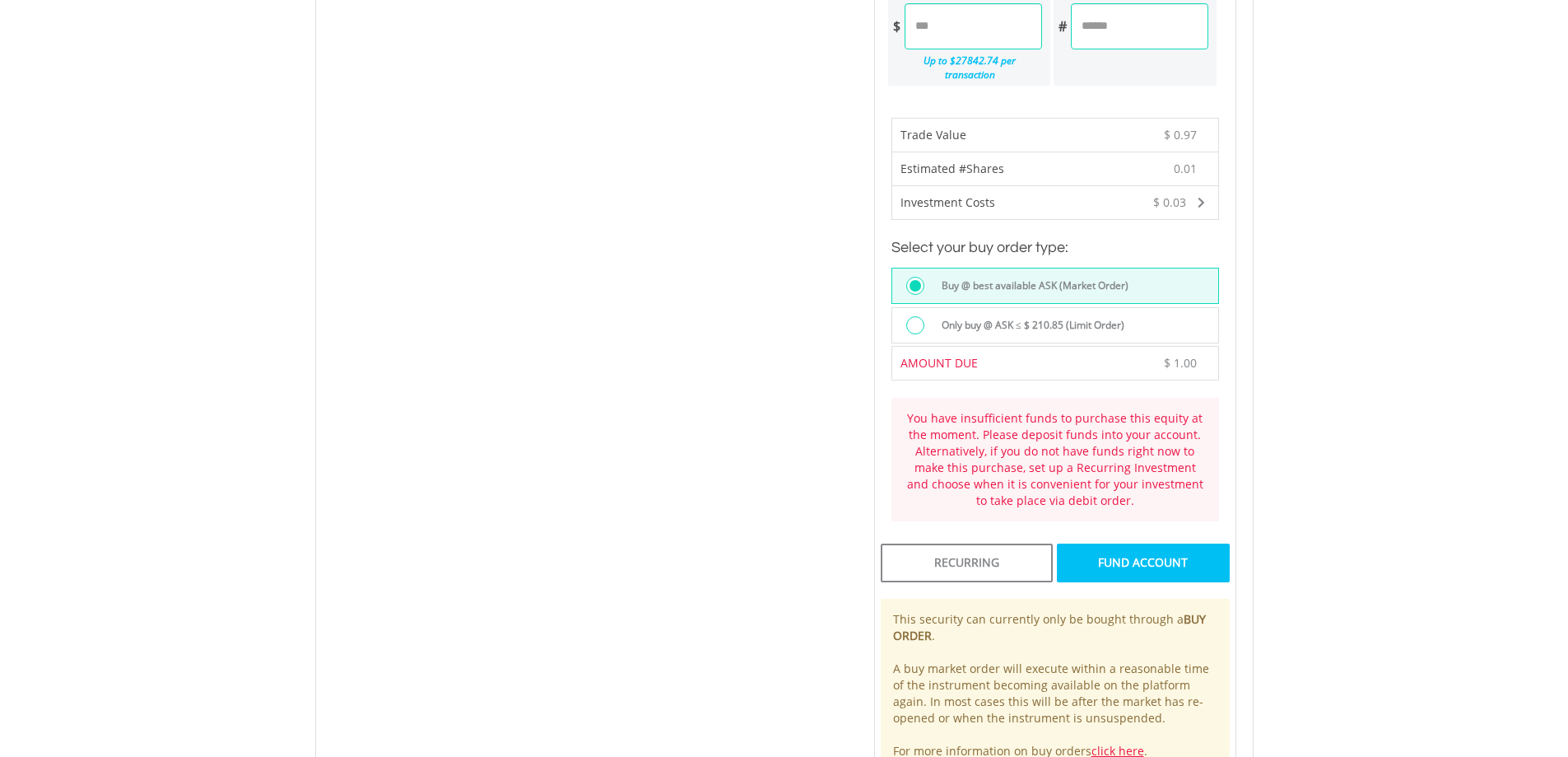
scroll to position [988, 0]
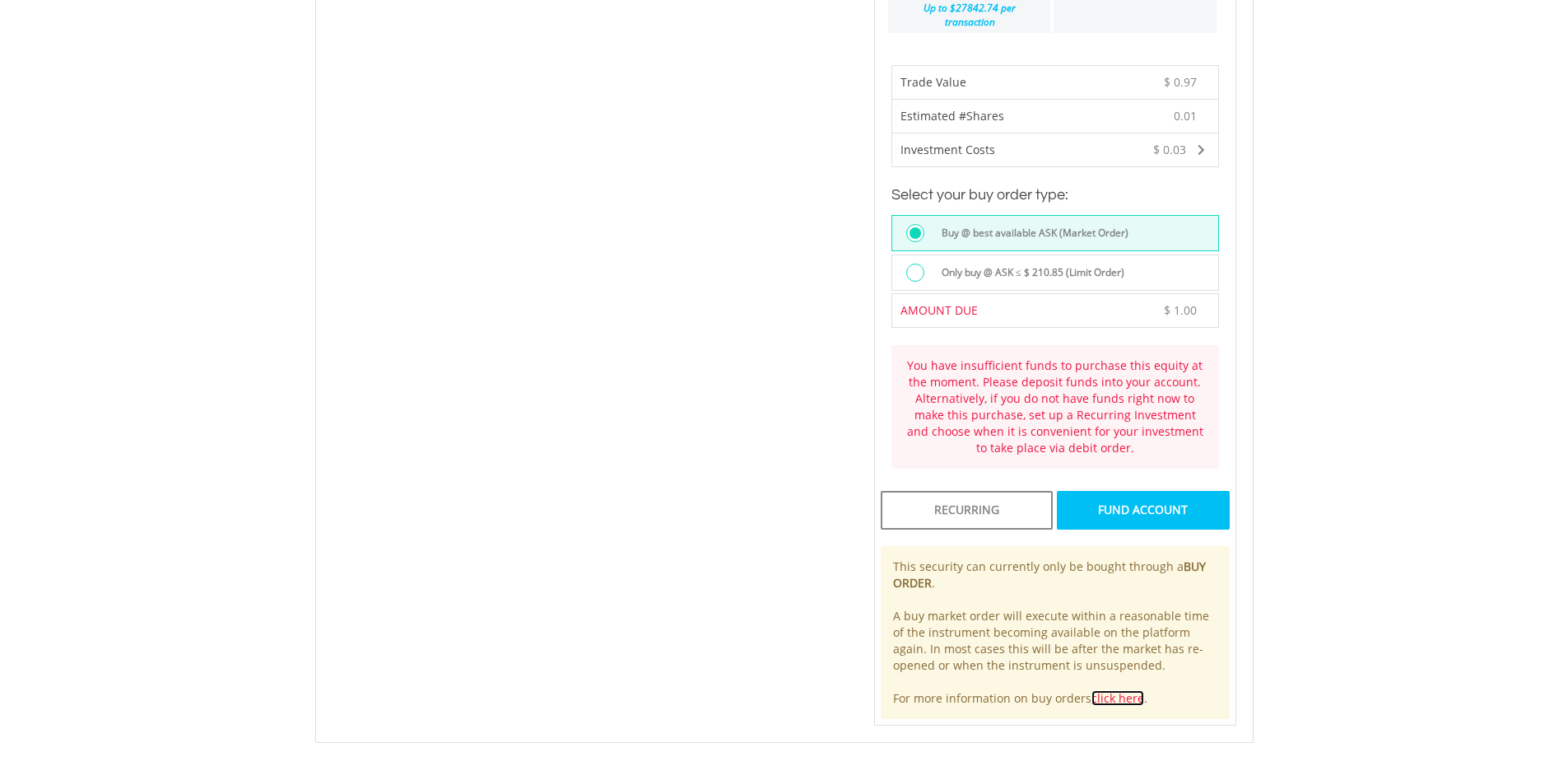
click at [1118, 690] on link "click here" at bounding box center [1118, 698] width 53 height 16
click at [927, 263] on div at bounding box center [920, 274] width 26 height 21
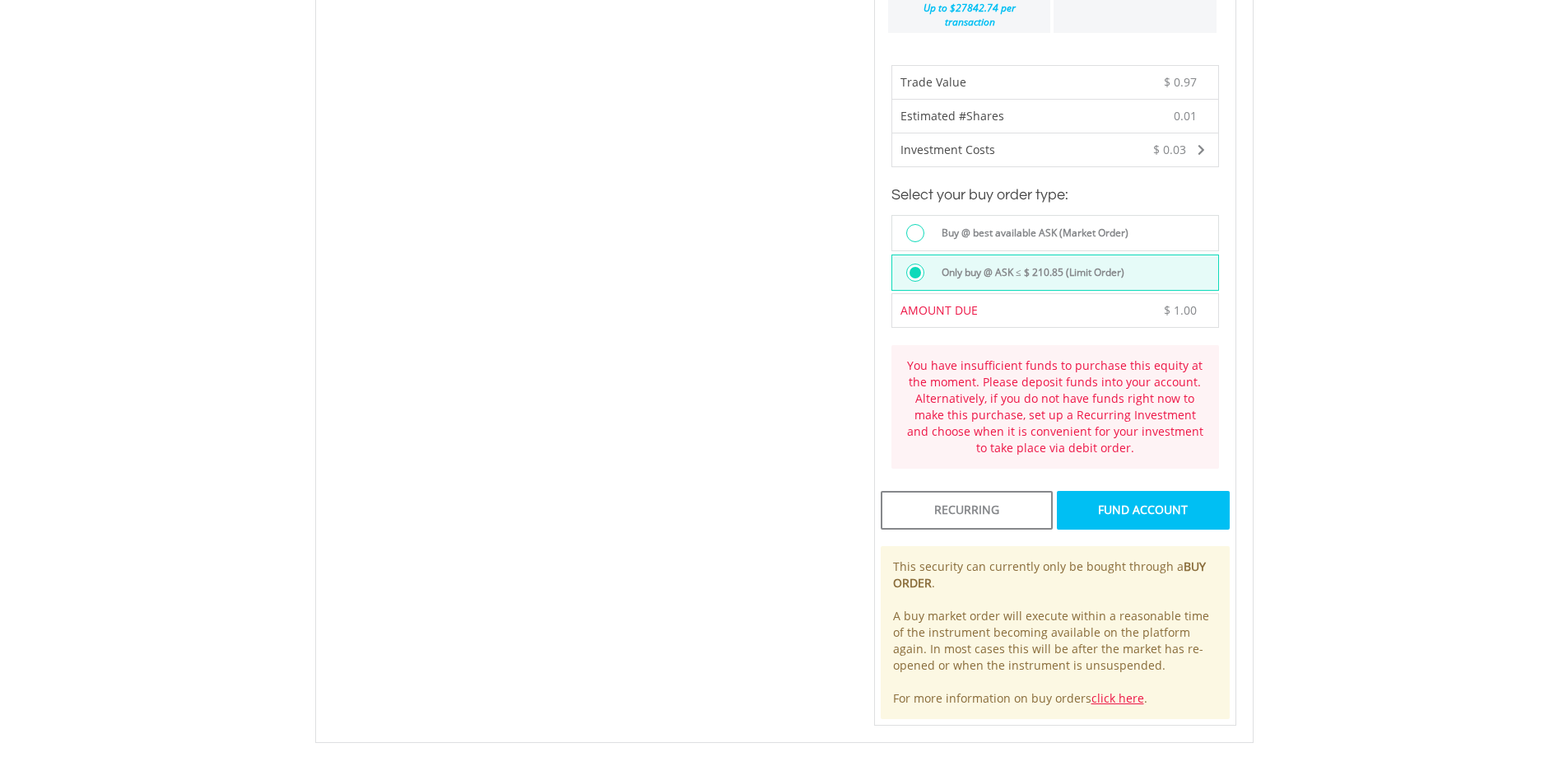
click at [914, 224] on div at bounding box center [915, 233] width 18 height 19
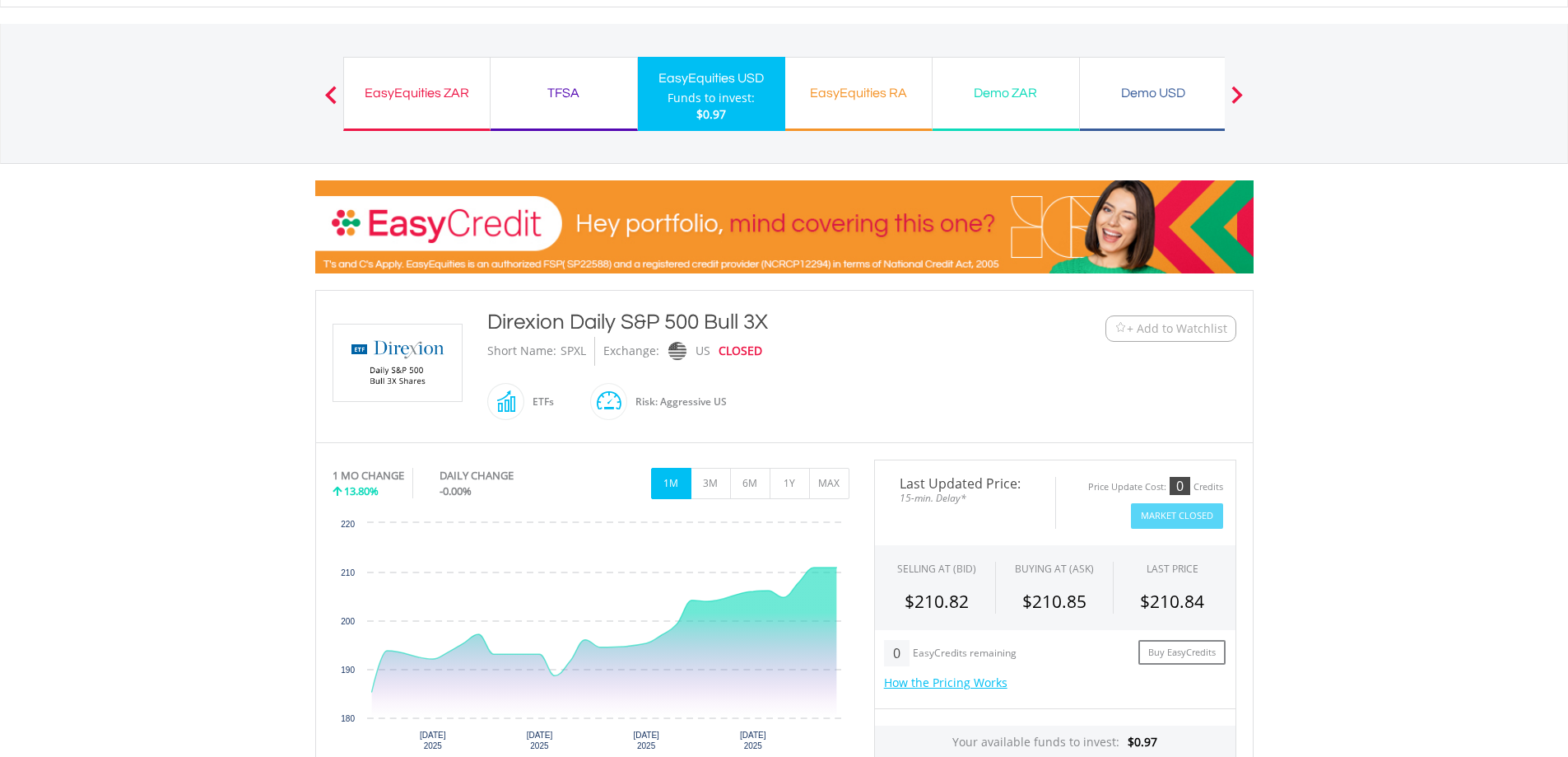
scroll to position [0, 0]
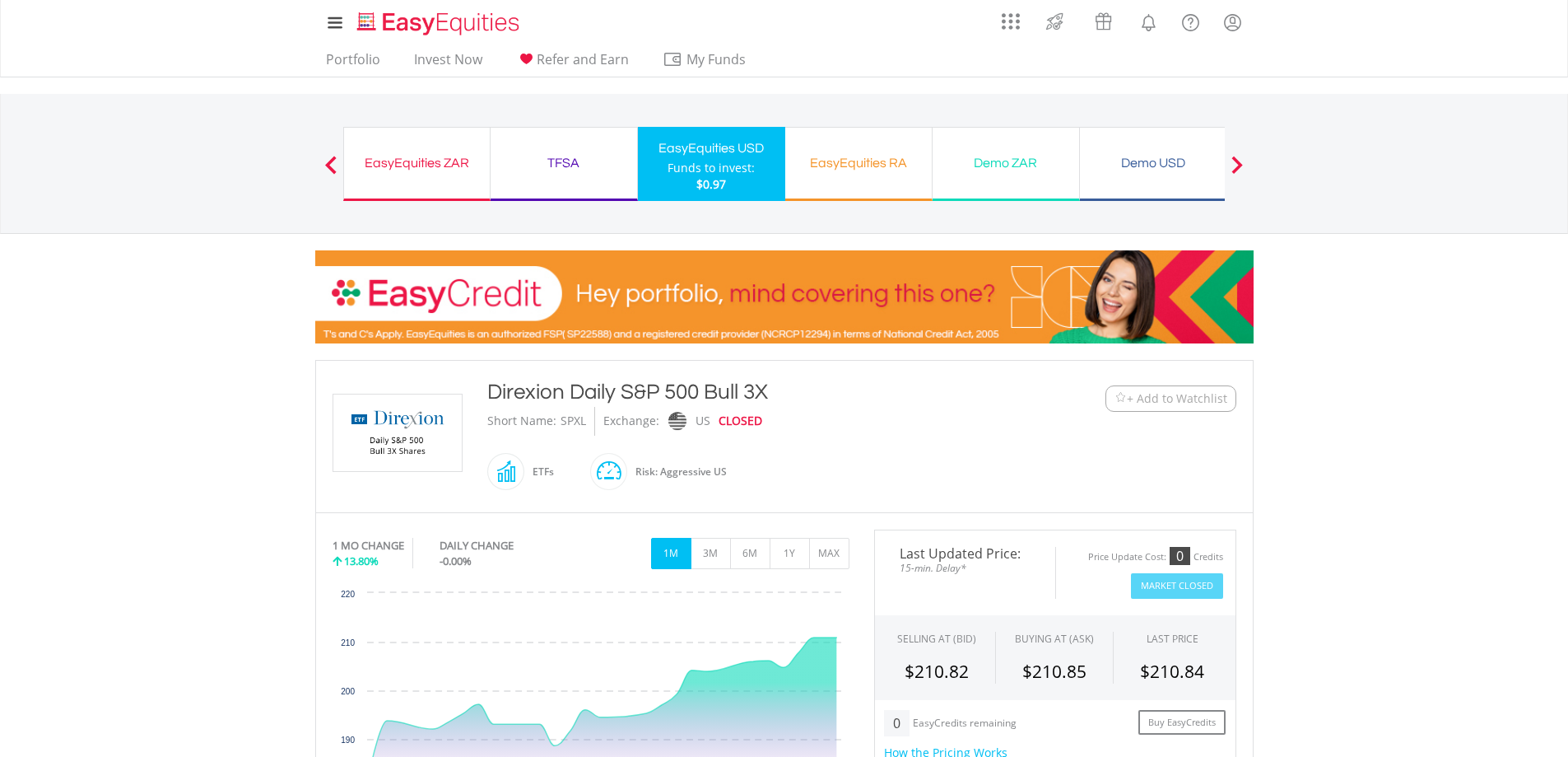
click at [451, 152] on div "EasyEquities ZAR" at bounding box center [417, 163] width 126 height 23
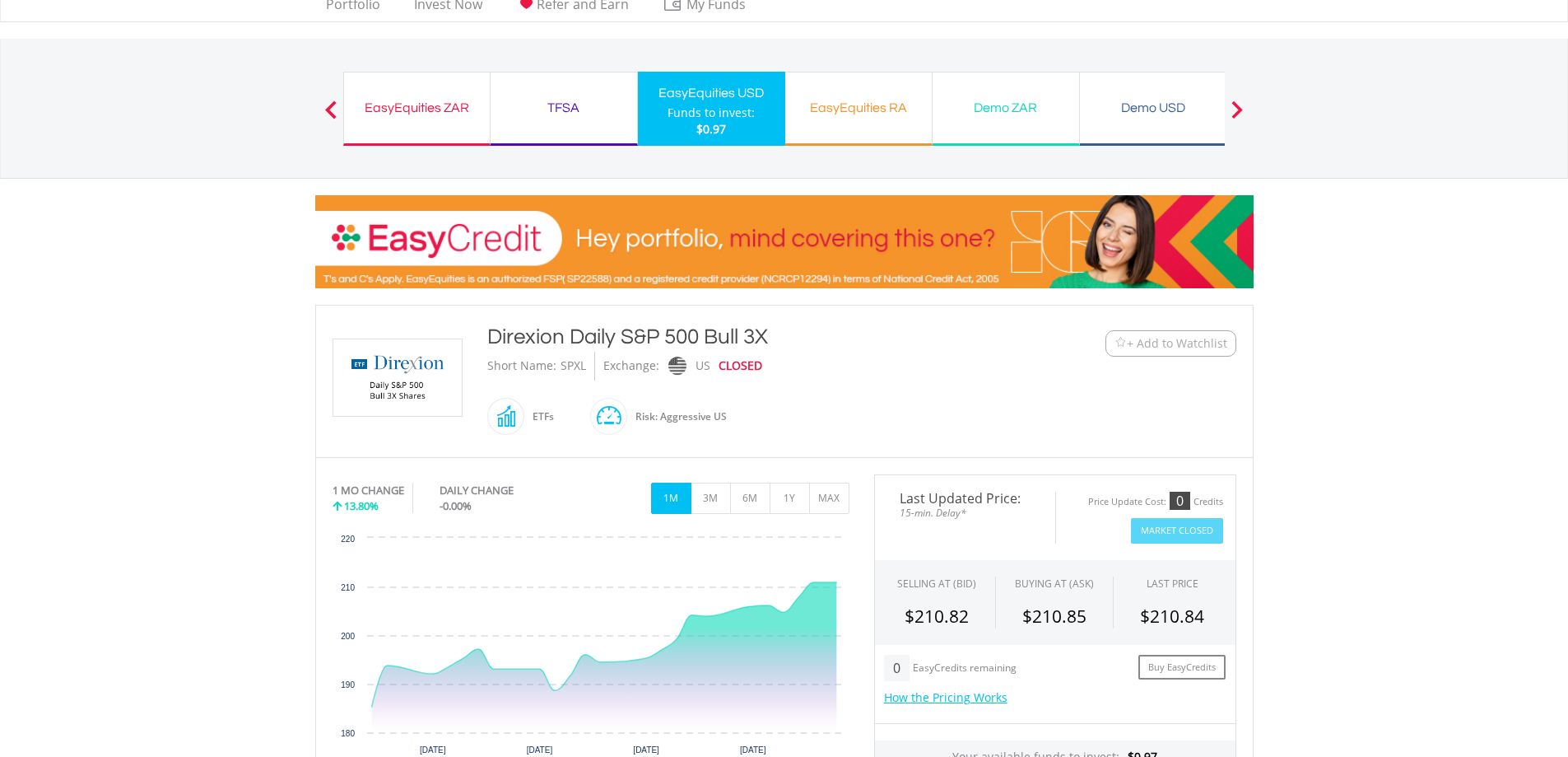
scroll to position [82, 0]
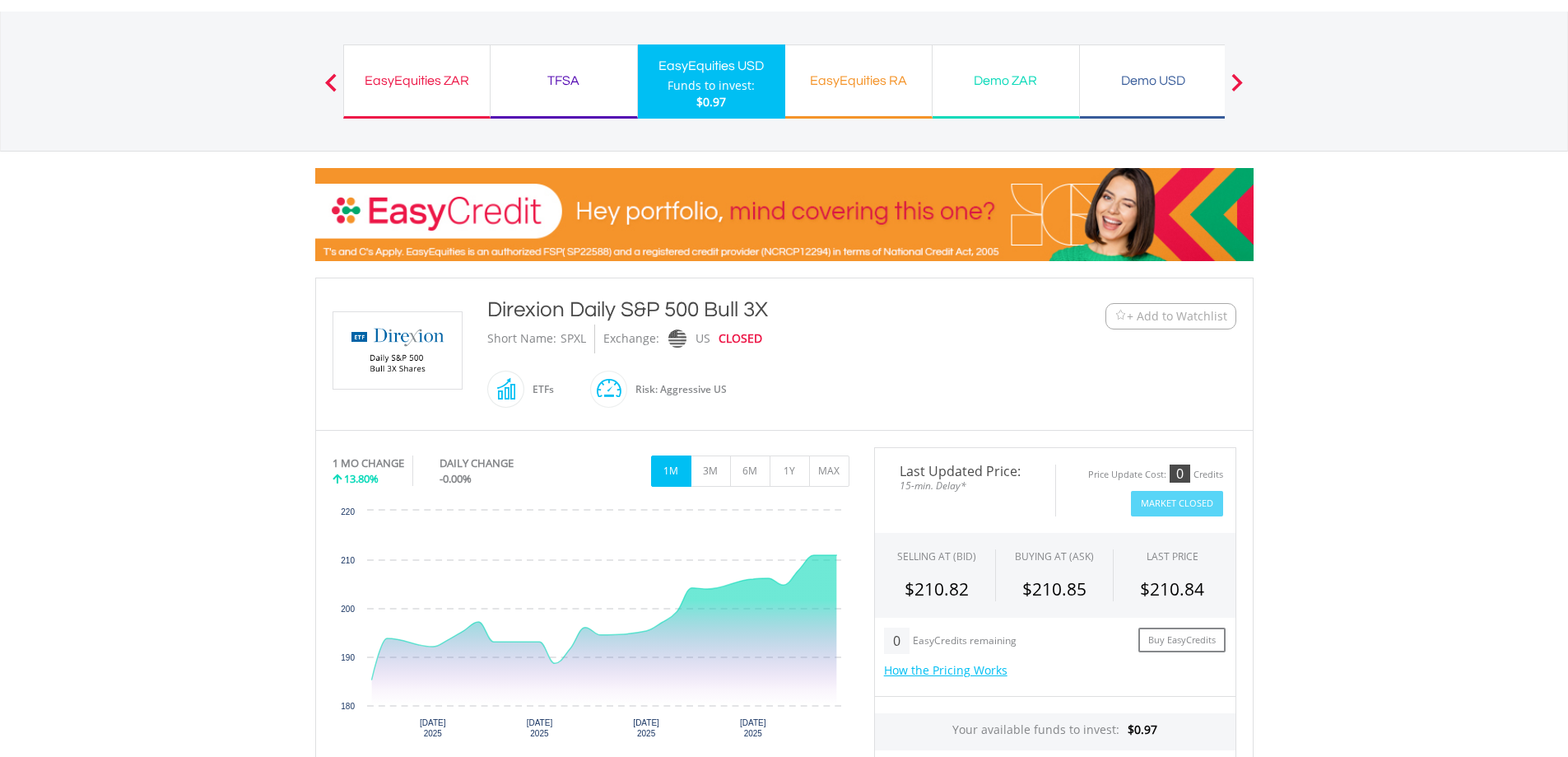
click at [414, 99] on div "EasyEquities ZAR Funds to invest: $0.97" at bounding box center [417, 81] width 147 height 74
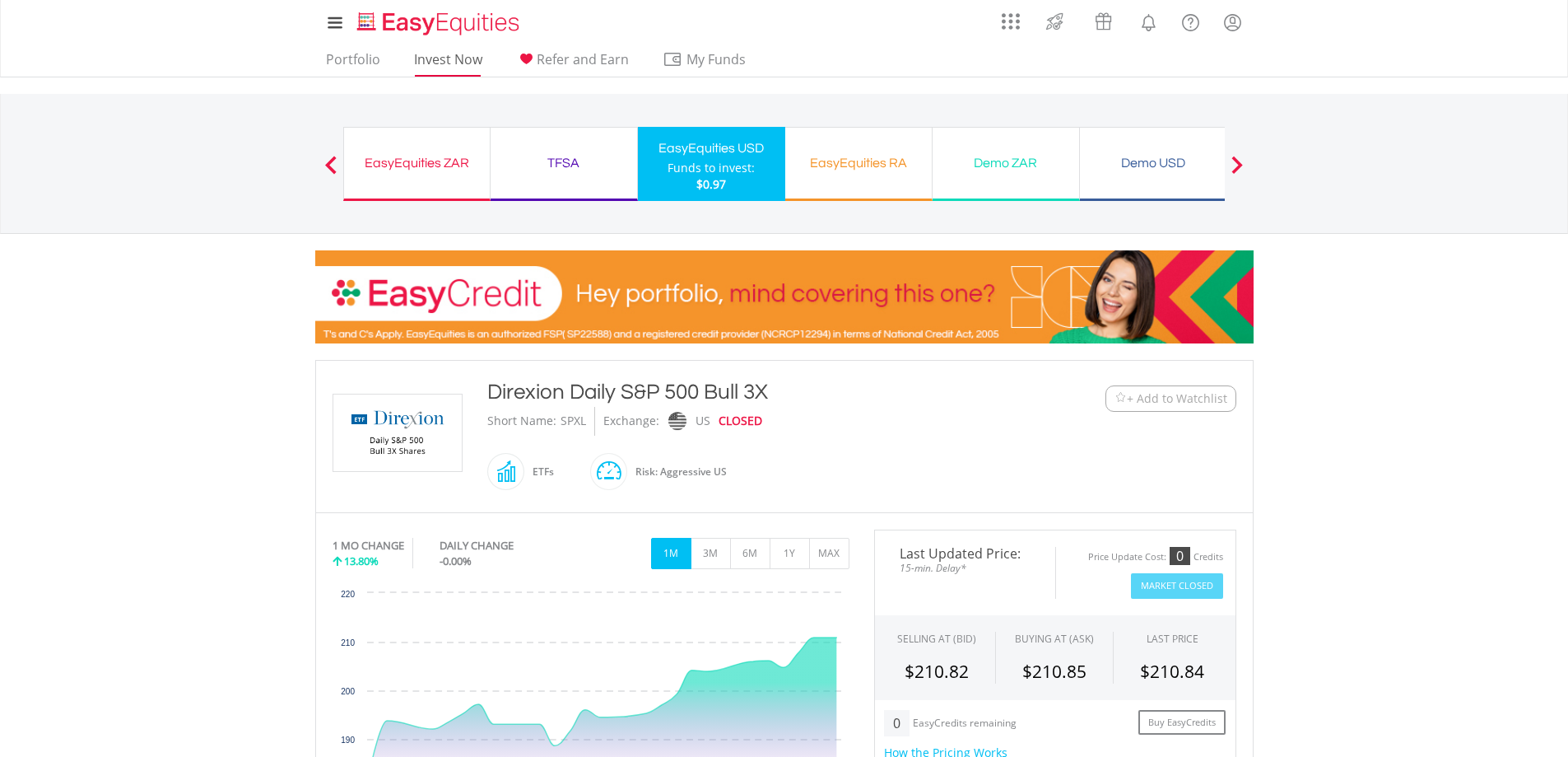
click at [436, 48] on ul "Portfolio Invest Now Refer and Earn My Funds Fund your accounts Withdraw Money …" at bounding box center [541, 61] width 452 height 32
click at [437, 54] on link "Invest Now" at bounding box center [447, 63] width 81 height 26
